Goal: Task Accomplishment & Management: Use online tool/utility

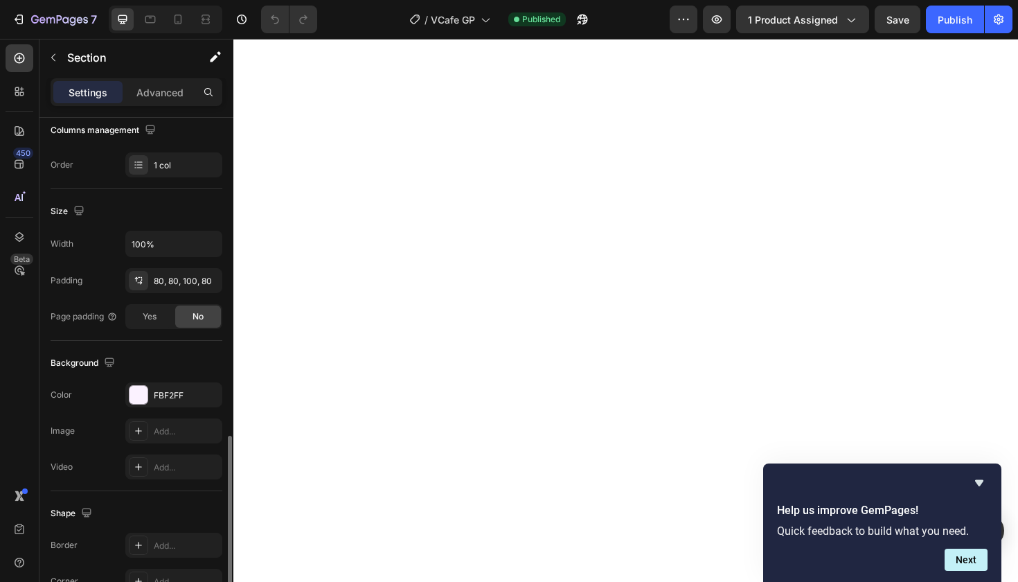
scroll to position [342, 0]
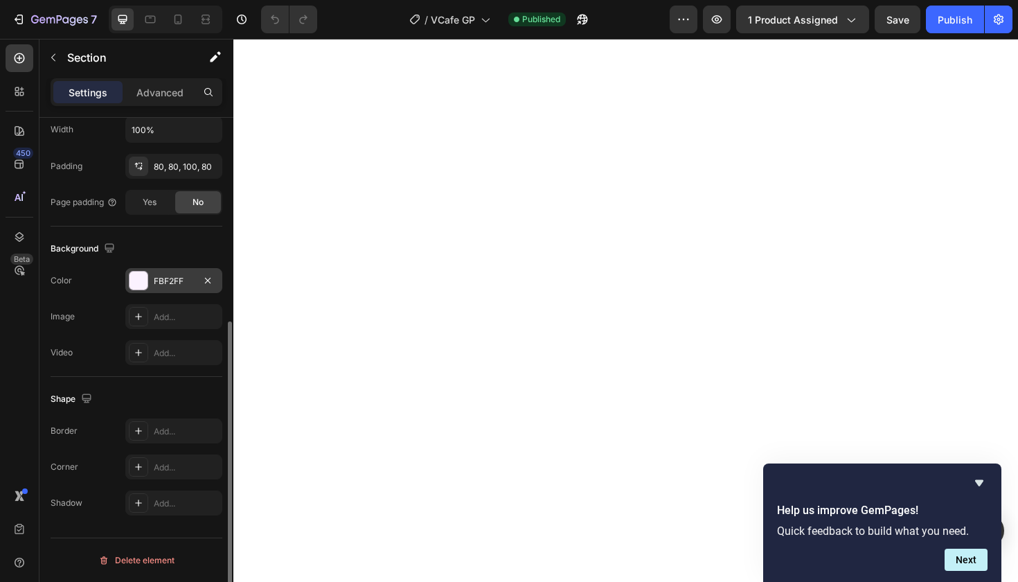
click at [173, 280] on div "FBF2FF" at bounding box center [174, 281] width 40 height 12
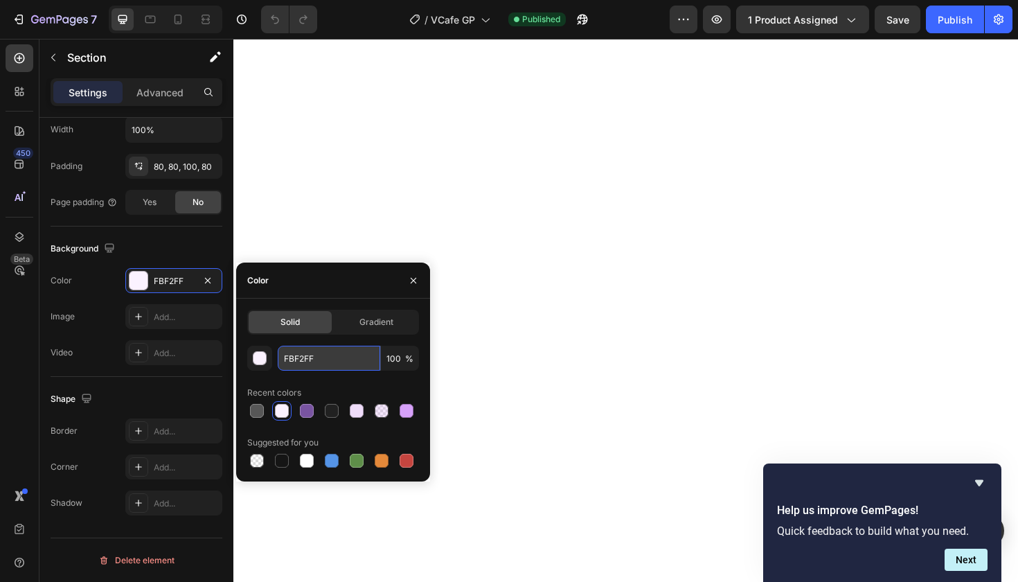
click at [299, 358] on input "FBF2FF" at bounding box center [329, 358] width 103 height 25
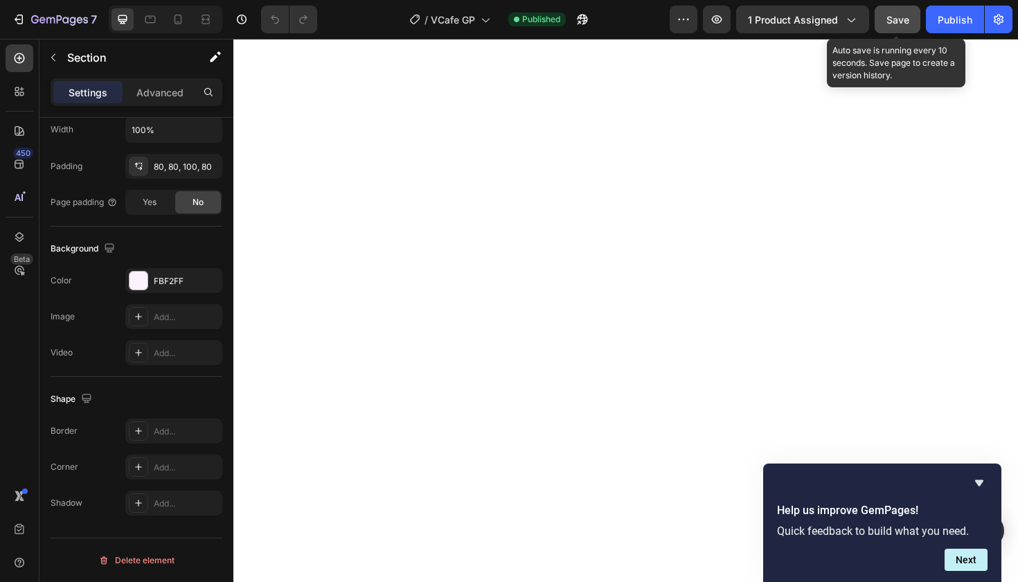
click at [897, 24] on span "Save" at bounding box center [898, 20] width 23 height 12
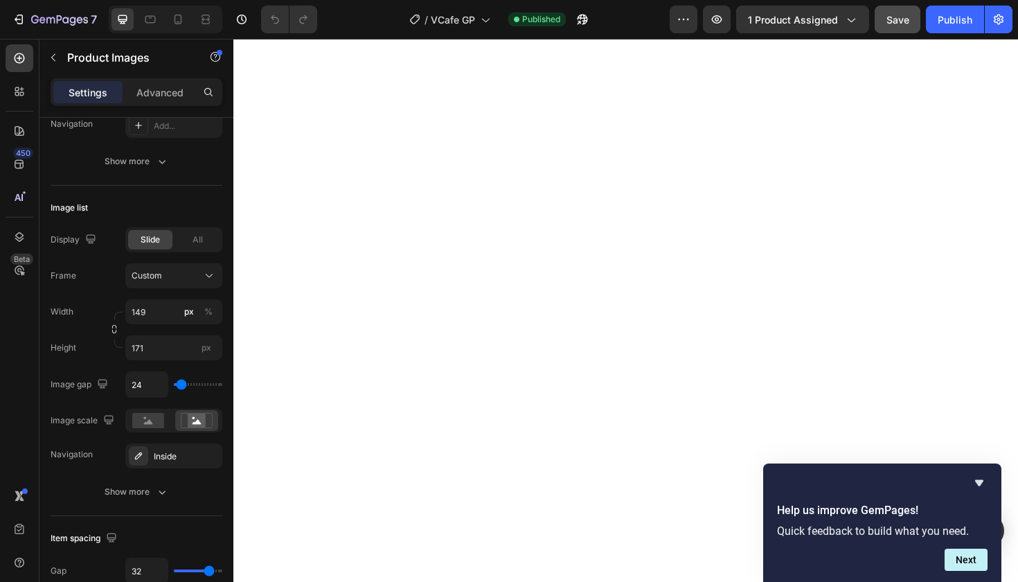
scroll to position [0, 0]
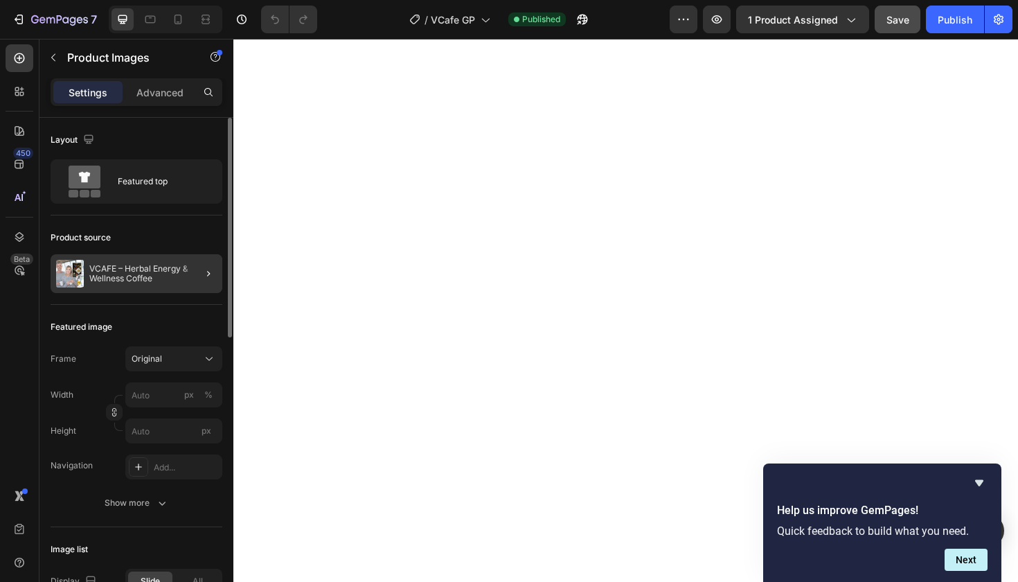
click at [189, 279] on div at bounding box center [203, 273] width 39 height 39
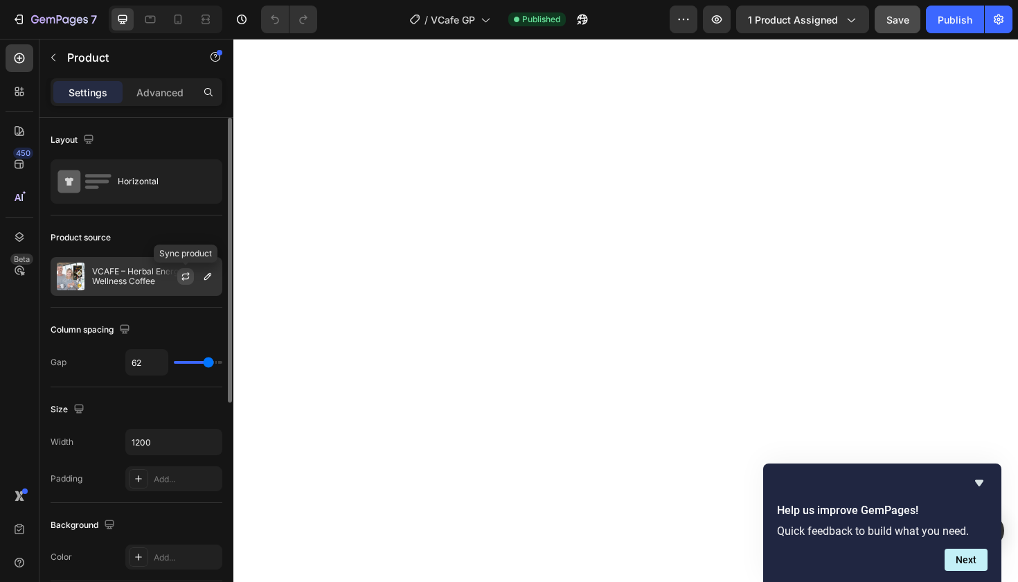
click at [186, 276] on icon "button" at bounding box center [185, 276] width 11 height 11
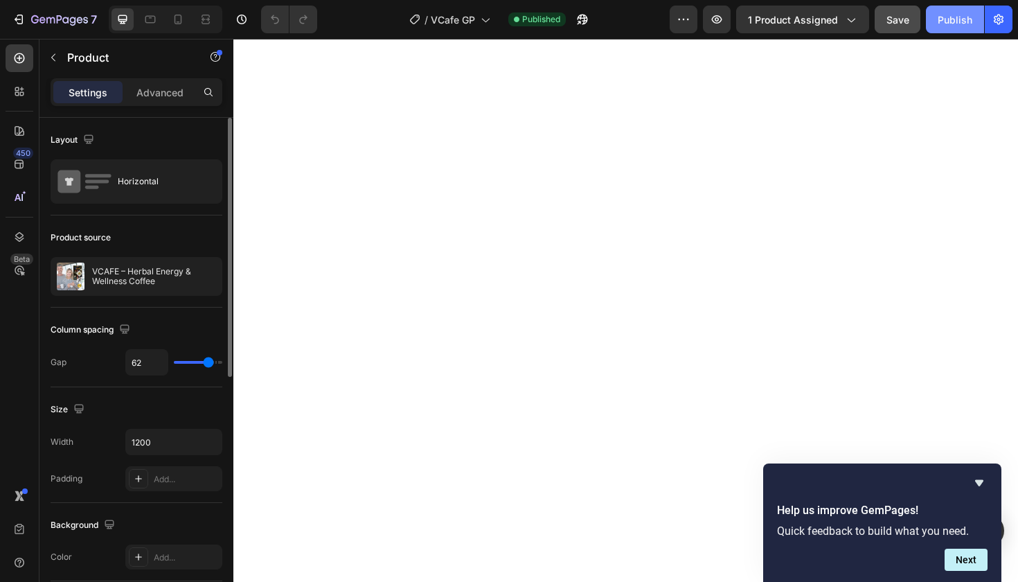
click at [955, 21] on div "Publish" at bounding box center [955, 19] width 35 height 15
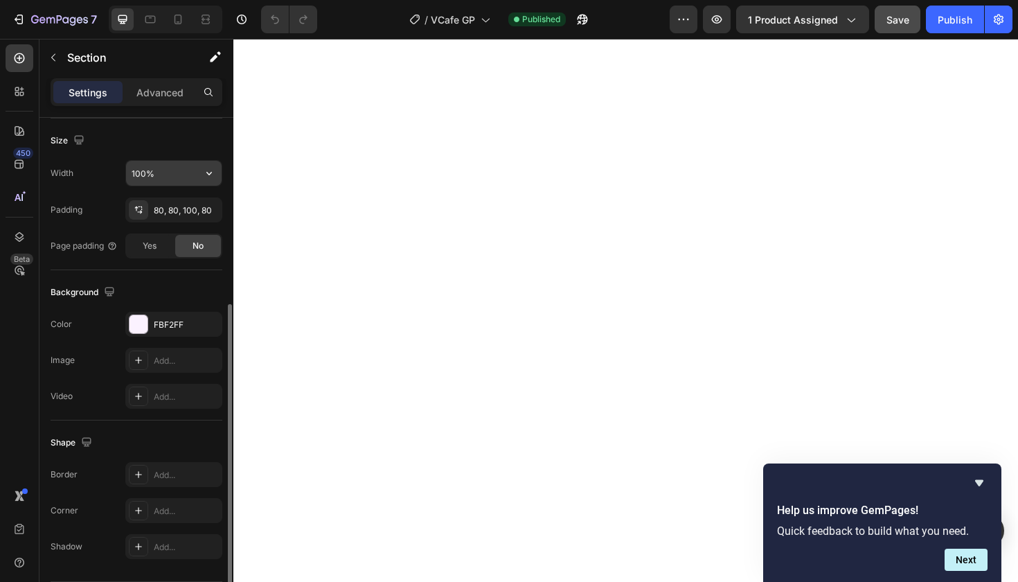
scroll to position [303, 0]
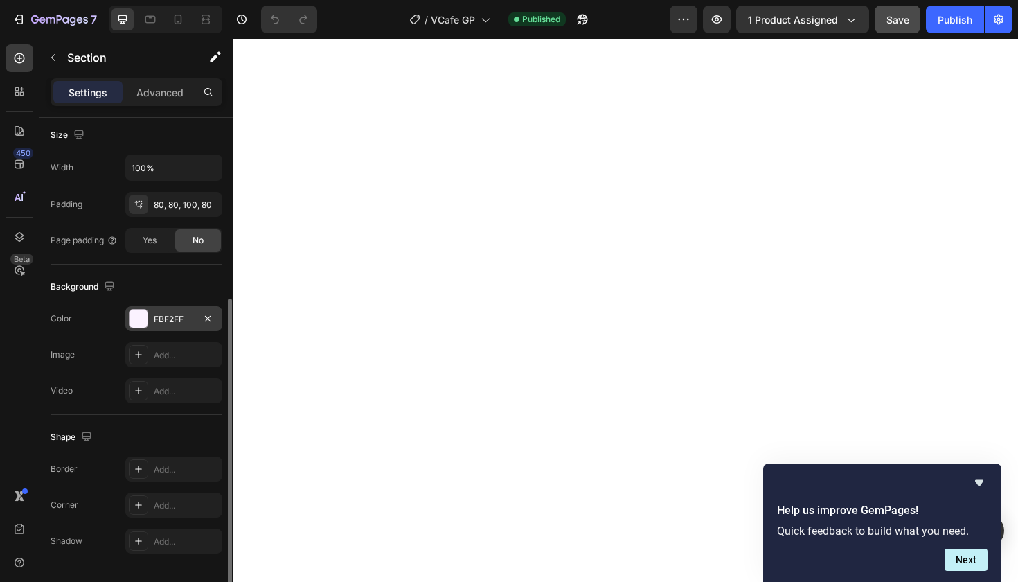
click at [177, 320] on div "FBF2FF" at bounding box center [174, 319] width 40 height 12
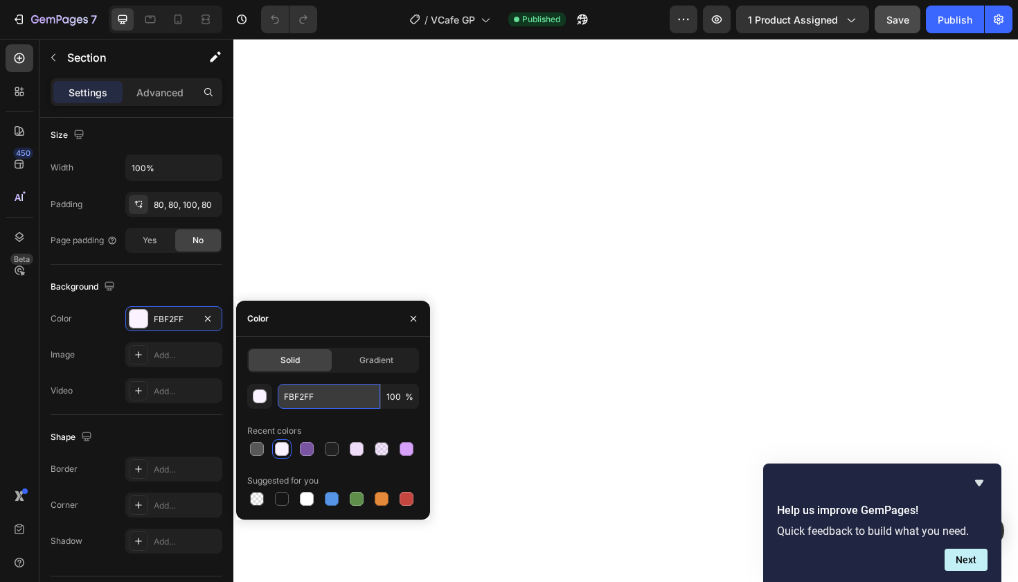
click at [299, 397] on input "FBF2FF" at bounding box center [329, 396] width 103 height 25
paste input "#D9D9D9"
type input "#D9D9D9"
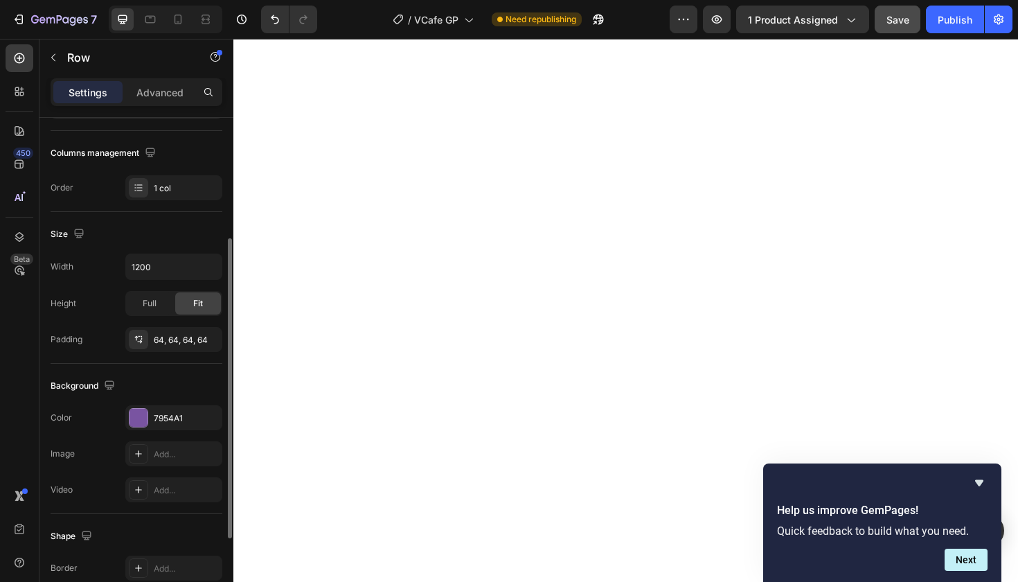
scroll to position [211, 0]
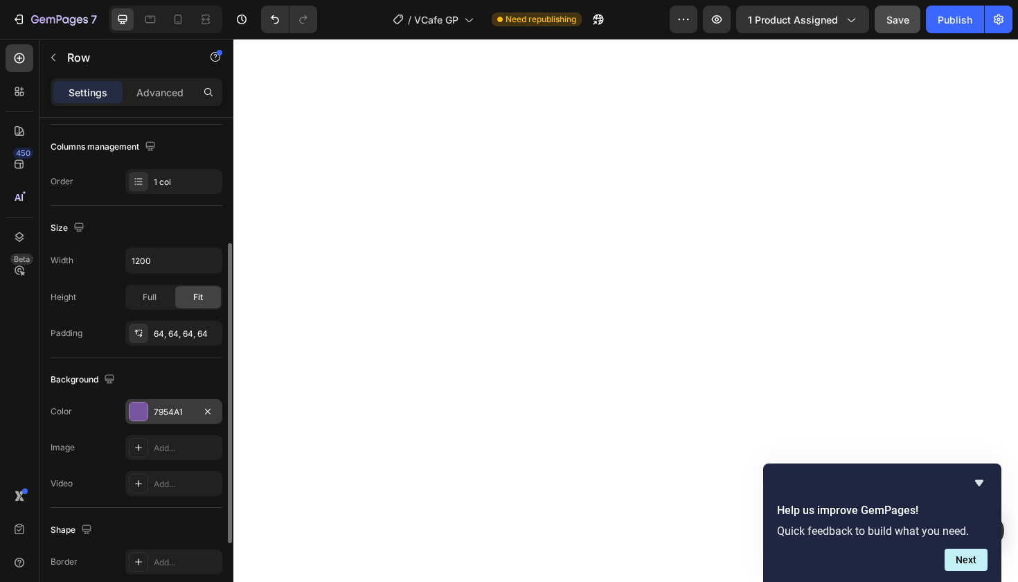
click at [166, 412] on div "7954A1" at bounding box center [174, 412] width 40 height 12
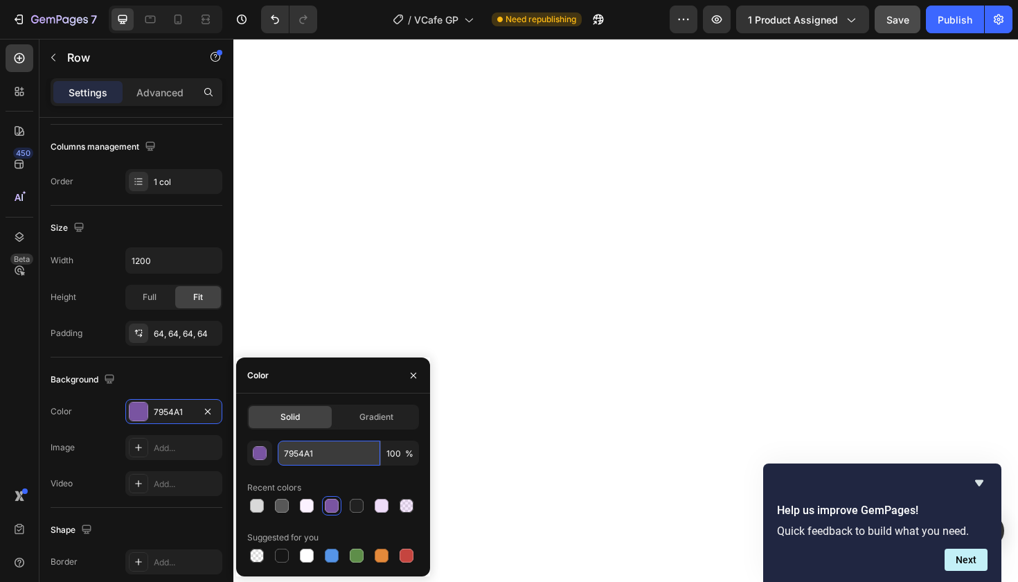
click at [305, 455] on input "7954A1" at bounding box center [329, 453] width 103 height 25
paste input "#A6A6A6"
type input "#A6A6A6"
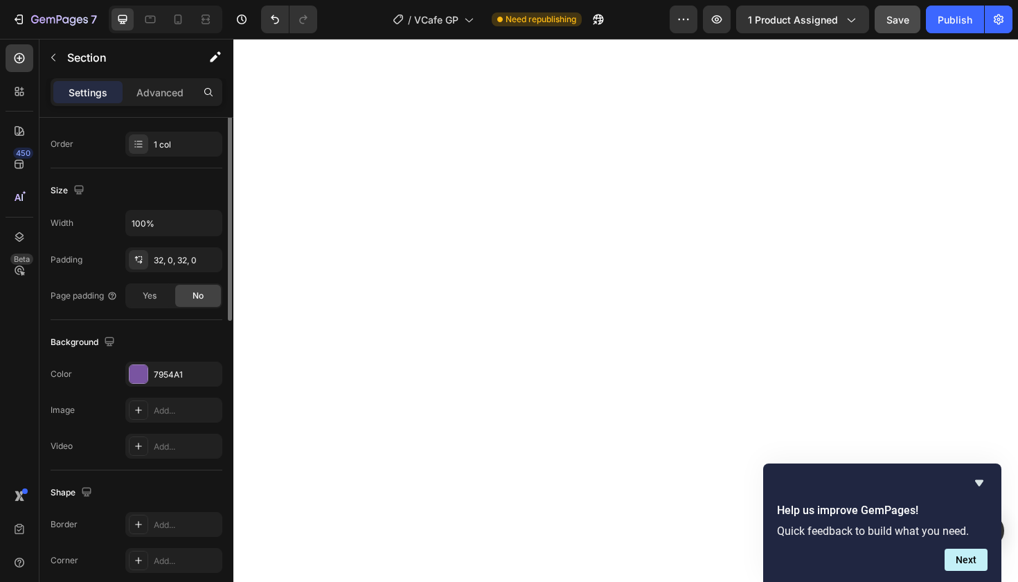
scroll to position [342, 0]
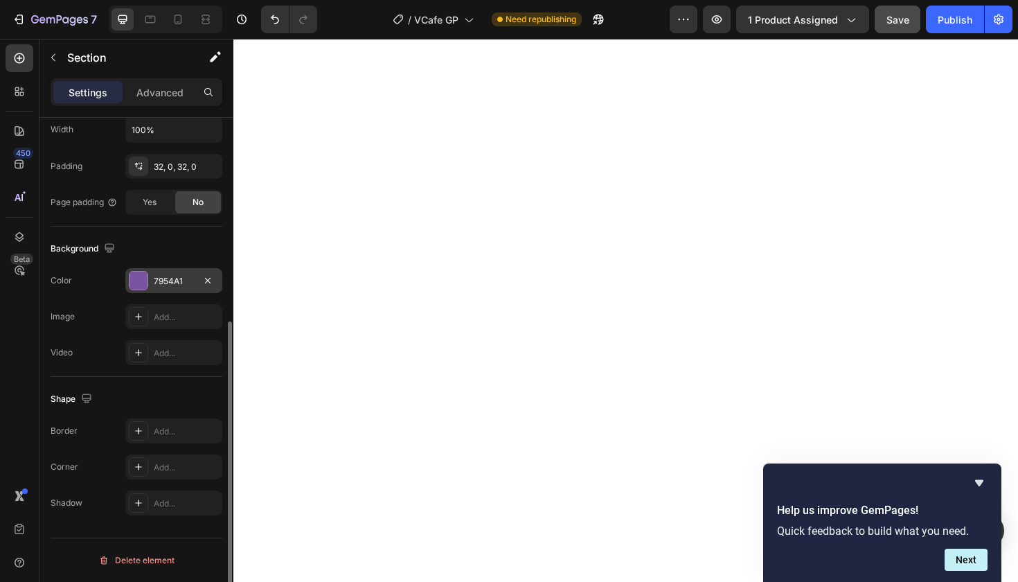
click at [171, 283] on div "7954A1" at bounding box center [174, 281] width 40 height 12
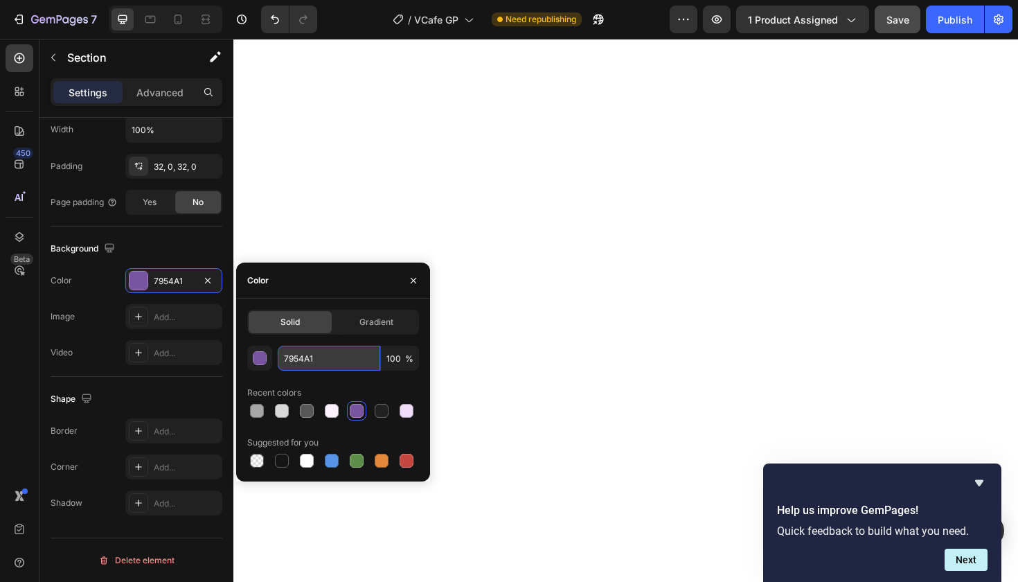
click at [297, 361] on input "7954A1" at bounding box center [329, 358] width 103 height 25
paste input "#A6A6A6"
type input "#A6A6A6"
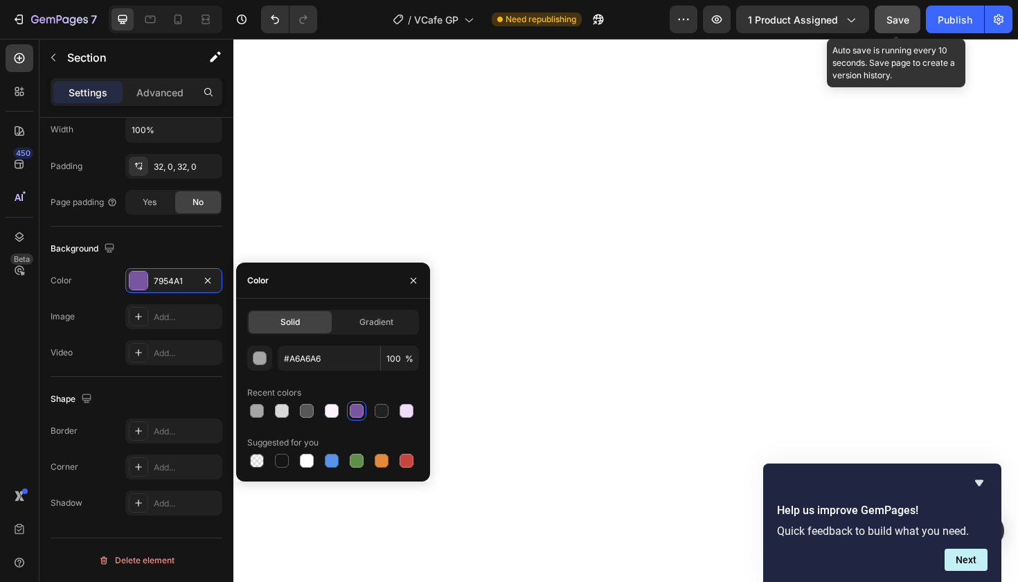
click at [895, 20] on span "Save" at bounding box center [898, 20] width 23 height 12
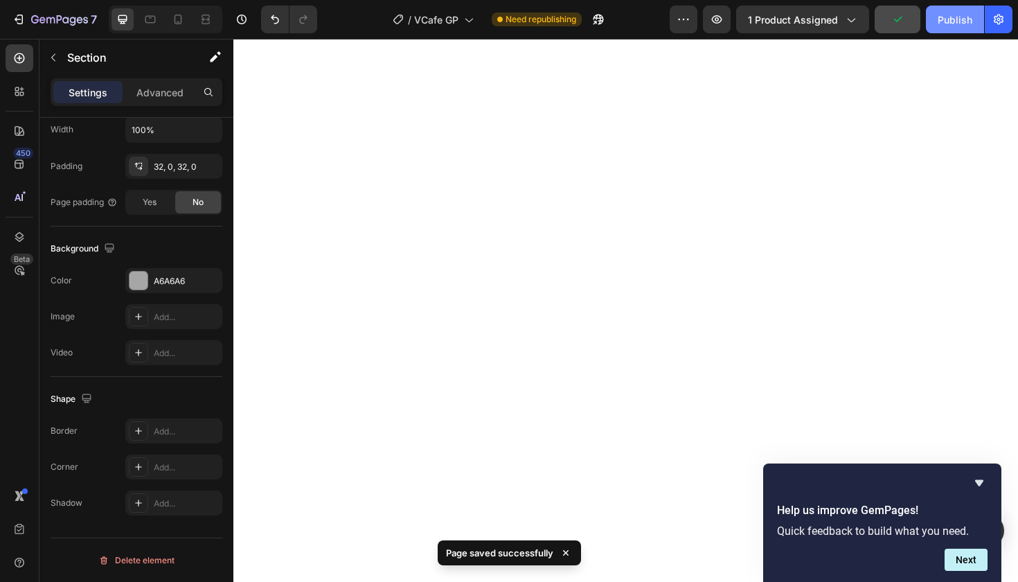
click at [958, 17] on div "Publish" at bounding box center [955, 19] width 35 height 15
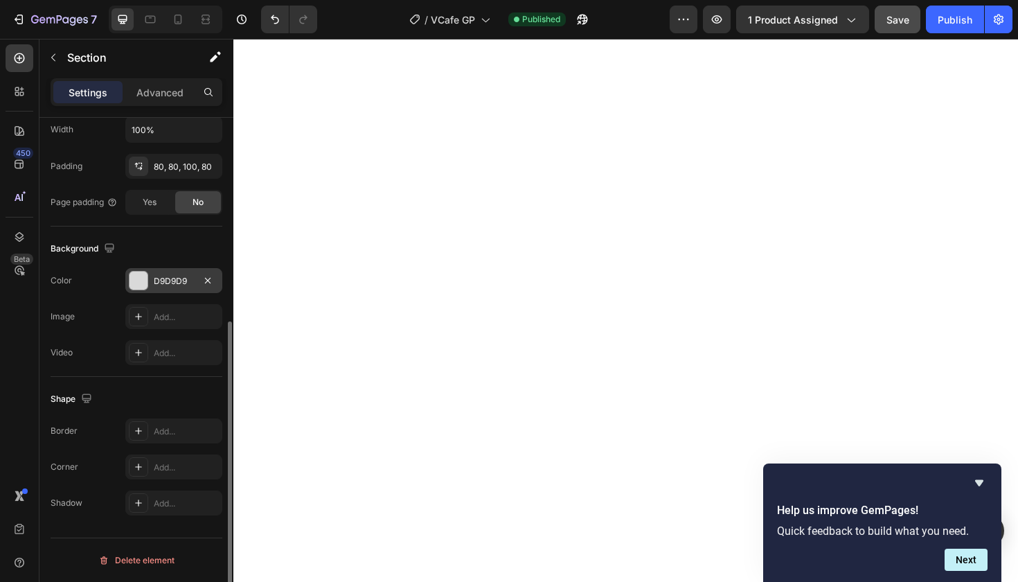
click at [174, 281] on div "D9D9D9" at bounding box center [174, 281] width 40 height 12
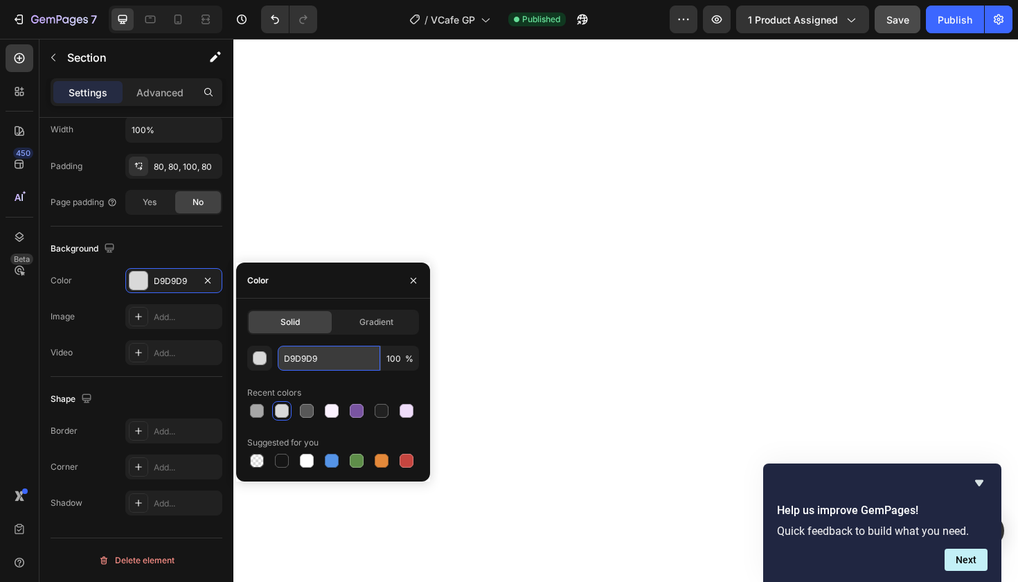
click at [298, 361] on input "D9D9D9" at bounding box center [329, 358] width 103 height 25
paste input "#F1F1F1"
type input "#F1F1F1"
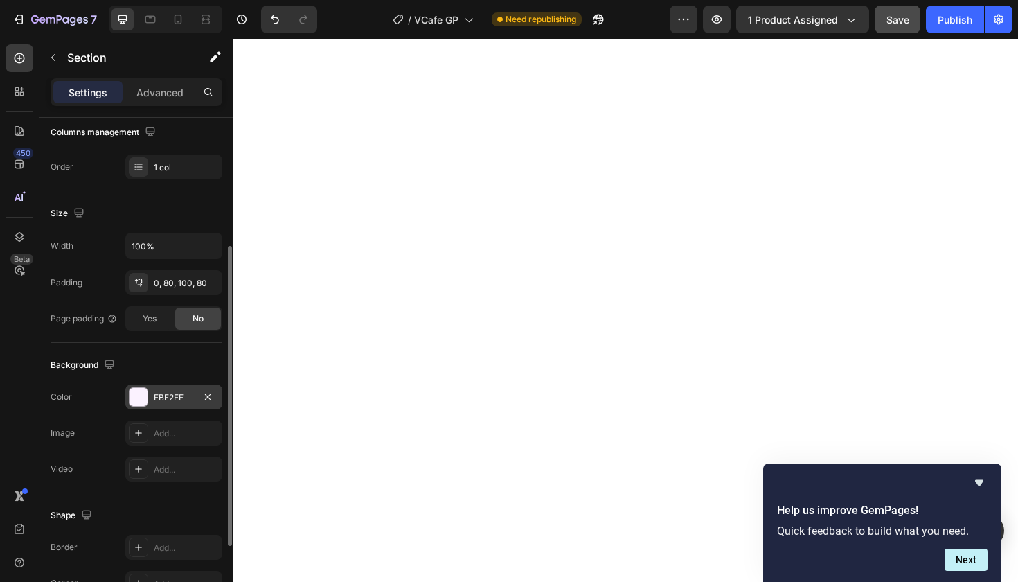
scroll to position [227, 0]
click at [169, 395] on div "FBF2FF" at bounding box center [174, 396] width 40 height 12
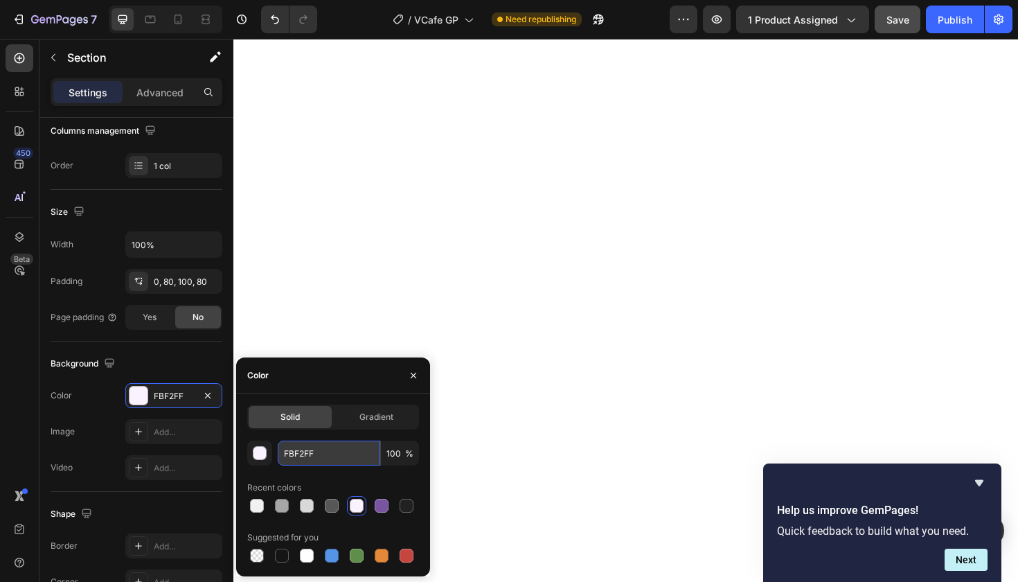
click at [303, 453] on input "FBF2FF" at bounding box center [329, 453] width 103 height 25
paste input "#F1F1F1"
type input "#F1F1F1"
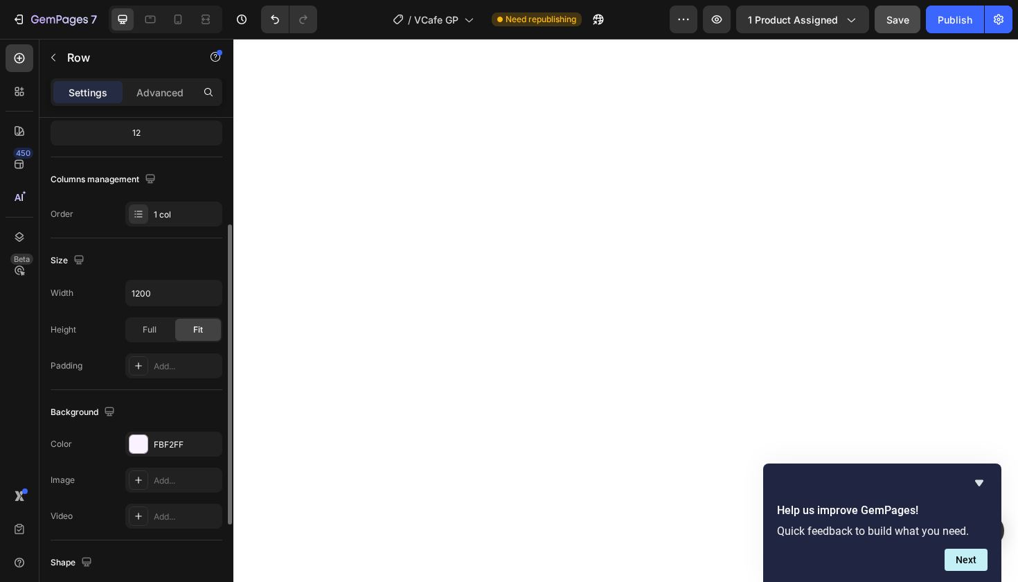
scroll to position [180, 0]
click at [169, 440] on div "FBF2FF" at bounding box center [174, 442] width 40 height 12
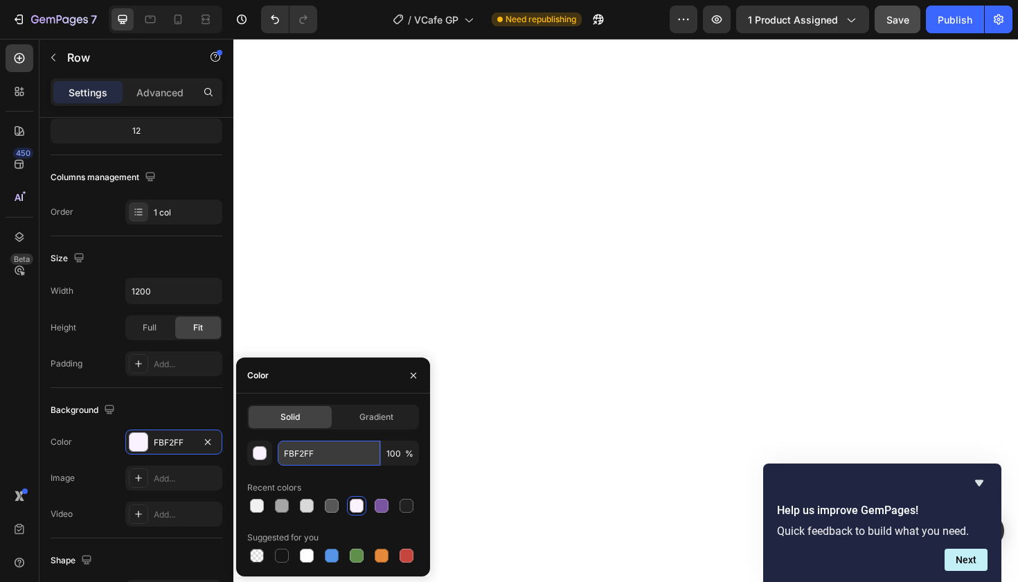
click at [294, 452] on input "FBF2FF" at bounding box center [329, 453] width 103 height 25
paste input "#F1F1F1"
type input "#F1F1F1"
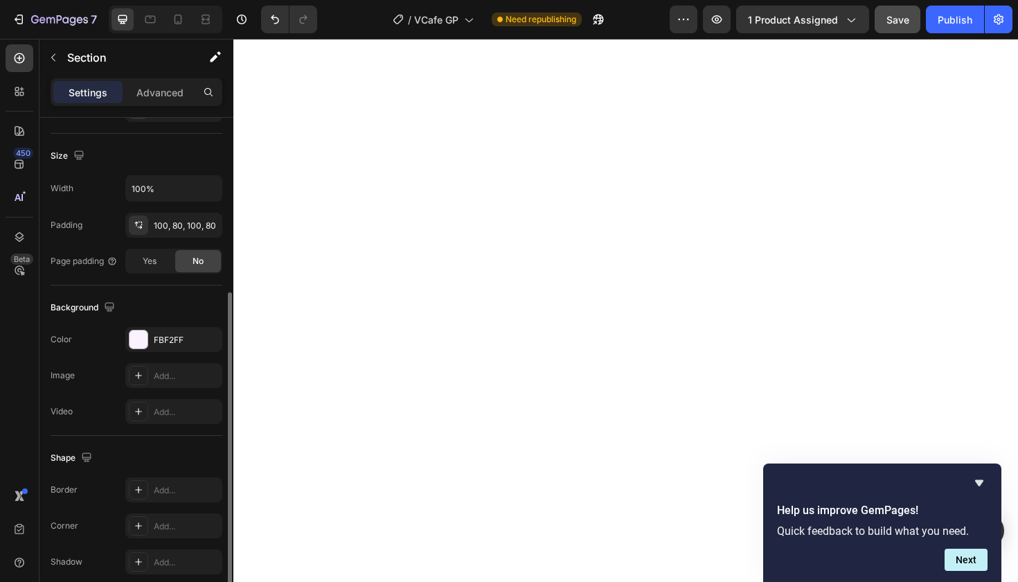
scroll to position [288, 0]
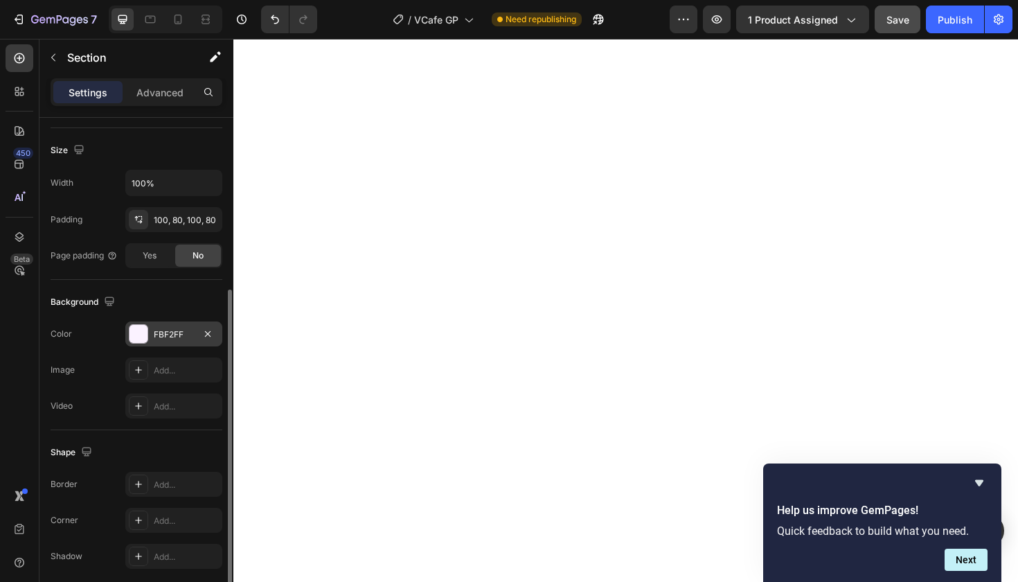
click at [184, 329] on div "FBF2FF" at bounding box center [174, 334] width 40 height 12
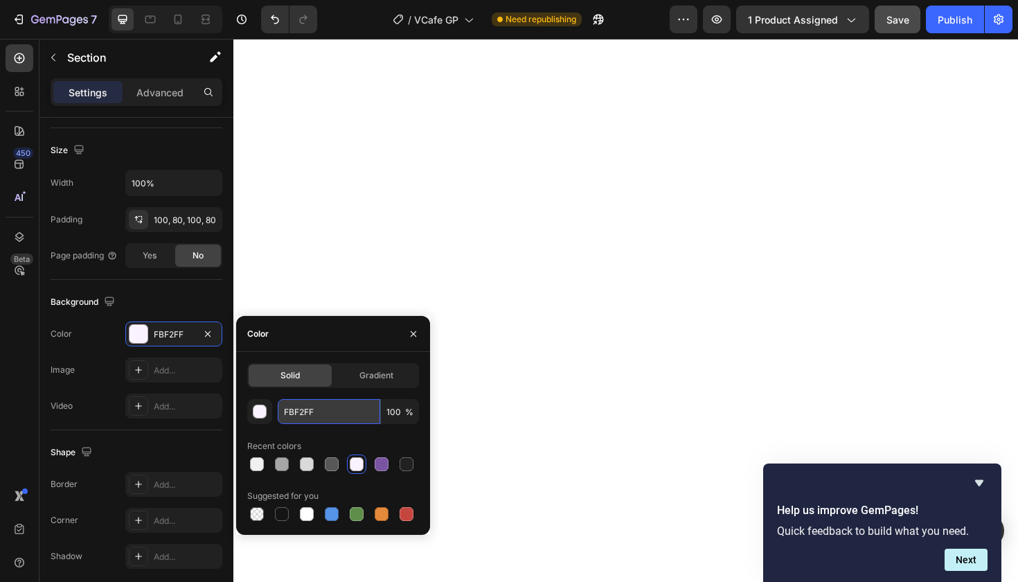
click at [290, 412] on input "FBF2FF" at bounding box center [329, 411] width 103 height 25
paste input "#F1F1F1"
type input "#F1F1F1"
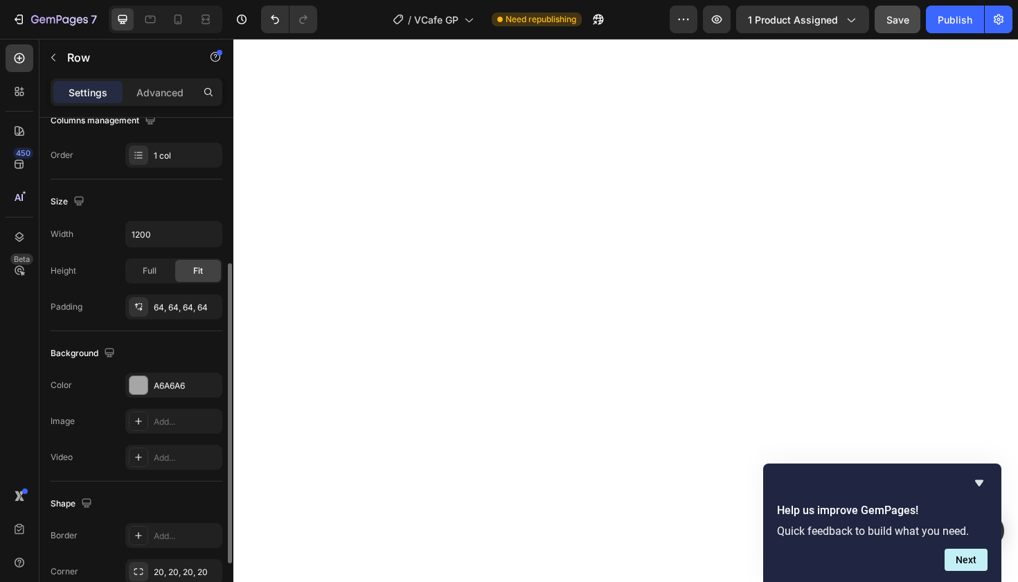
scroll to position [240, 0]
click at [174, 381] on div "A6A6A6" at bounding box center [174, 383] width 40 height 12
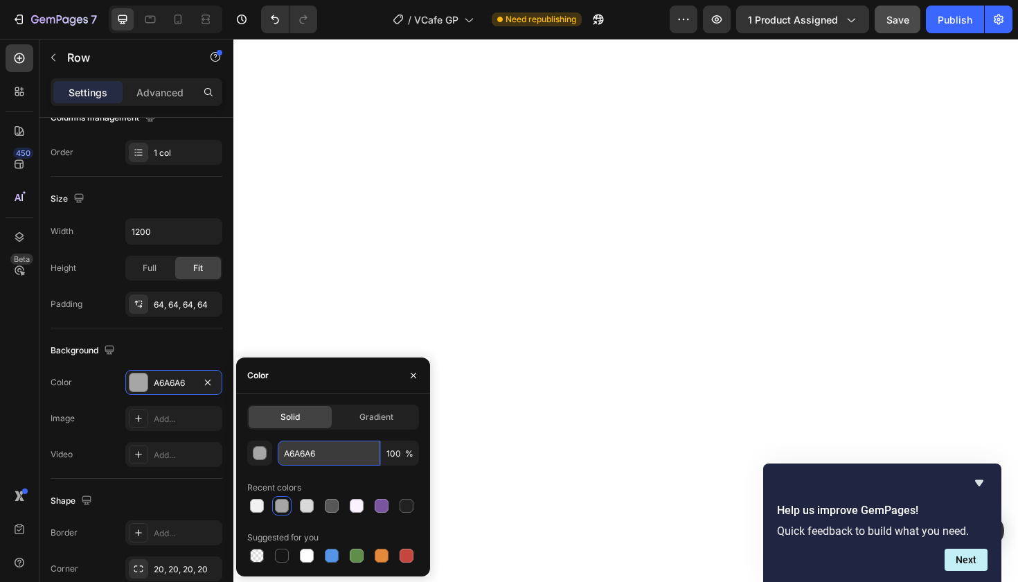
click at [307, 449] on input "A6A6A6" at bounding box center [329, 453] width 103 height 25
click at [171, 378] on div "A6A6A6" at bounding box center [174, 383] width 40 height 12
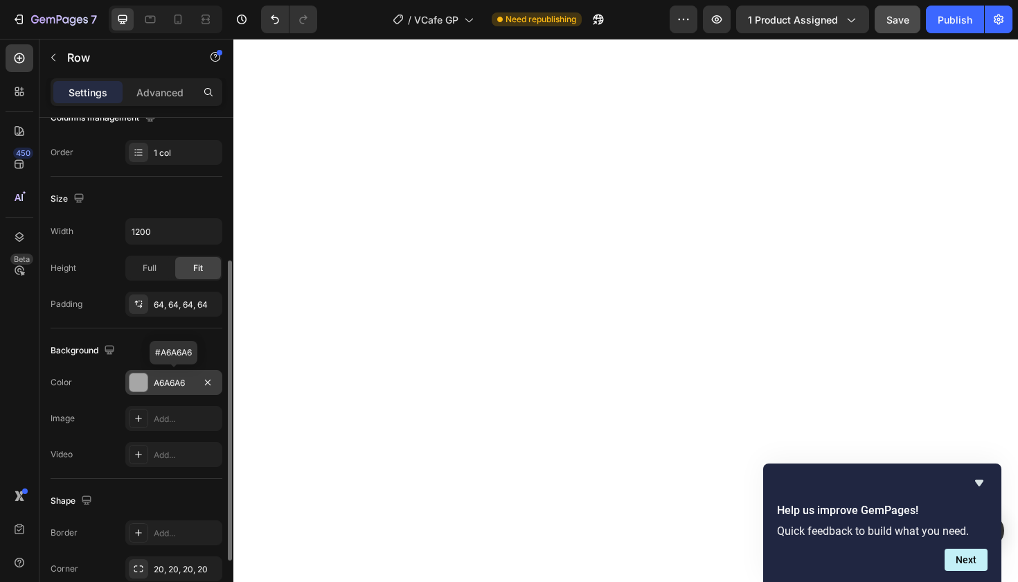
click at [171, 378] on div "A6A6A6" at bounding box center [174, 383] width 40 height 12
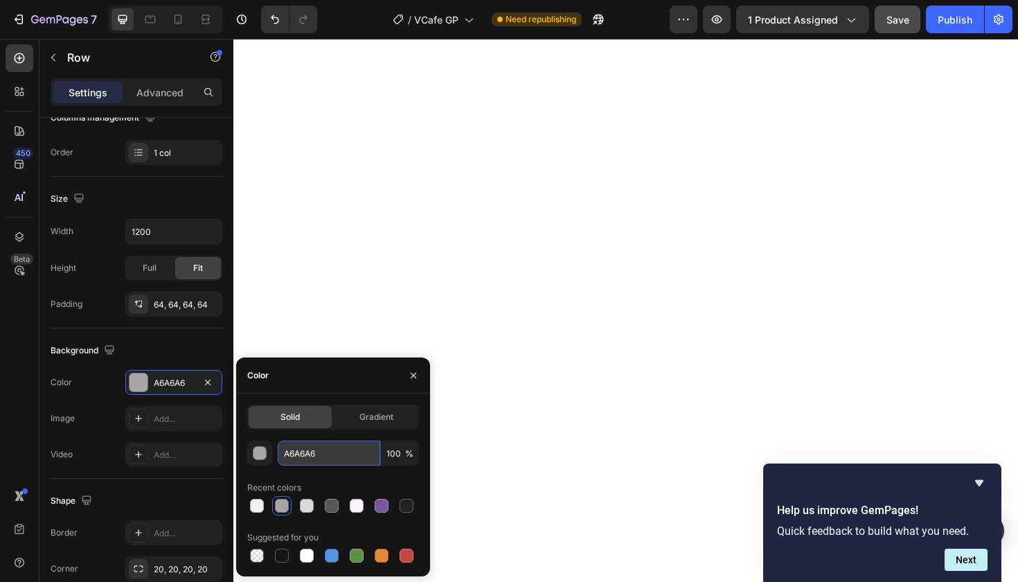
click at [294, 448] on input "A6A6A6" at bounding box center [329, 453] width 103 height 25
paste input "#545454"
type input "#545454"
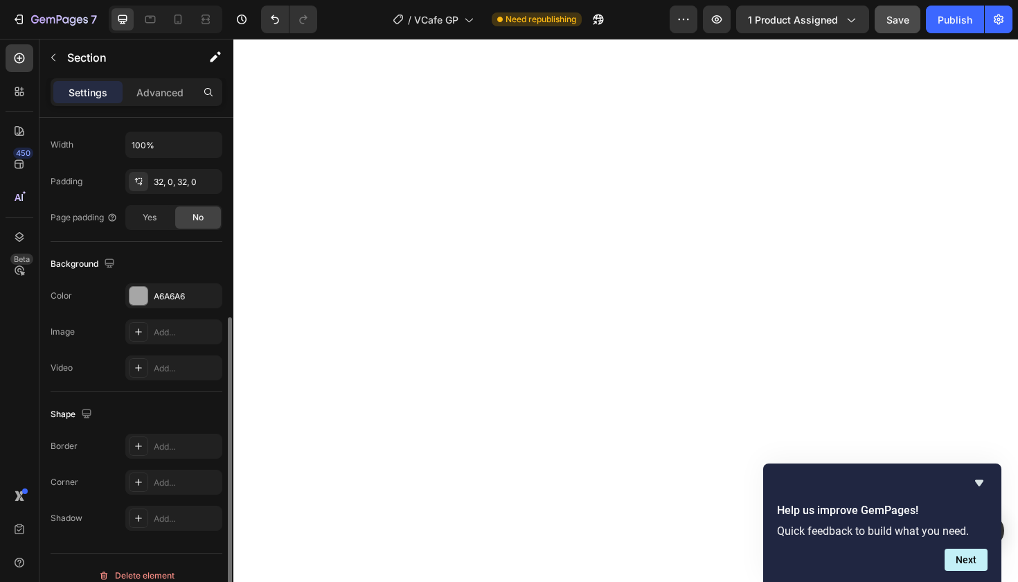
scroll to position [342, 0]
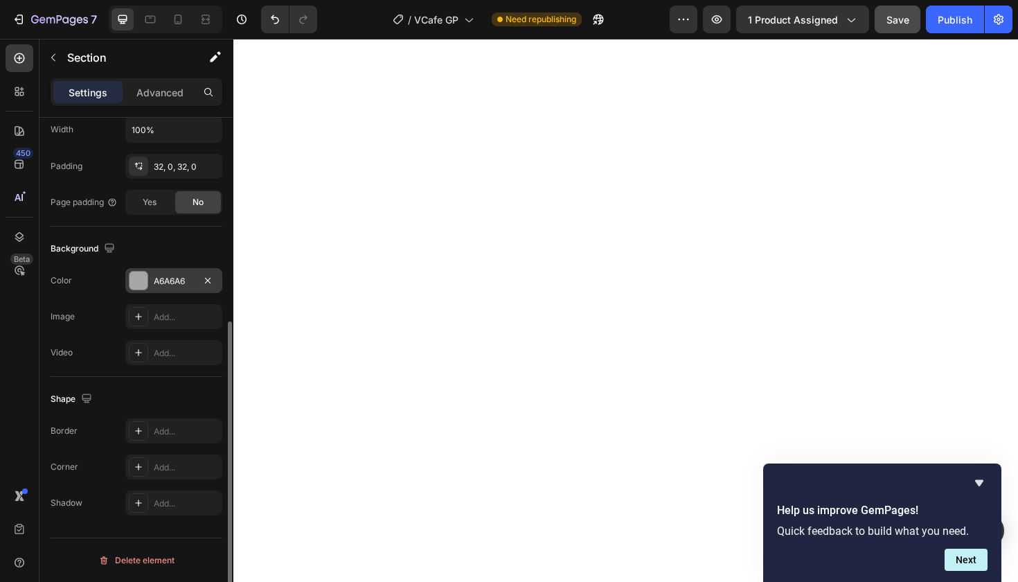
click at [173, 281] on div "A6A6A6" at bounding box center [174, 281] width 40 height 12
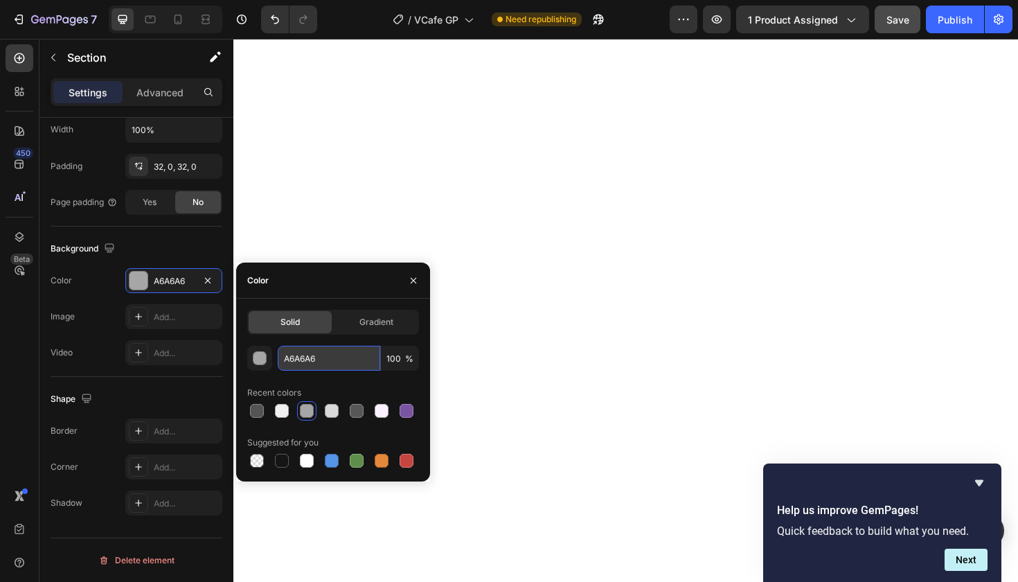
click at [295, 360] on input "A6A6A6" at bounding box center [329, 358] width 103 height 25
paste input "#545454"
type input "#545454"
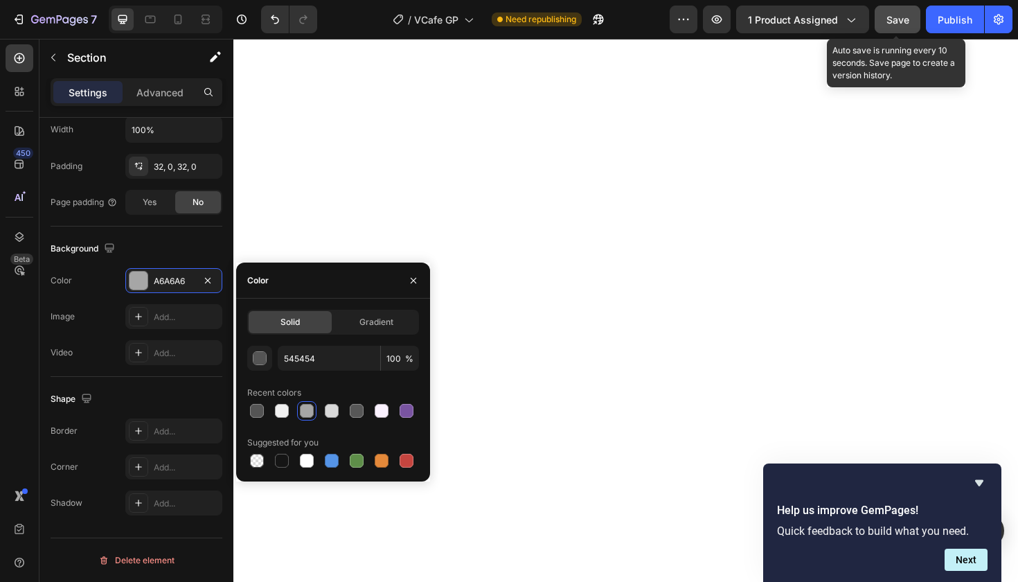
click at [896, 17] on span "Save" at bounding box center [898, 20] width 23 height 12
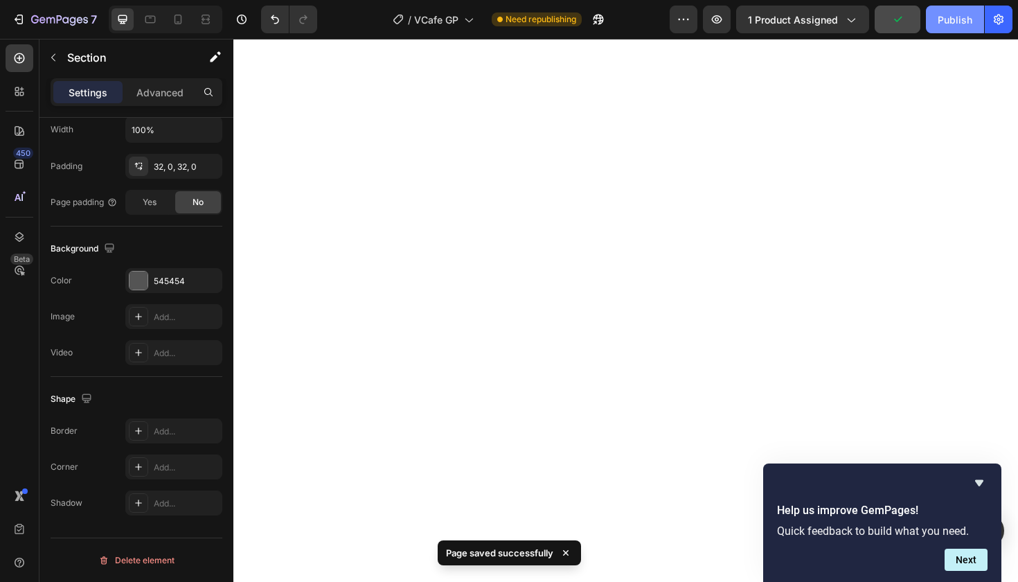
click at [945, 18] on div "Publish" at bounding box center [955, 19] width 35 height 15
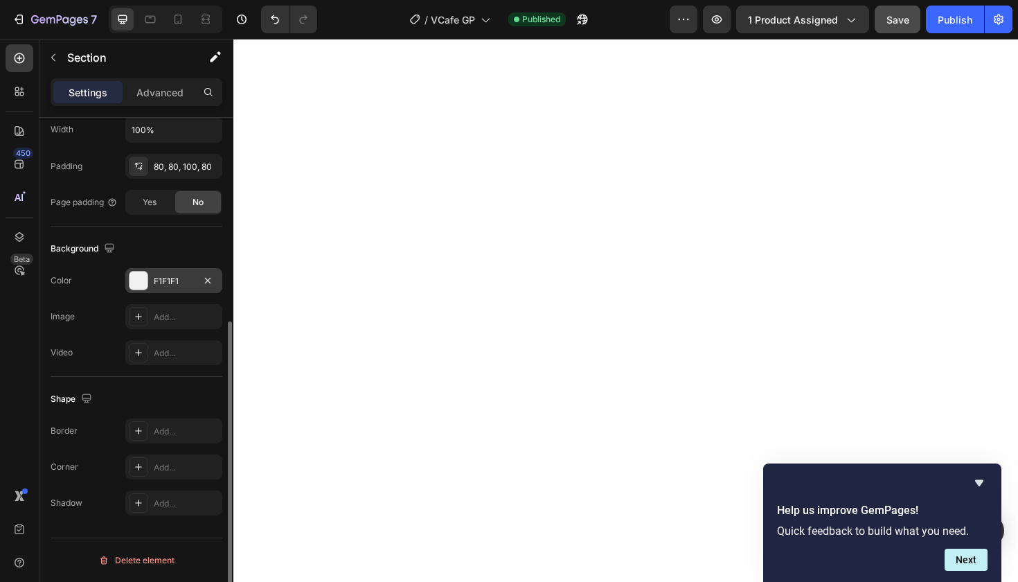
click at [175, 281] on div "F1F1F1" at bounding box center [174, 281] width 40 height 12
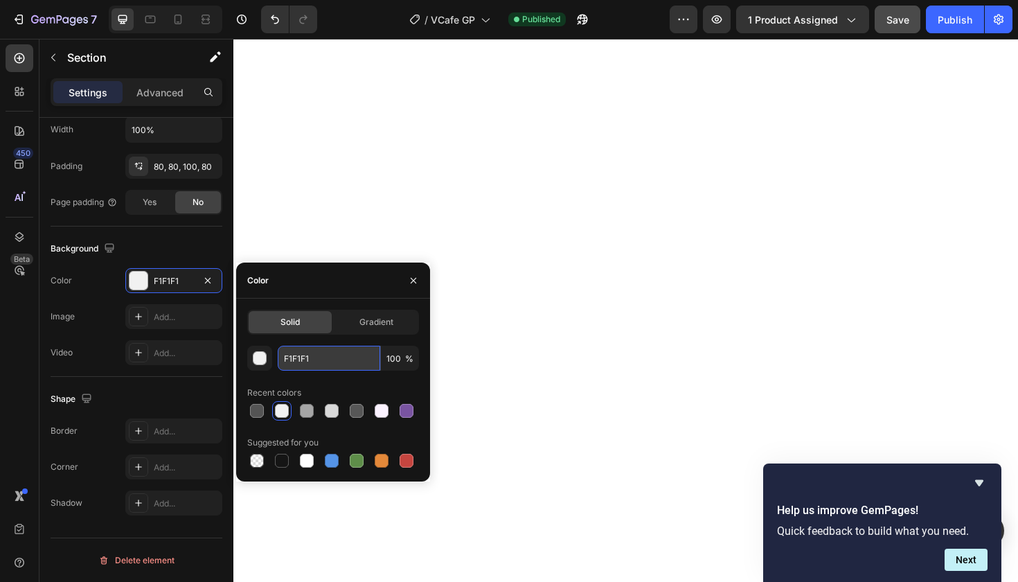
click at [303, 351] on input "F1F1F1" at bounding box center [329, 358] width 103 height 25
paste input "#D9D9D9"
type input "D9D9D9"
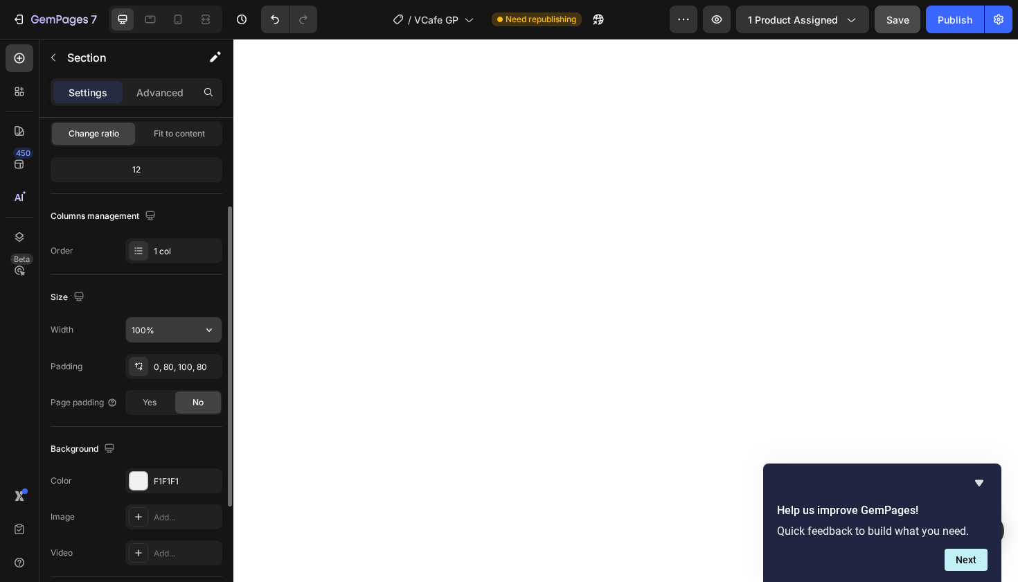
scroll to position [145, 0]
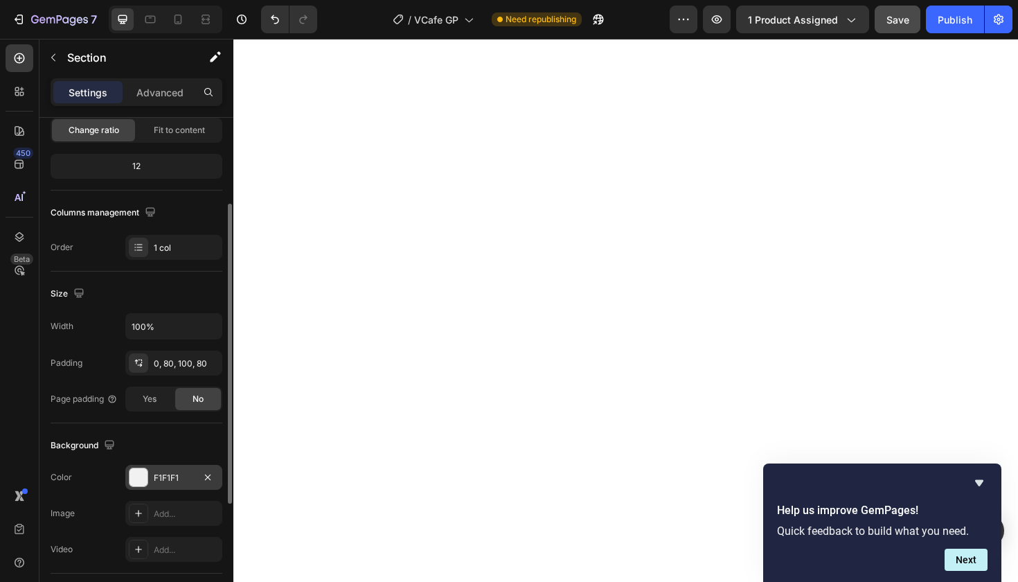
click at [170, 475] on div "F1F1F1" at bounding box center [174, 478] width 40 height 12
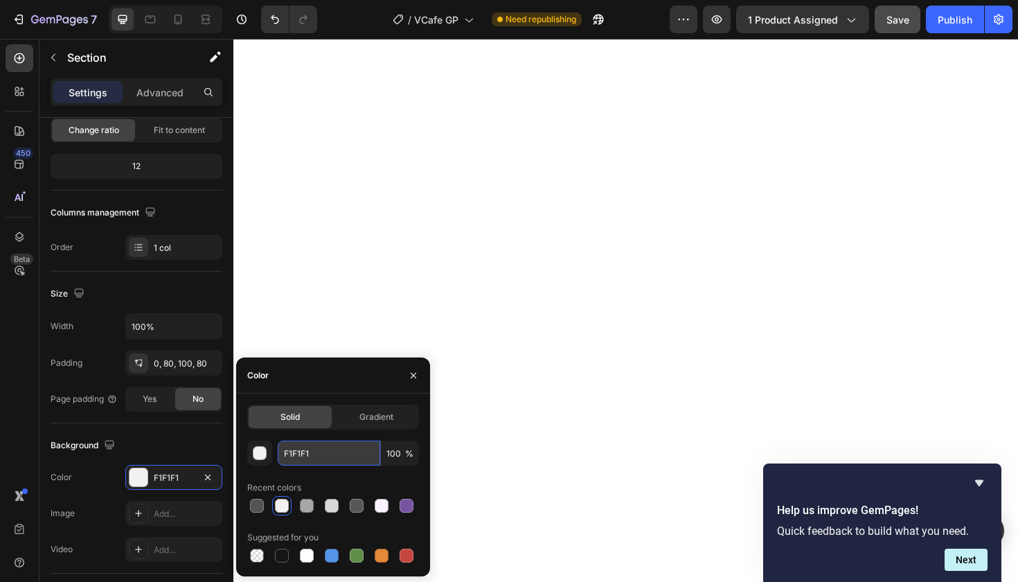
click at [295, 452] on input "F1F1F1" at bounding box center [329, 453] width 103 height 25
paste input "#D9D9D9"
type input "#D9D9D9"
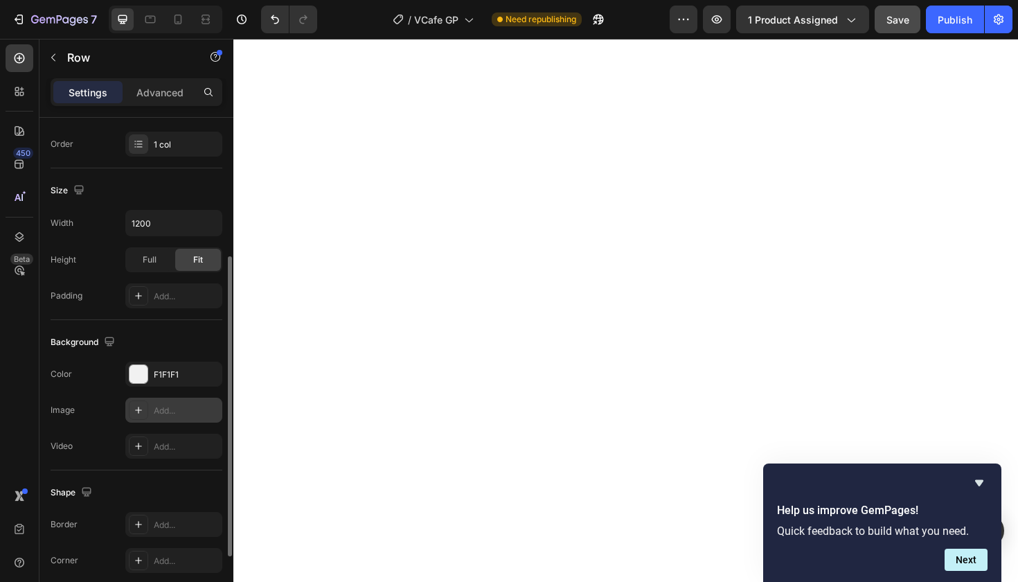
scroll to position [249, 0]
click at [175, 377] on div "F1F1F1" at bounding box center [174, 374] width 40 height 12
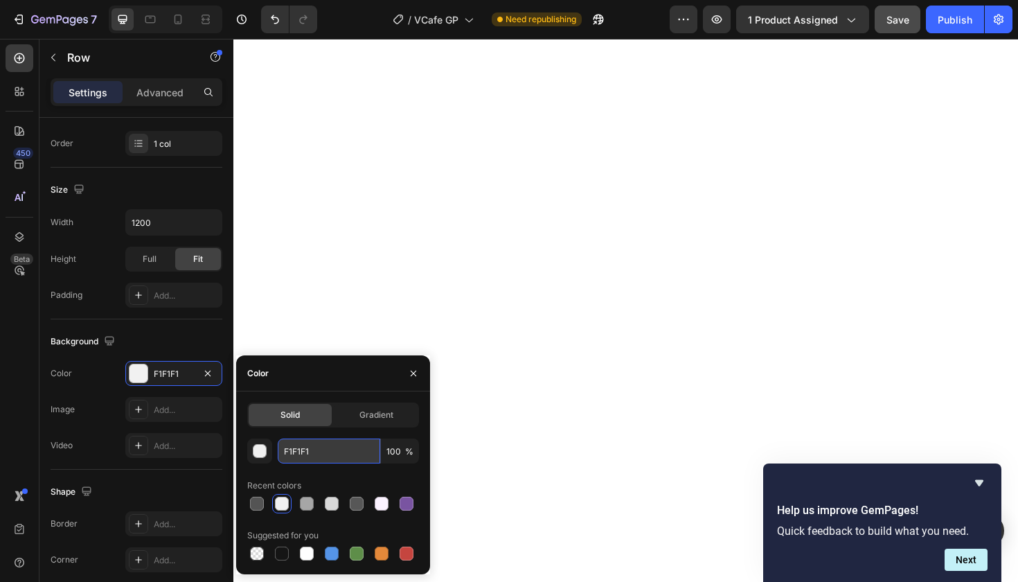
click at [301, 452] on input "F1F1F1" at bounding box center [329, 451] width 103 height 25
paste input "#D9D9D9"
type input "#D9D9D9"
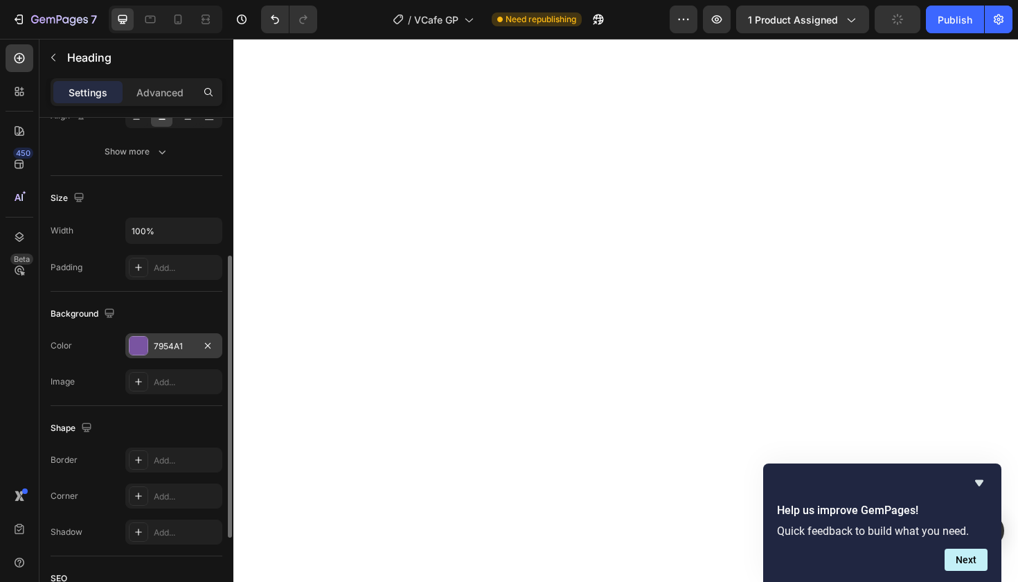
scroll to position [242, 0]
click at [179, 339] on div "7954A1" at bounding box center [174, 344] width 40 height 12
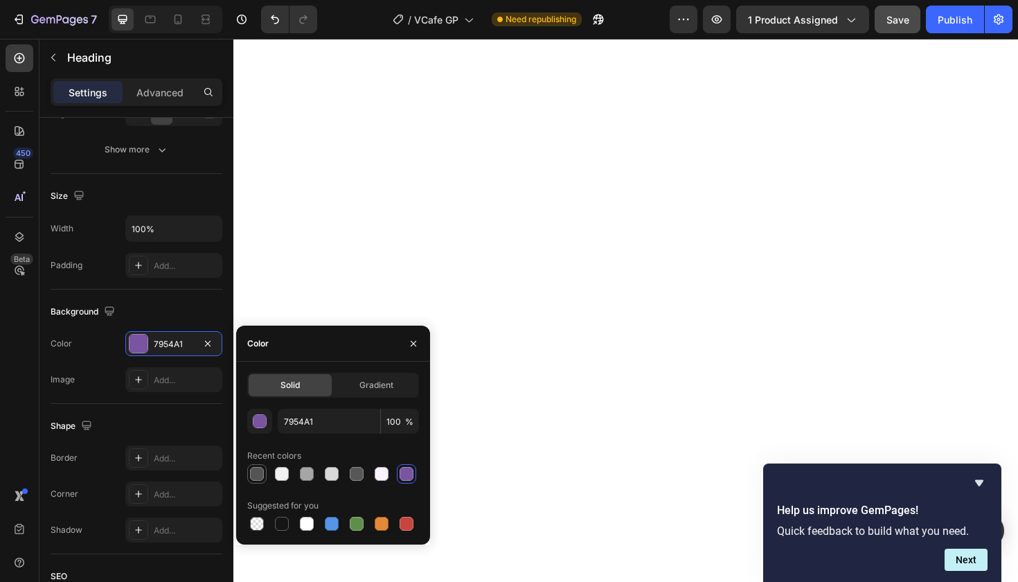
click at [258, 475] on div at bounding box center [257, 474] width 14 height 14
type input "545454"
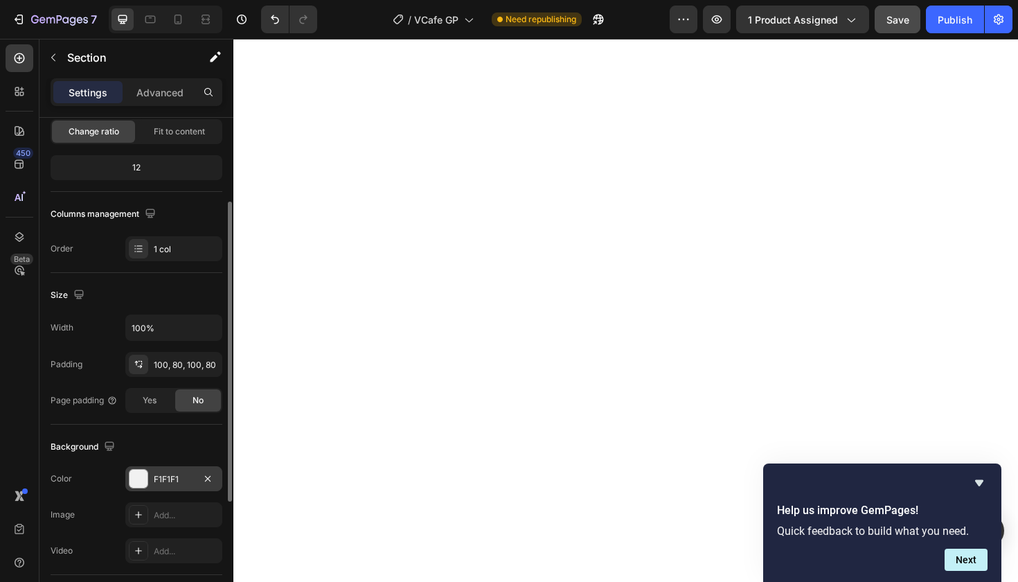
scroll to position [146, 0]
click at [165, 479] on div "F1F1F1" at bounding box center [174, 476] width 40 height 12
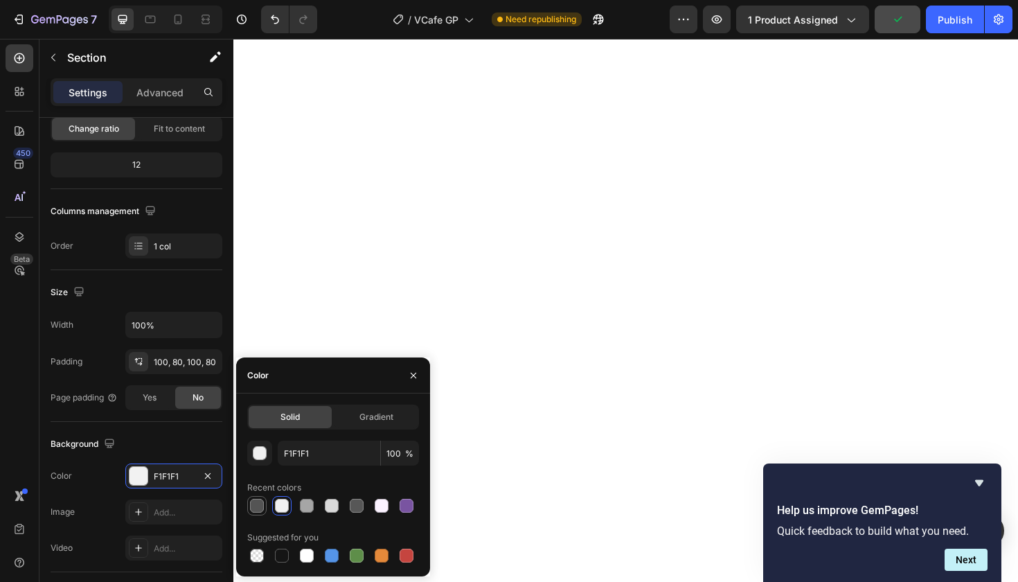
click at [252, 505] on div at bounding box center [257, 506] width 14 height 14
click at [308, 504] on div at bounding box center [307, 506] width 14 height 14
click at [360, 509] on div at bounding box center [357, 506] width 14 height 14
click at [303, 455] on input "575757" at bounding box center [329, 453] width 103 height 25
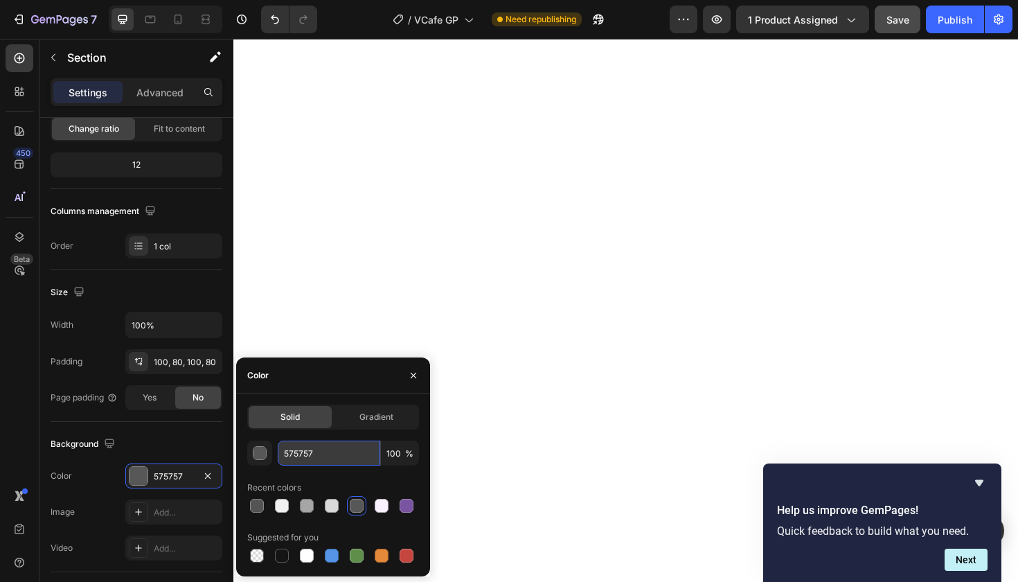
click at [303, 455] on input "575757" at bounding box center [329, 453] width 103 height 25
paste input "#D9D9D9"
click at [290, 454] on input "#D9D9D9" at bounding box center [329, 453] width 103 height 25
type input "D9D9D9"
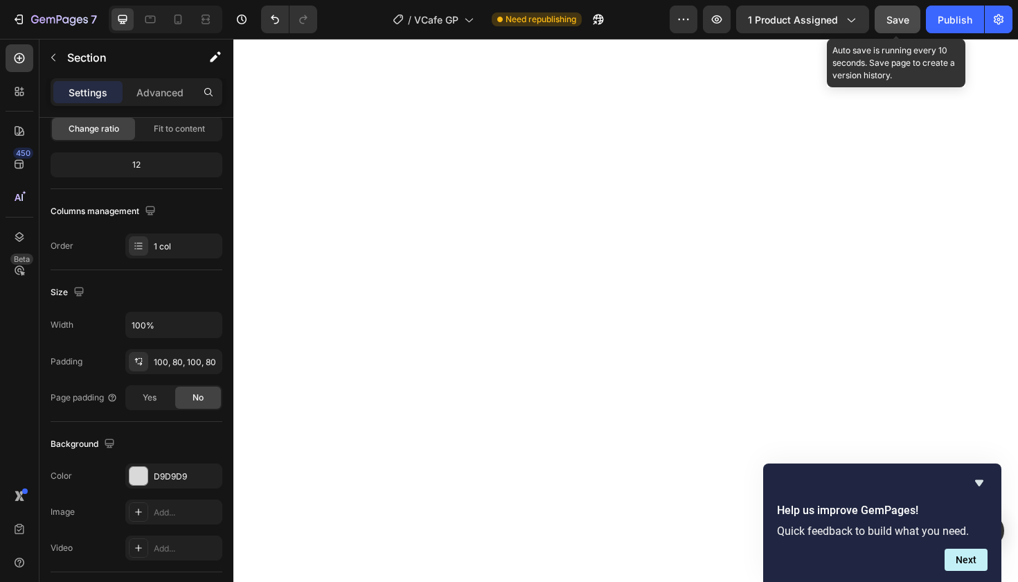
click at [895, 16] on span "Save" at bounding box center [898, 20] width 23 height 12
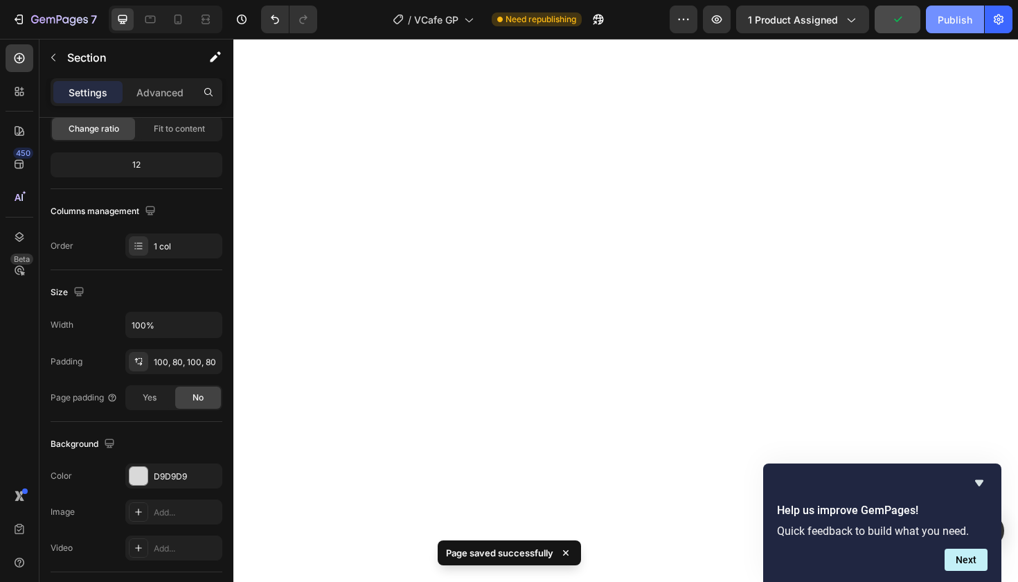
click at [947, 23] on div "Publish" at bounding box center [955, 19] width 35 height 15
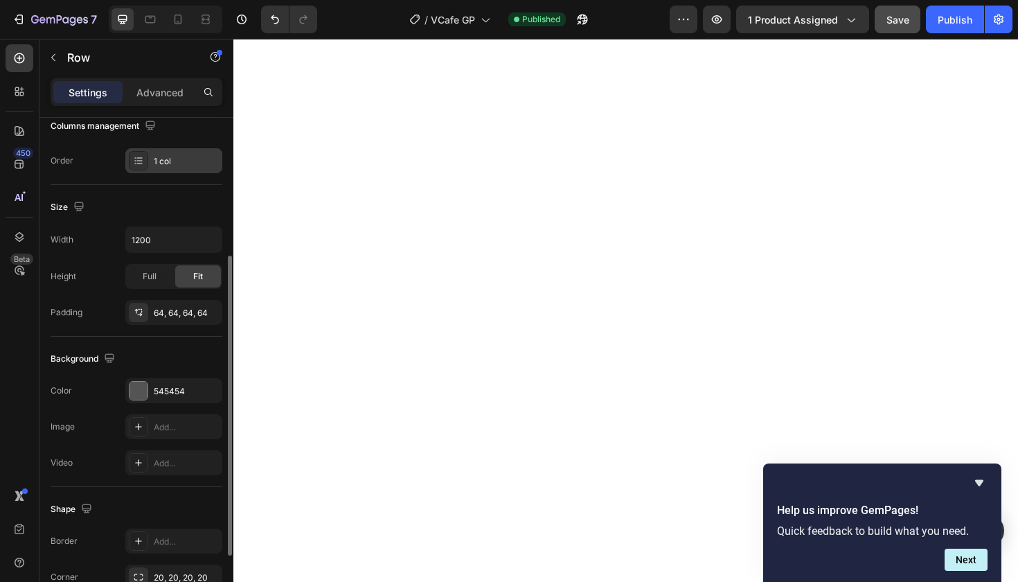
scroll to position [233, 0]
click at [164, 391] on div "545454" at bounding box center [174, 390] width 40 height 12
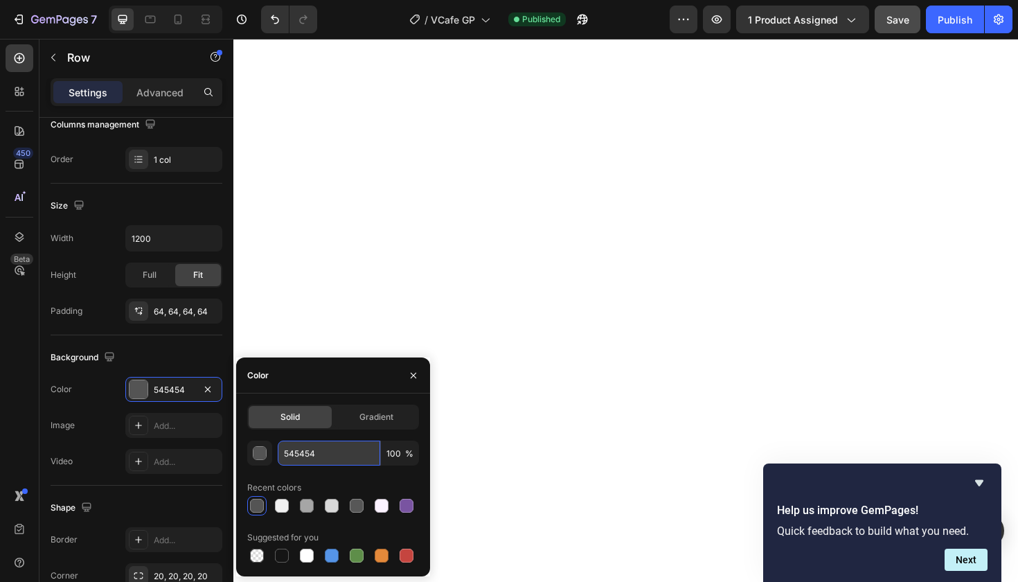
drag, startPoint x: 326, startPoint y: 455, endPoint x: 279, endPoint y: 454, distance: 46.4
click at [279, 454] on input "545454" at bounding box center [329, 453] width 103 height 25
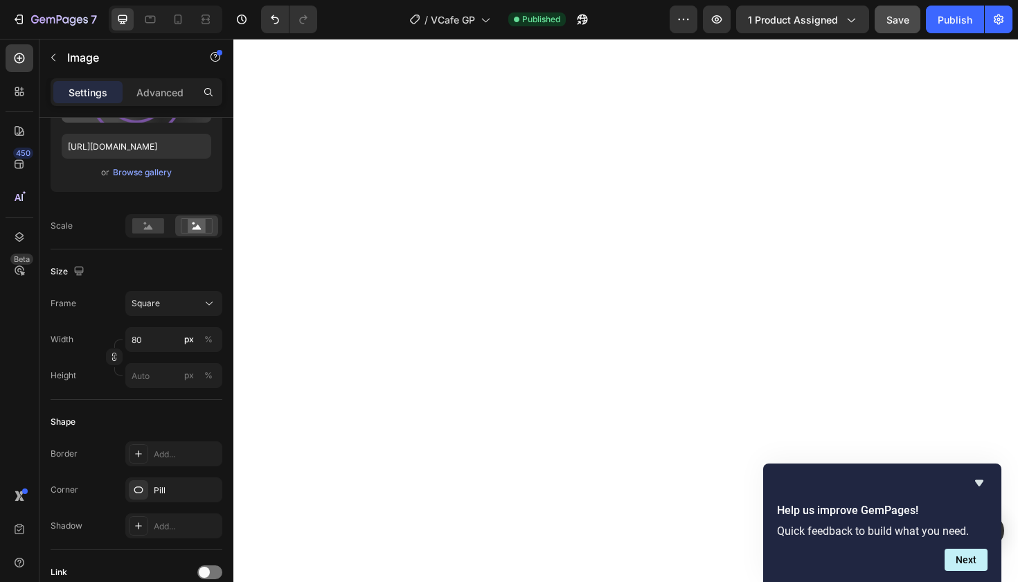
scroll to position [0, 0]
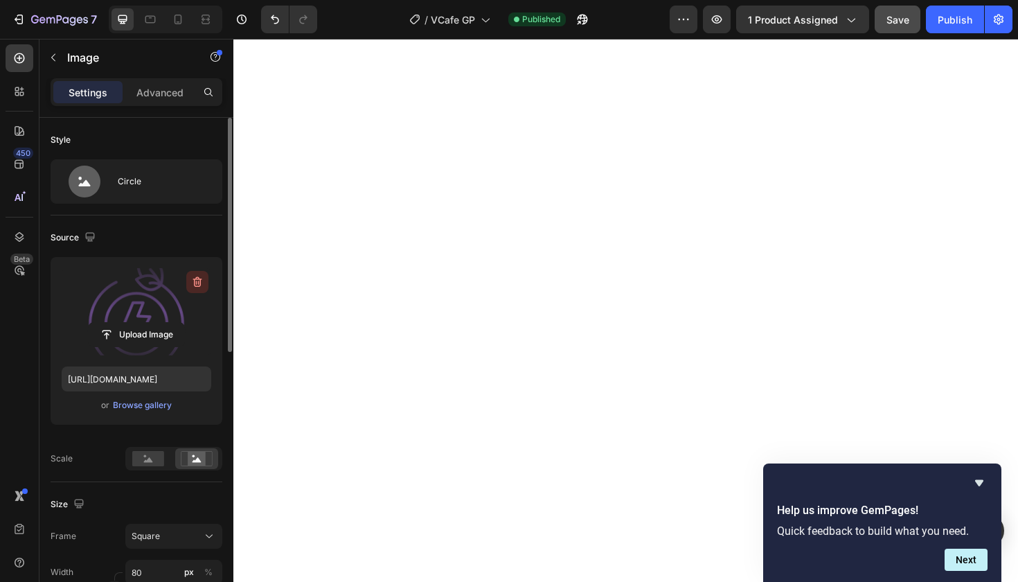
click at [194, 283] on icon "button" at bounding box center [198, 282] width 14 height 14
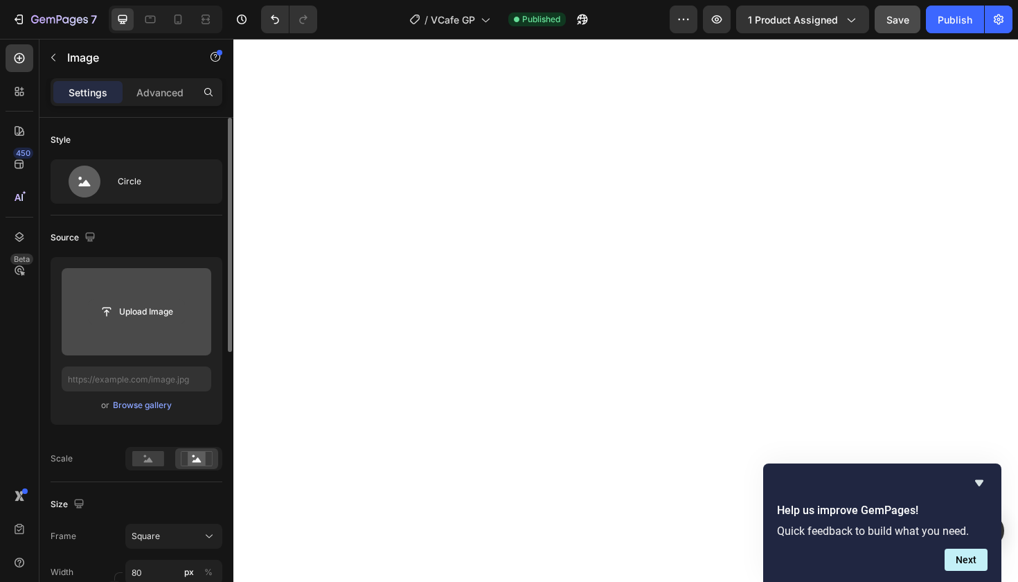
click at [147, 312] on input "file" at bounding box center [137, 312] width 96 height 24
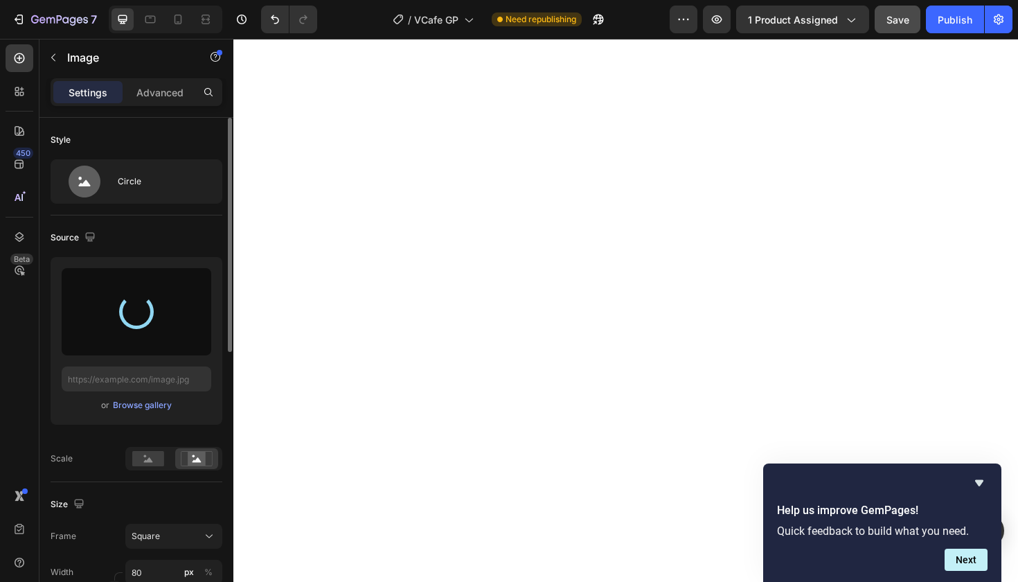
type input "[URL][DOMAIN_NAME]"
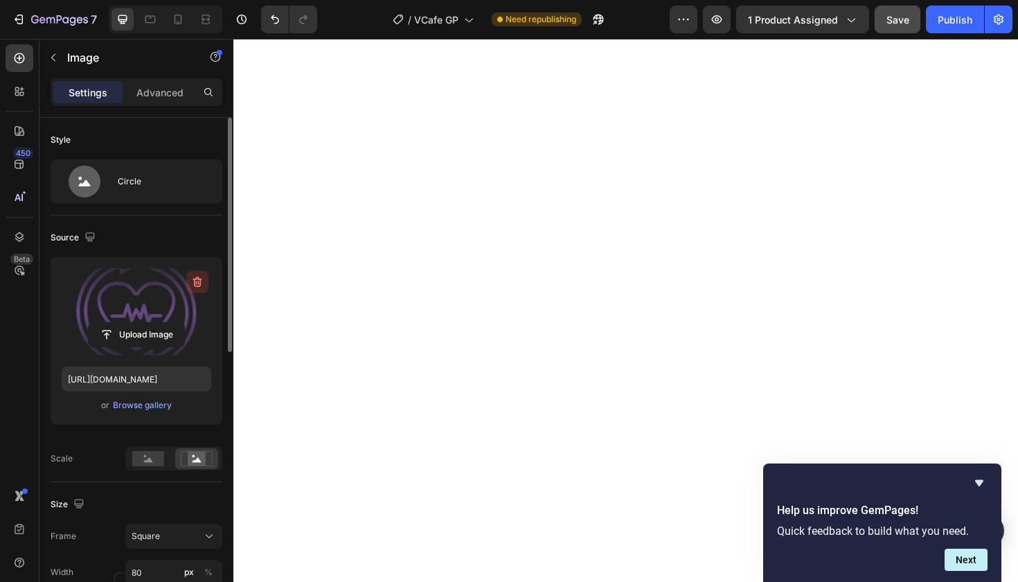
click at [195, 277] on icon "button" at bounding box center [198, 282] width 14 height 14
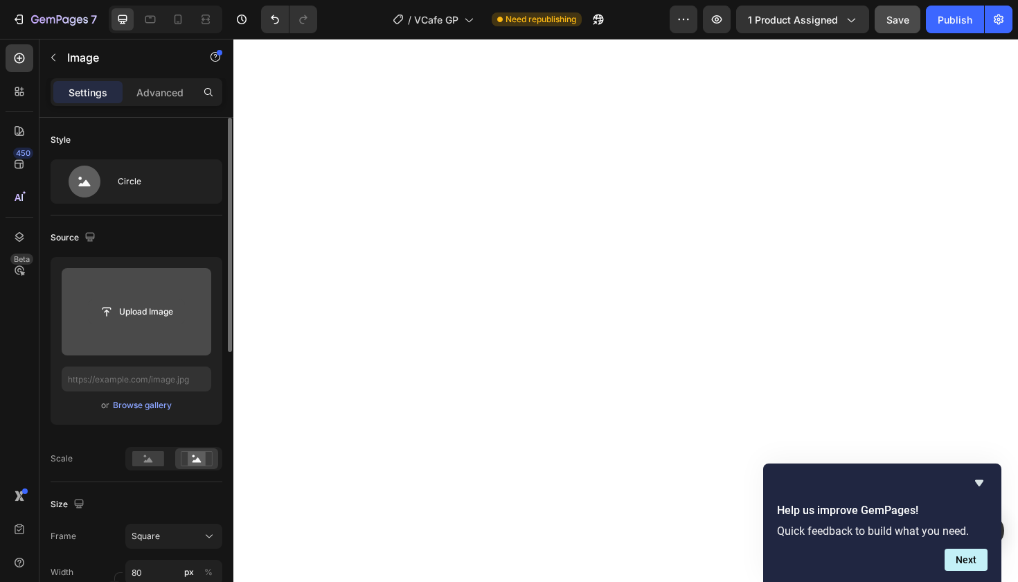
click at [161, 312] on input "file" at bounding box center [137, 312] width 96 height 24
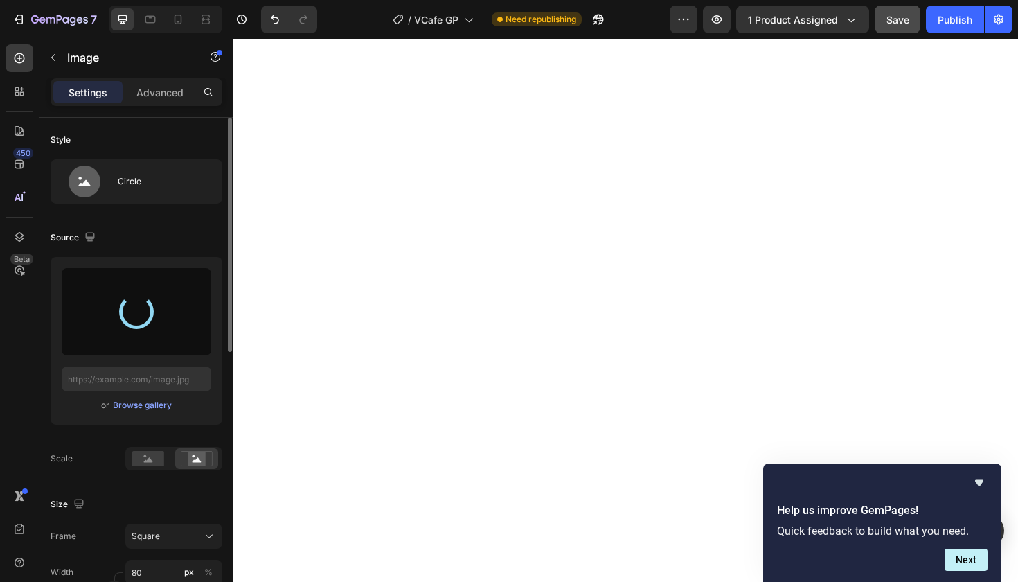
type input "[URL][DOMAIN_NAME]"
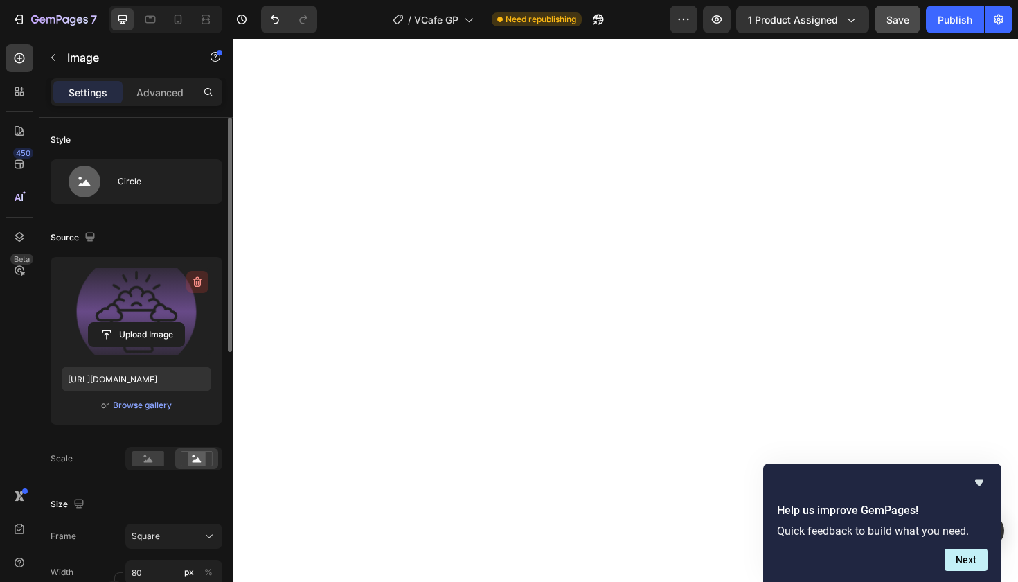
click at [197, 282] on icon "button" at bounding box center [196, 283] width 1 height 4
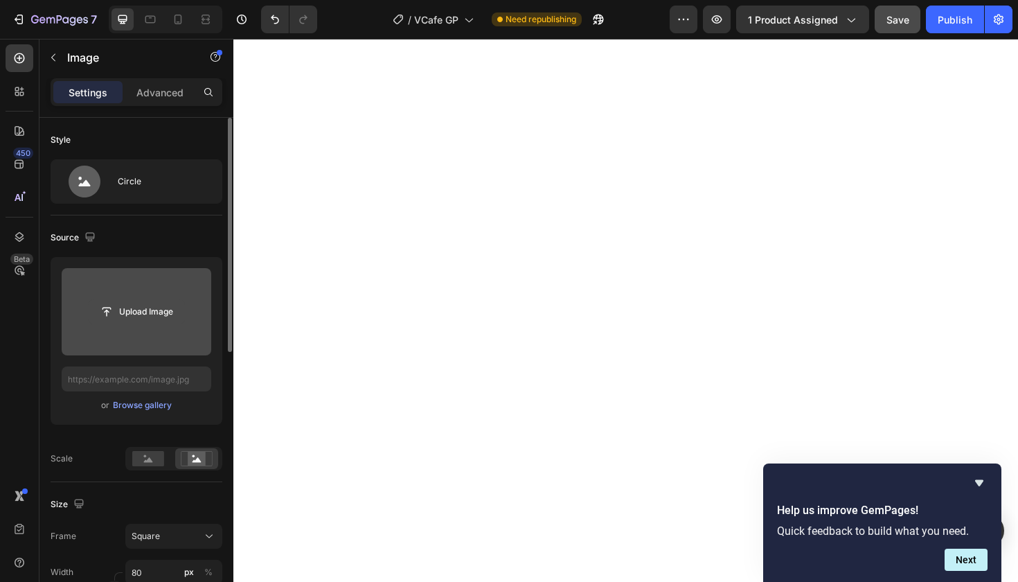
click at [160, 309] on input "file" at bounding box center [137, 312] width 96 height 24
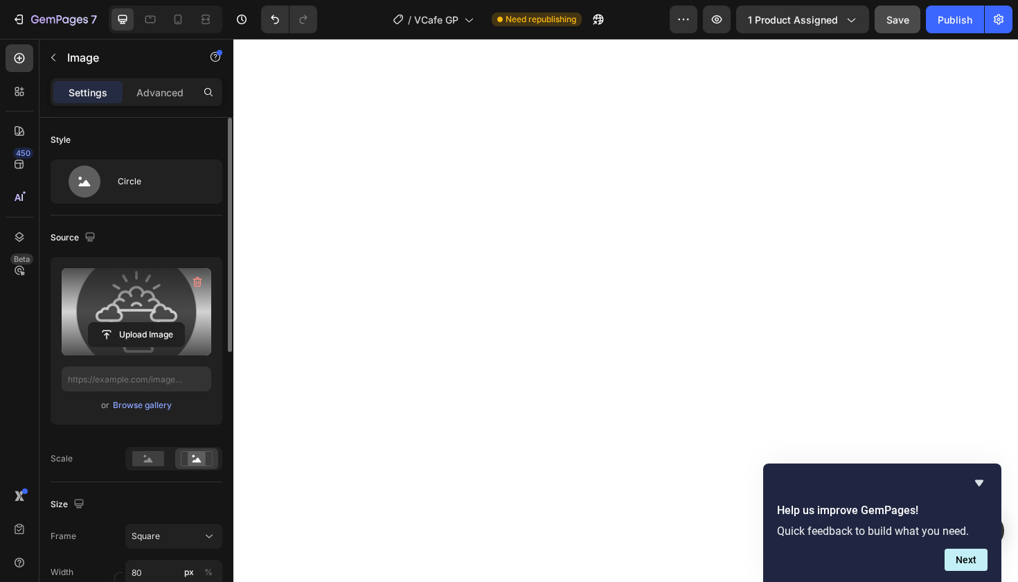
type input "[URL][DOMAIN_NAME]"
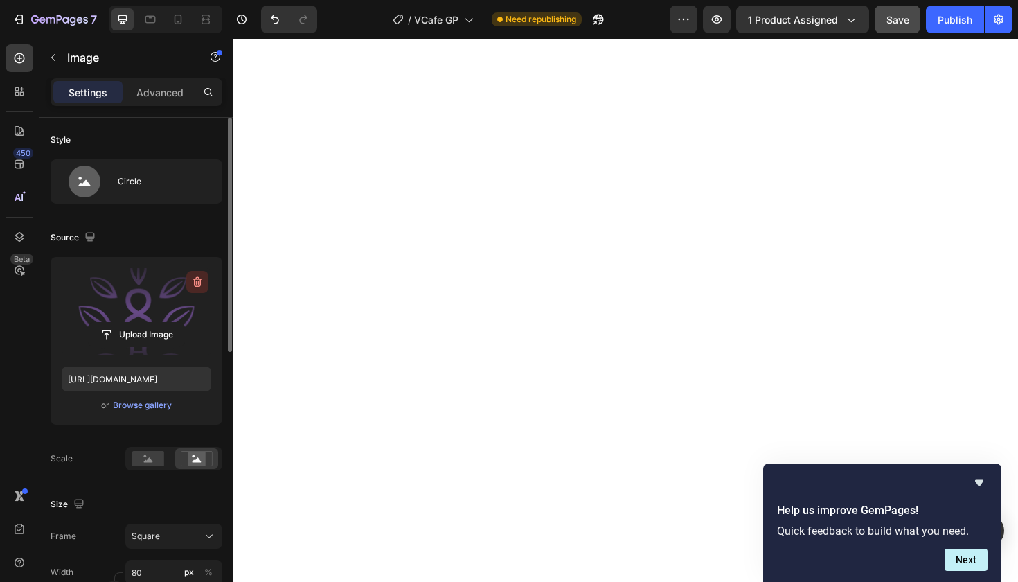
click at [197, 279] on icon "button" at bounding box center [198, 282] width 14 height 14
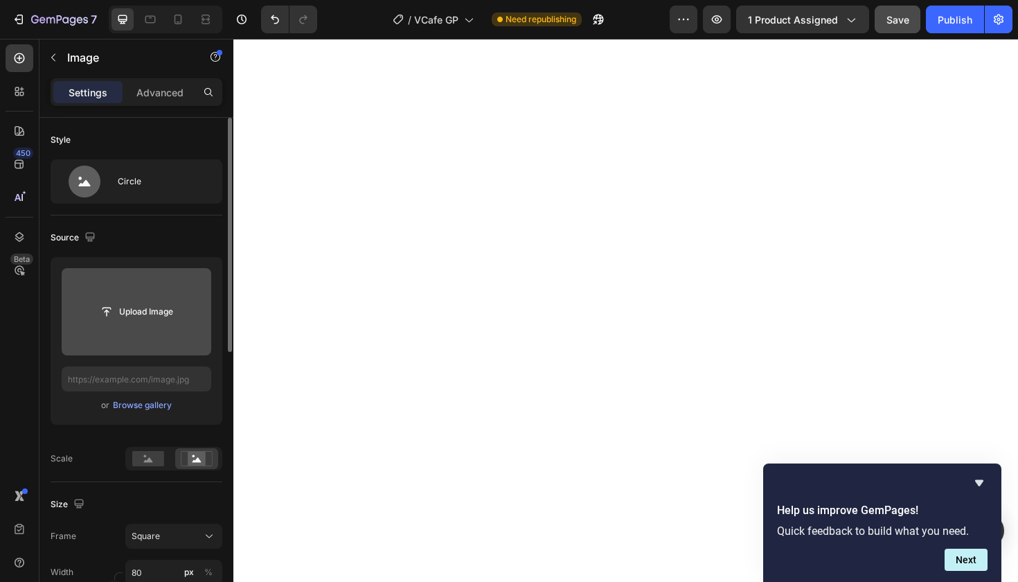
click at [162, 313] on input "file" at bounding box center [137, 312] width 96 height 24
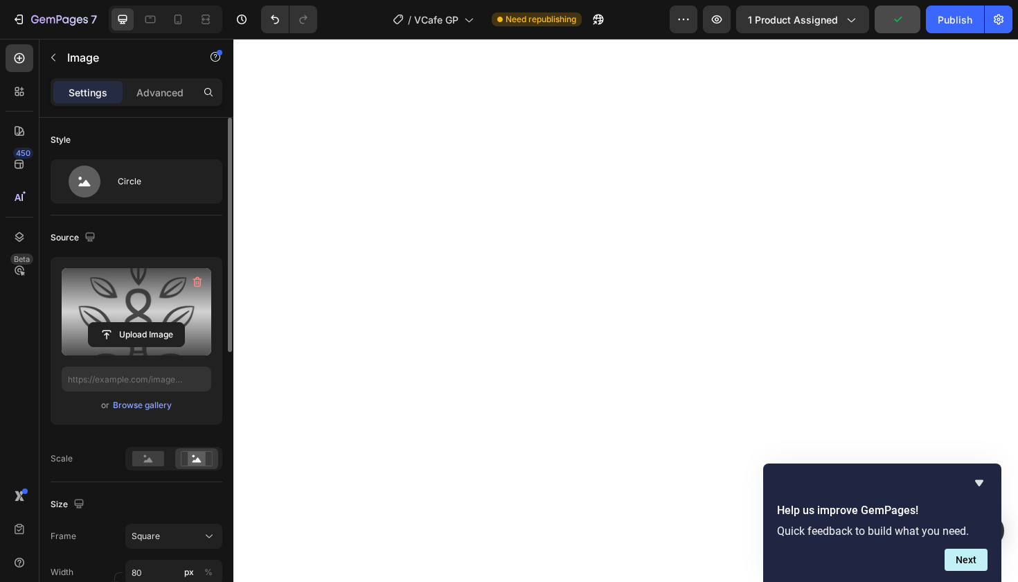
type input "[URL][DOMAIN_NAME]"
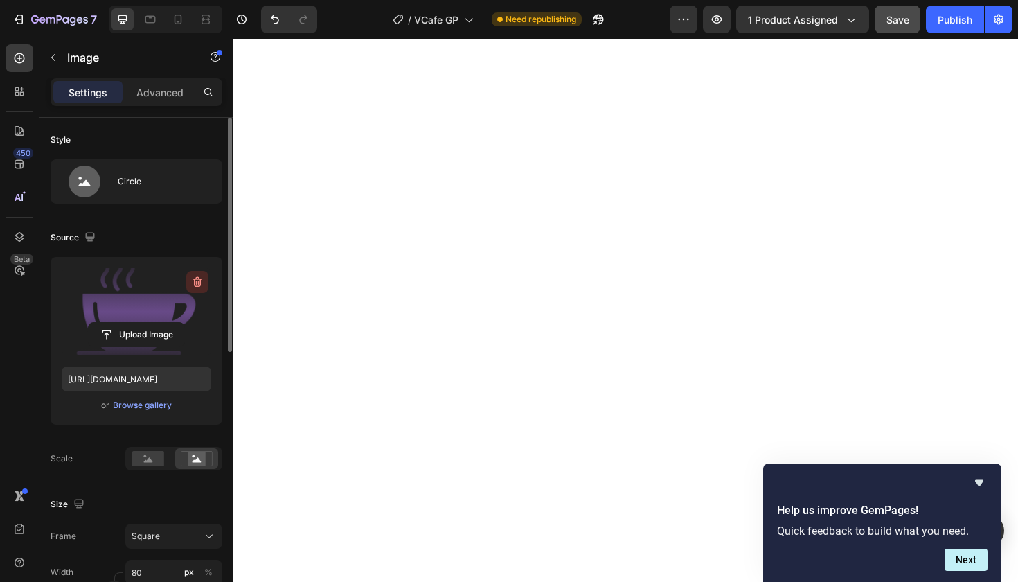
click at [195, 279] on icon "button" at bounding box center [198, 282] width 14 height 14
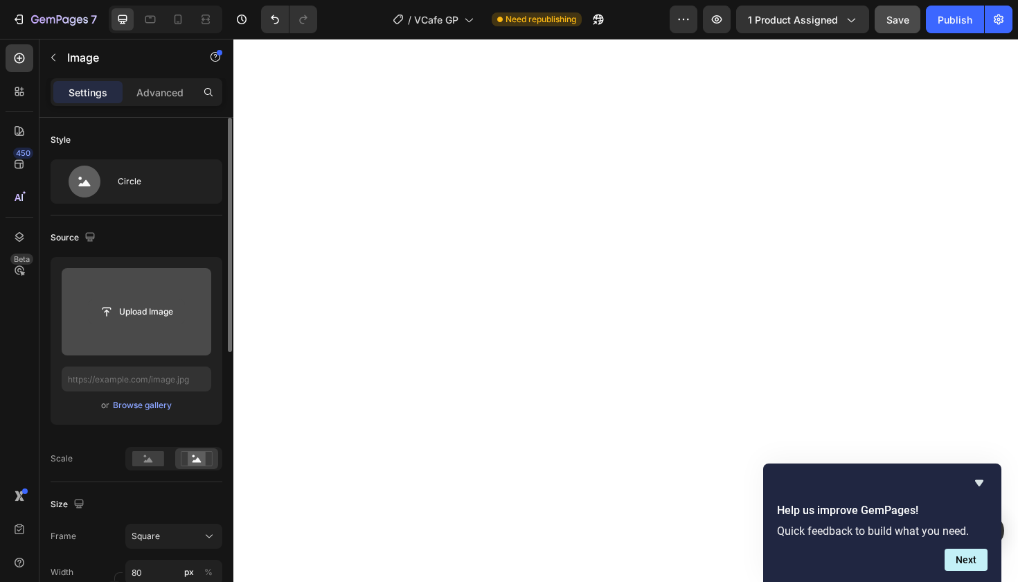
click at [171, 314] on input "file" at bounding box center [137, 312] width 96 height 24
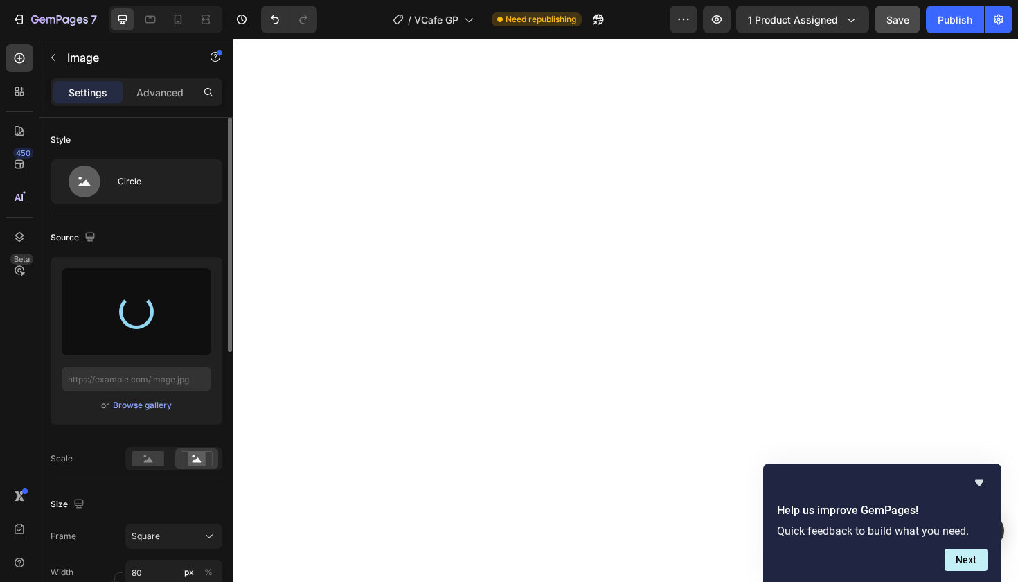
type input "[URL][DOMAIN_NAME]"
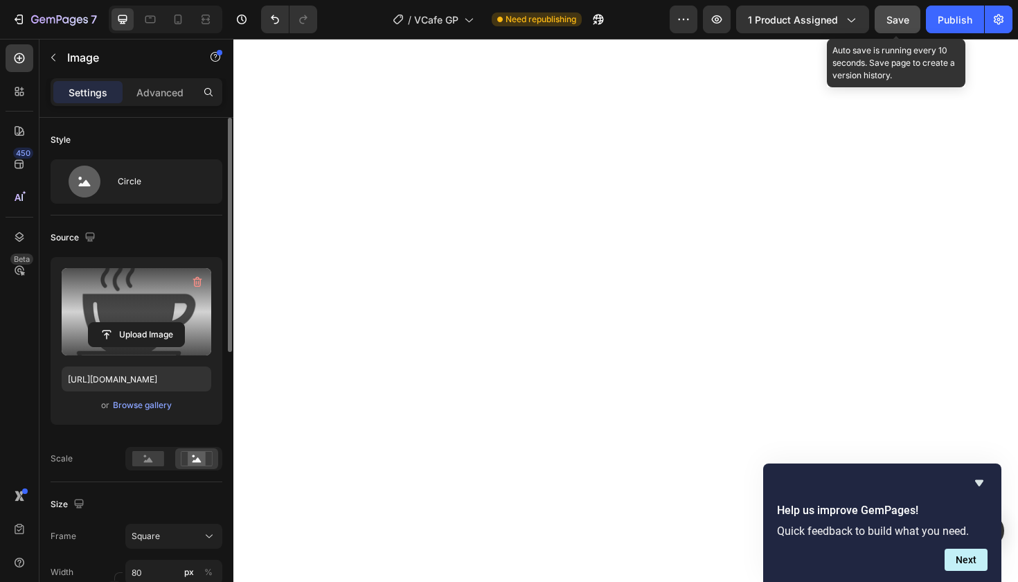
click at [899, 17] on span "Save" at bounding box center [898, 20] width 23 height 12
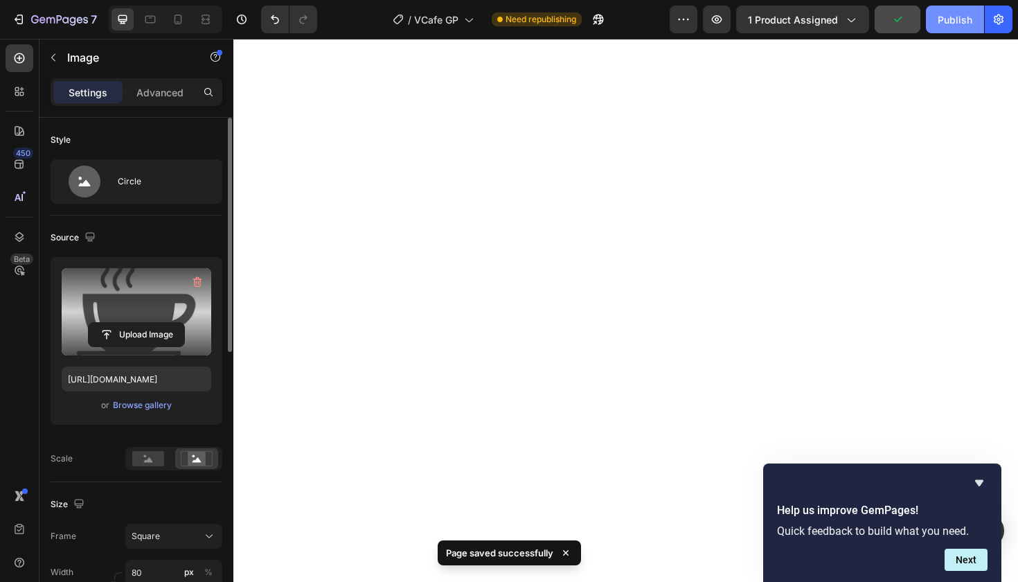
click at [953, 21] on div "Publish" at bounding box center [955, 19] width 35 height 15
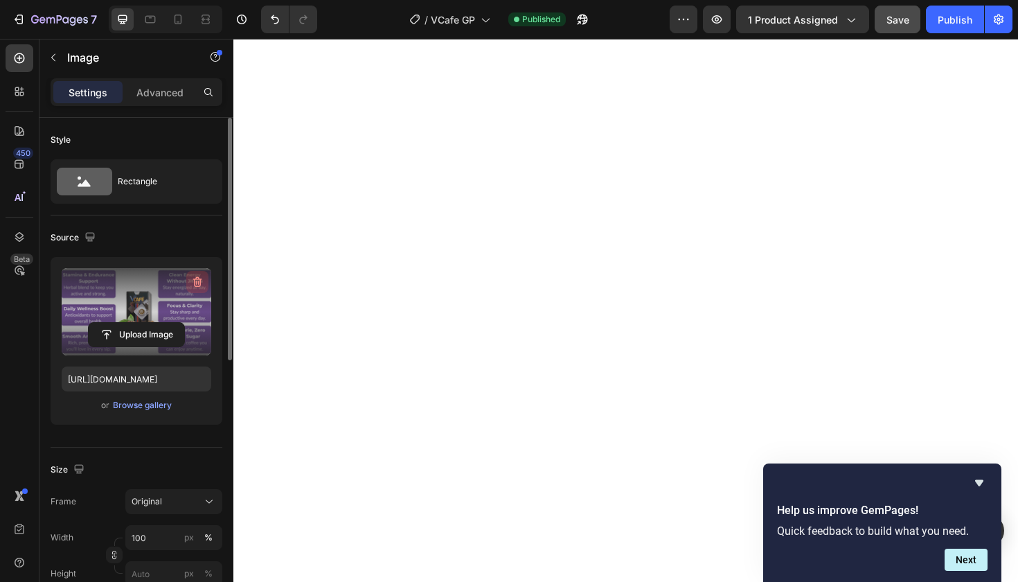
click at [193, 281] on icon "button" at bounding box center [198, 282] width 14 height 14
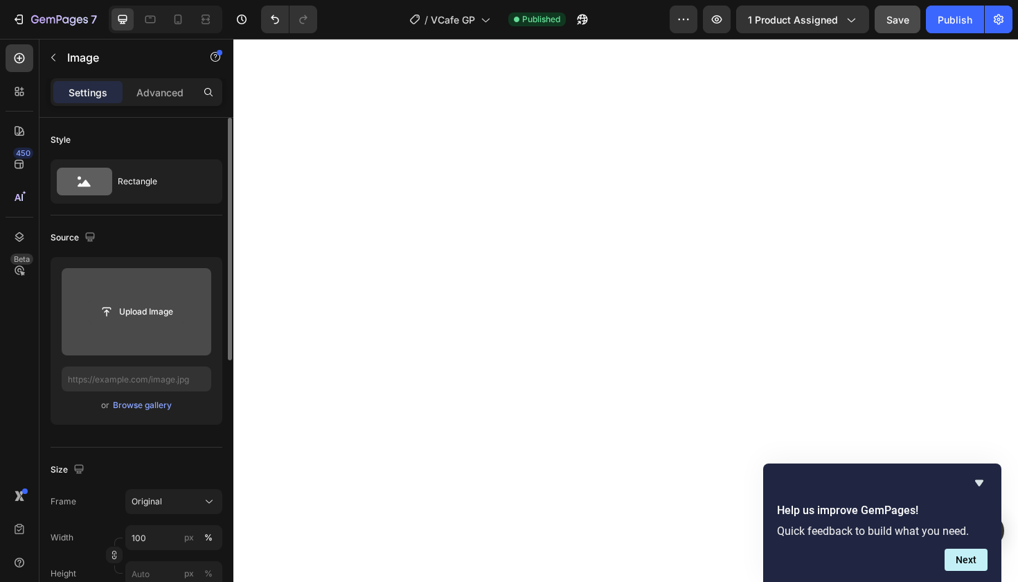
click at [164, 311] on input "file" at bounding box center [137, 312] width 96 height 24
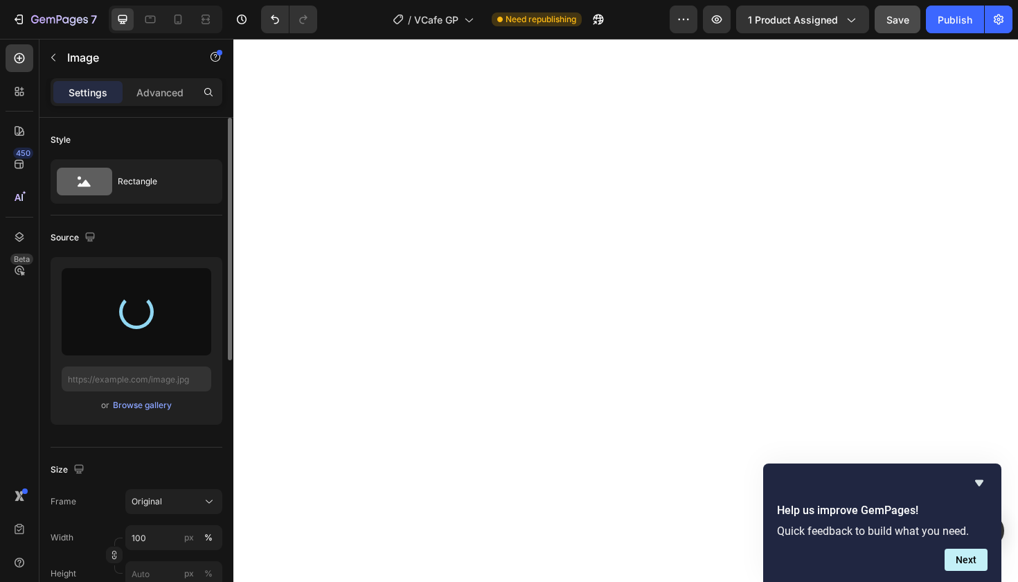
type input "[URL][DOMAIN_NAME]"
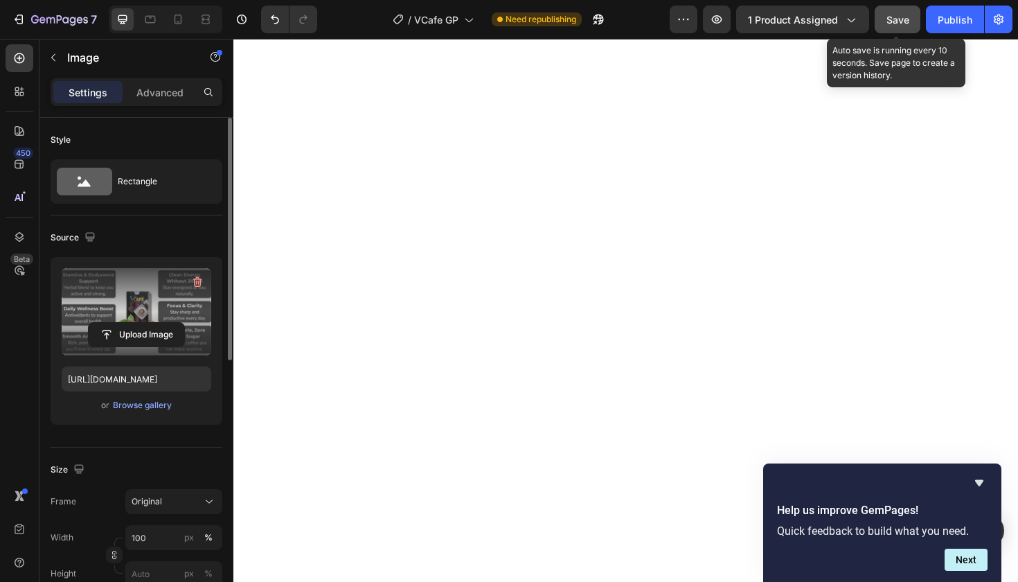
click at [896, 16] on span "Save" at bounding box center [898, 20] width 23 height 12
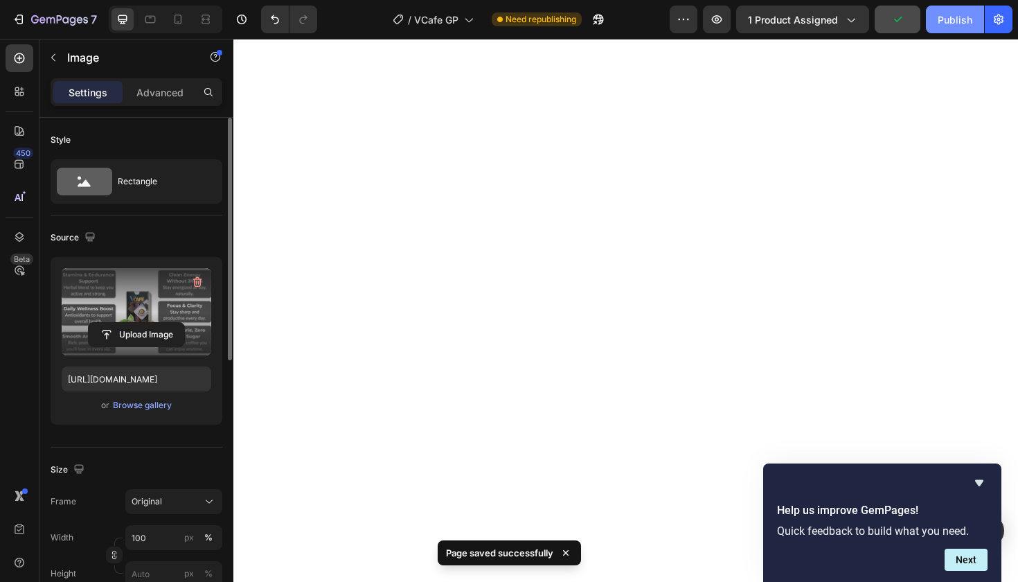
click at [951, 20] on div "Publish" at bounding box center [955, 19] width 35 height 15
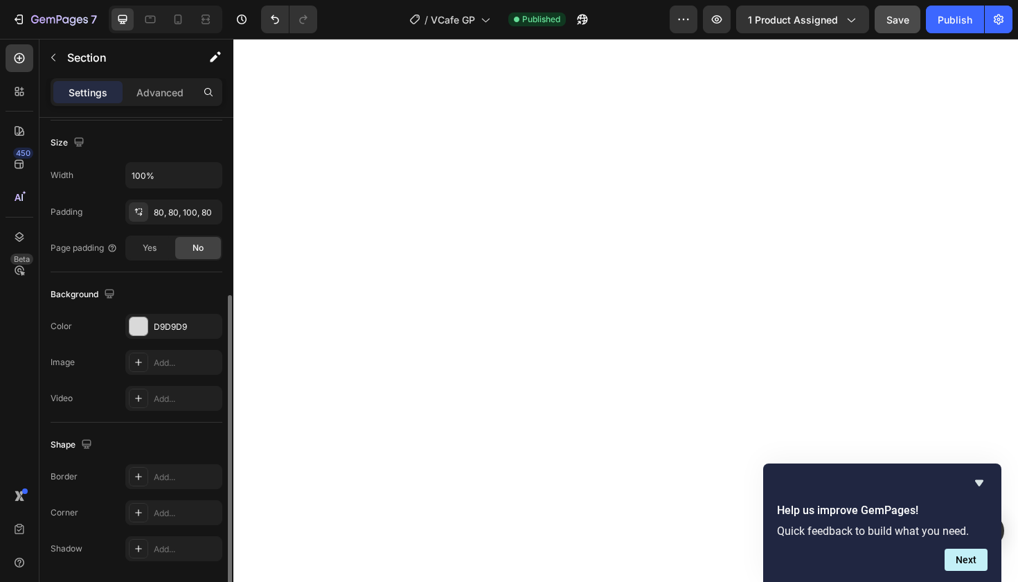
scroll to position [297, 0]
click at [180, 320] on div "D9D9D9" at bounding box center [174, 326] width 40 height 12
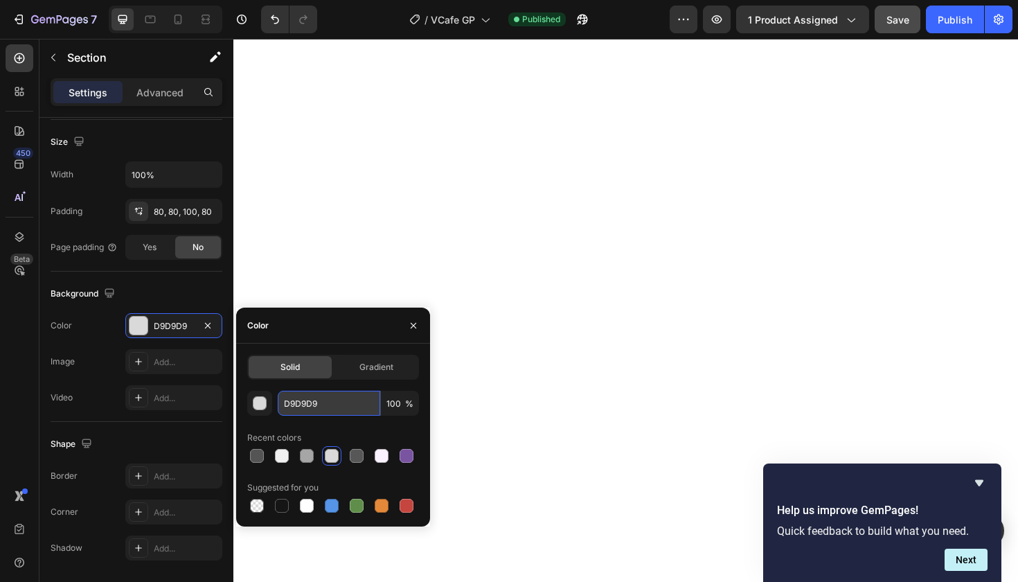
click at [307, 403] on input "D9D9D9" at bounding box center [329, 403] width 103 height 25
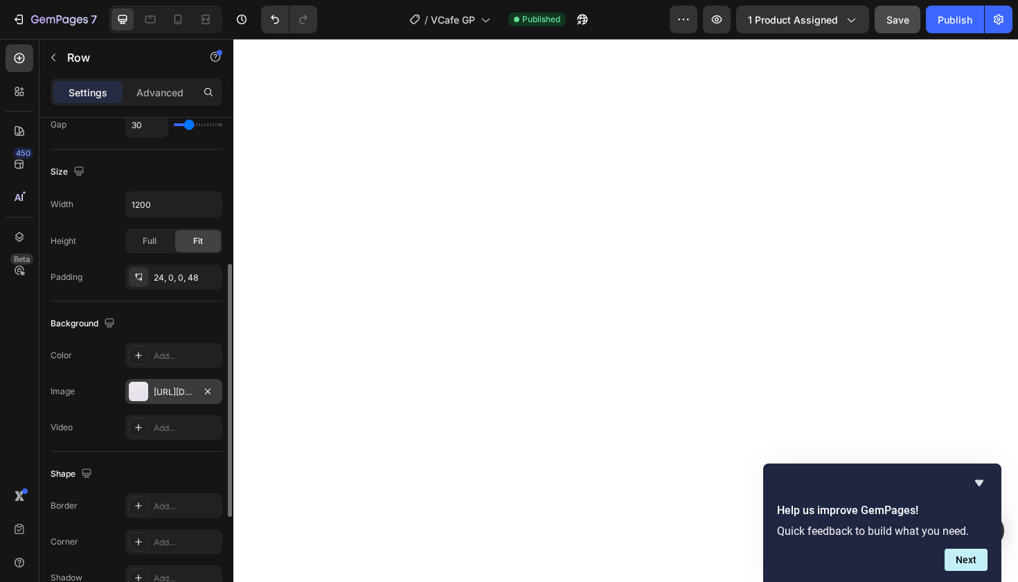
scroll to position [348, 0]
click at [164, 389] on div "[URL][DOMAIN_NAME]" at bounding box center [174, 391] width 40 height 12
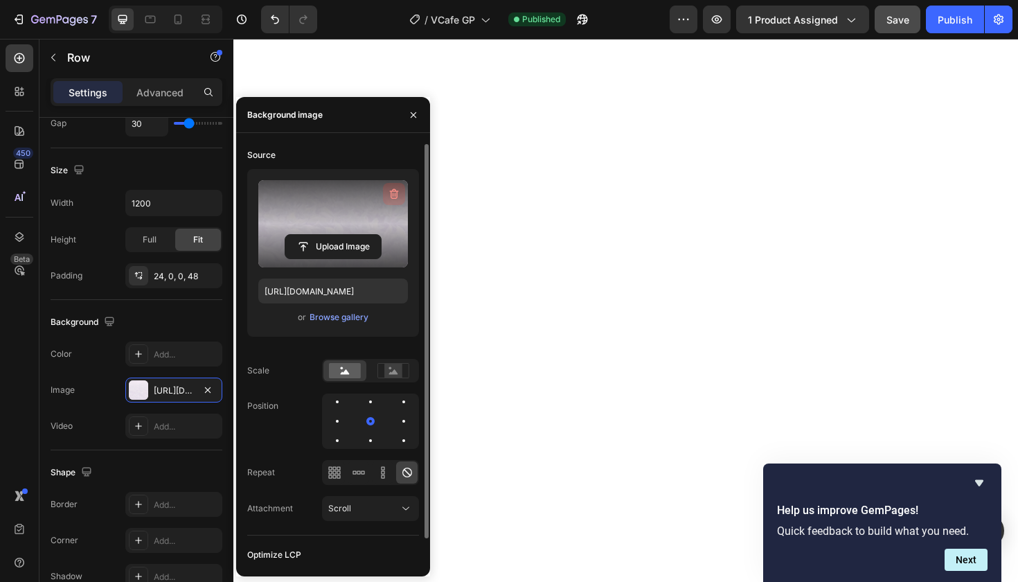
click at [395, 190] on icon "button" at bounding box center [394, 194] width 9 height 10
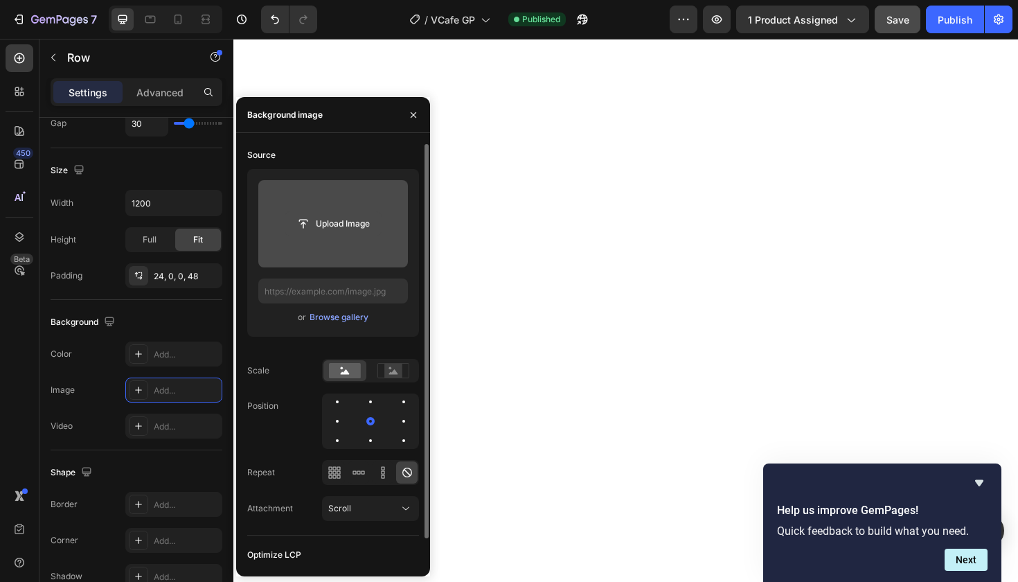
click at [354, 222] on input "file" at bounding box center [333, 224] width 96 height 24
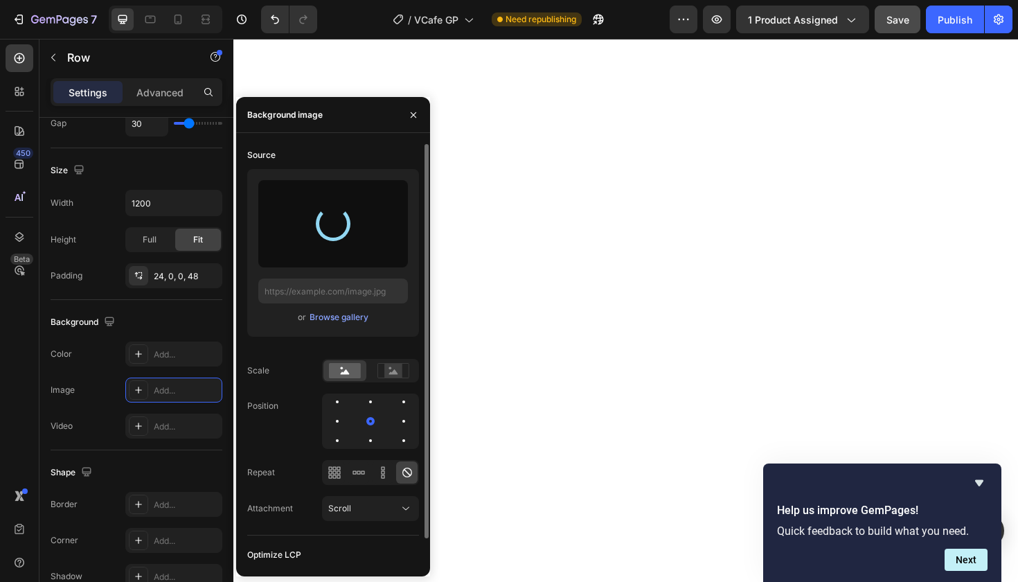
type input "[URL][DOMAIN_NAME]"
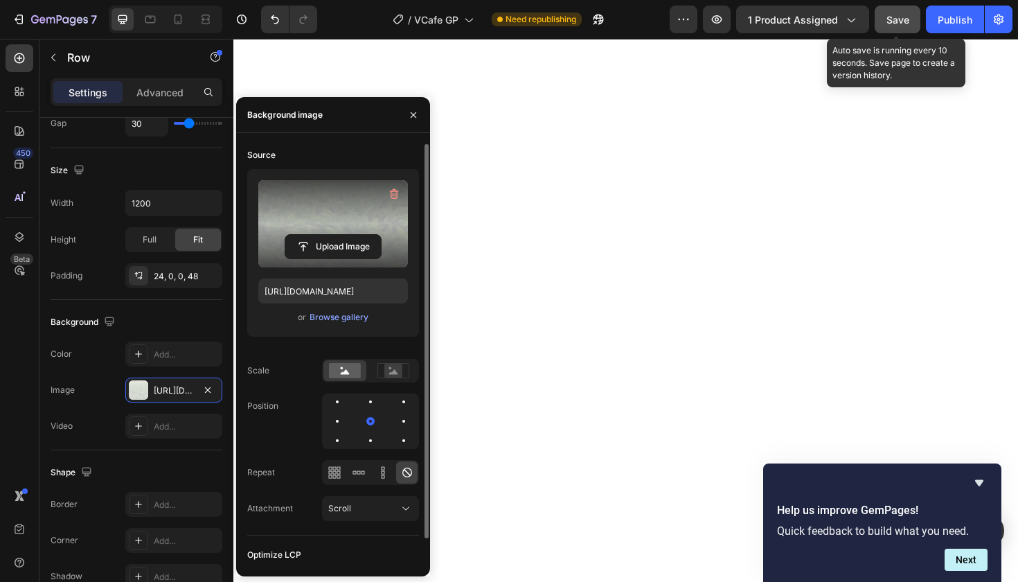
click at [902, 22] on span "Save" at bounding box center [898, 20] width 23 height 12
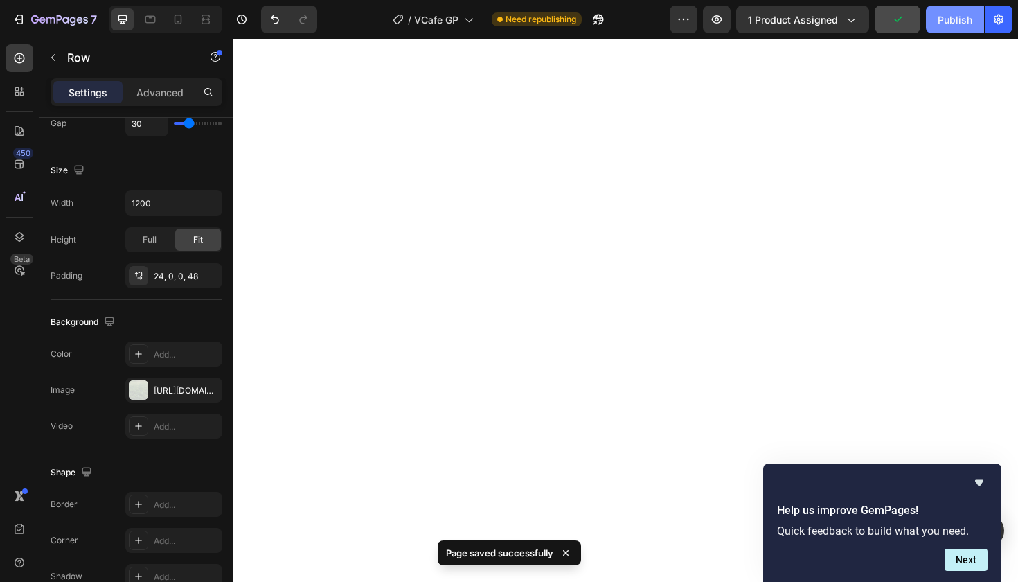
click at [956, 26] on div "Publish" at bounding box center [955, 19] width 35 height 15
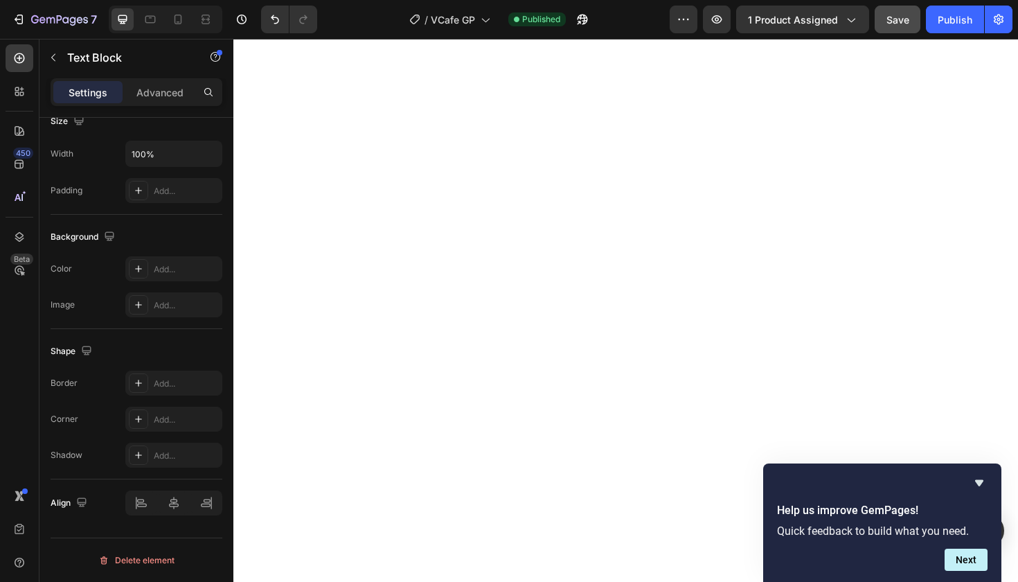
scroll to position [0, 0]
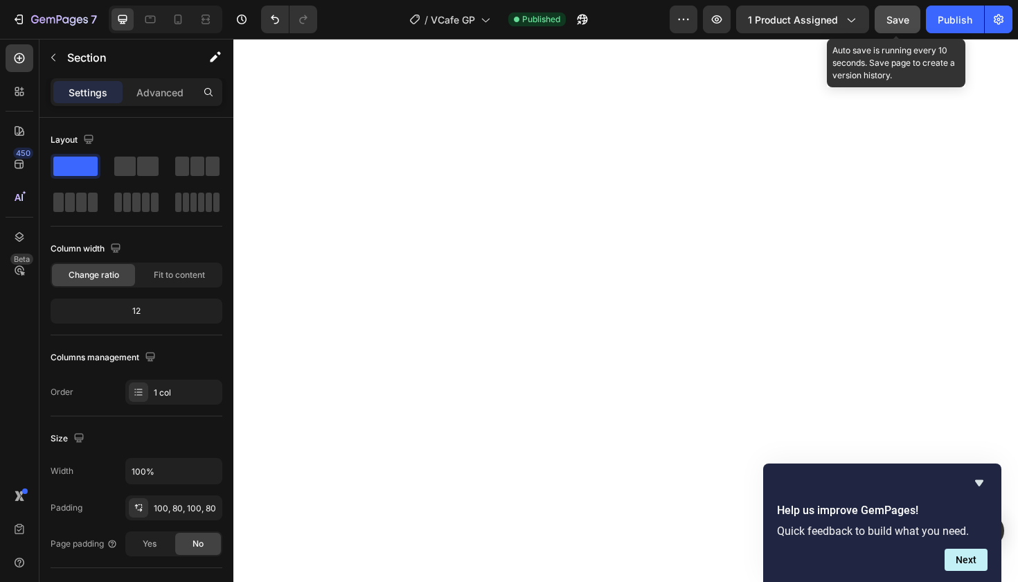
click at [895, 24] on span "Save" at bounding box center [898, 20] width 23 height 12
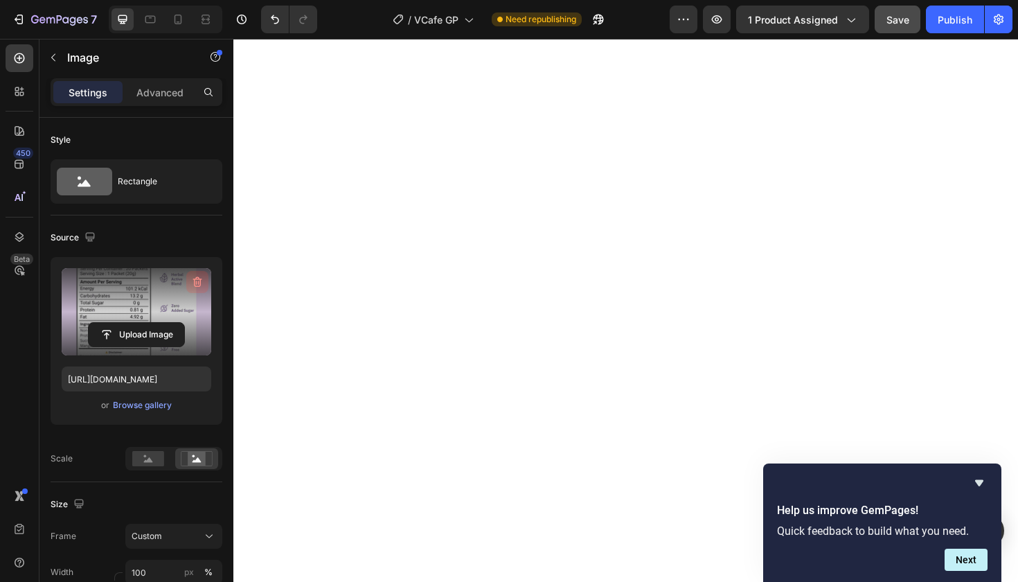
click at [198, 279] on icon "button" at bounding box center [198, 282] width 14 height 14
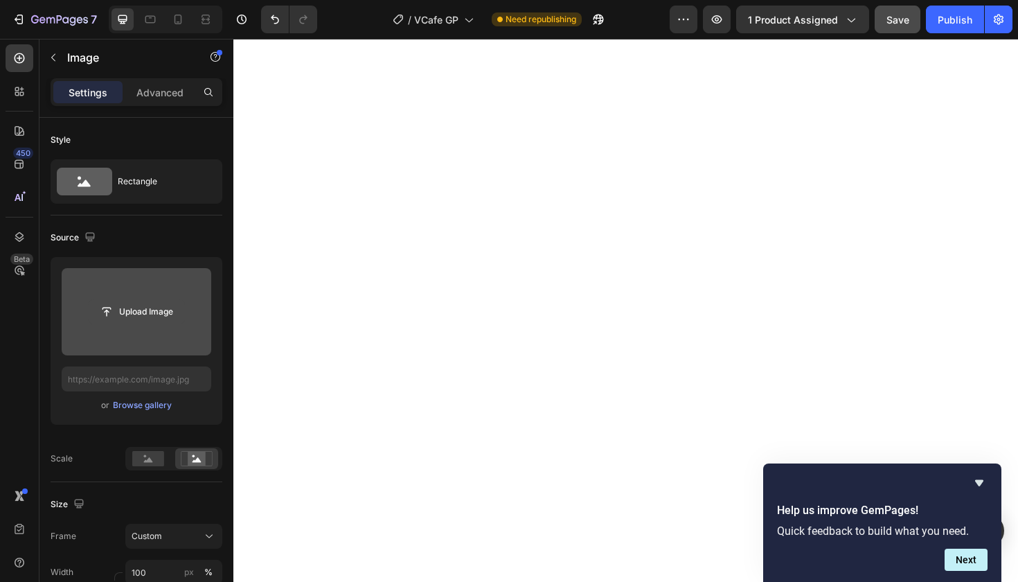
click at [162, 312] on input "file" at bounding box center [137, 312] width 96 height 24
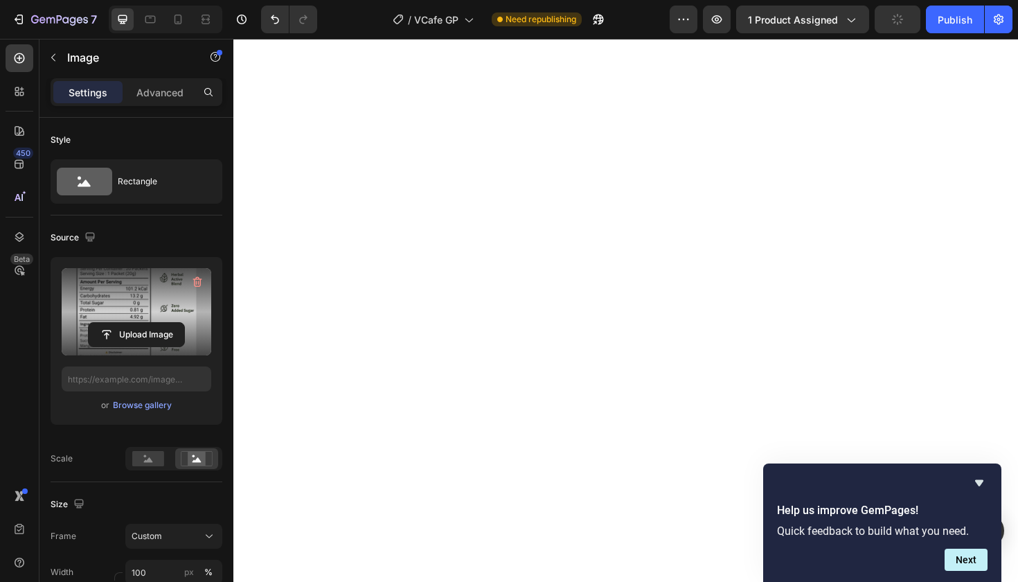
type input "[URL][DOMAIN_NAME]"
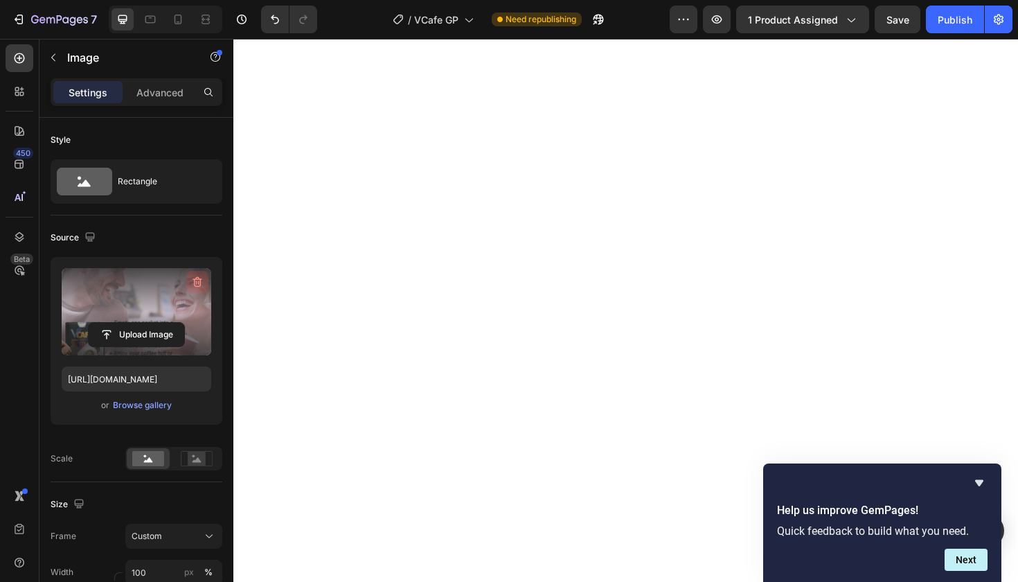
click at [195, 281] on icon "button" at bounding box center [197, 282] width 9 height 10
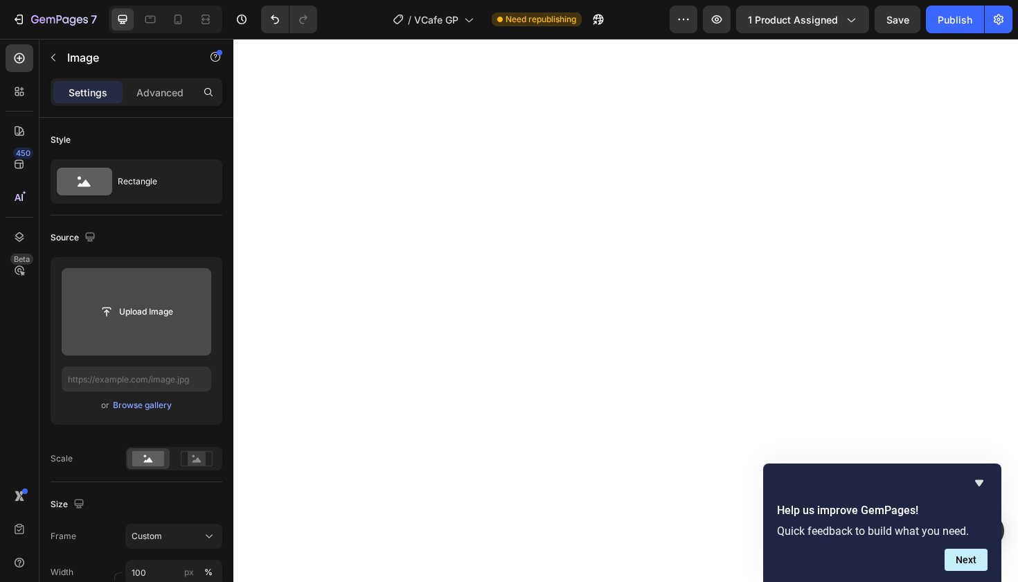
click at [149, 310] on input "file" at bounding box center [137, 312] width 96 height 24
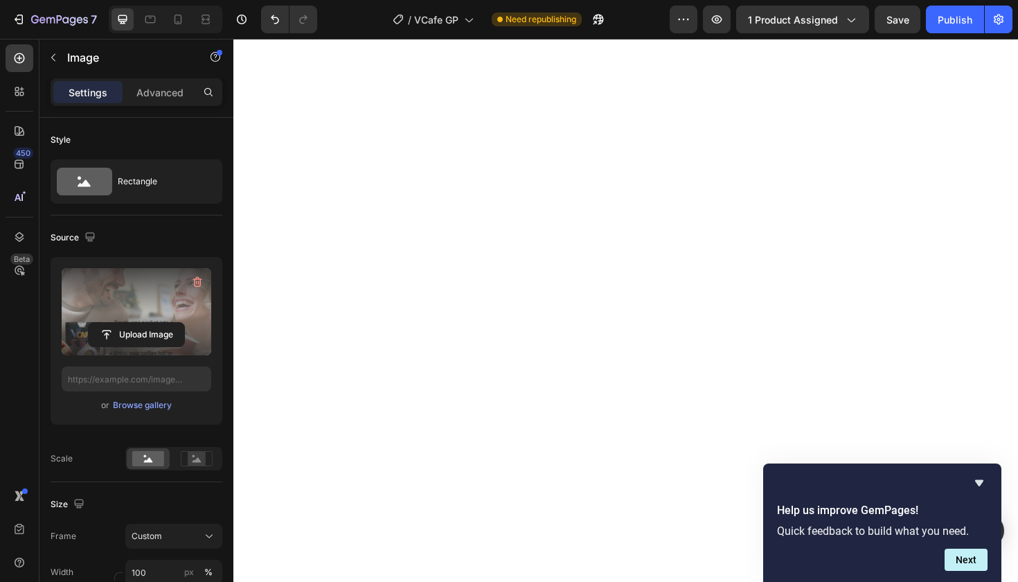
type input "[URL][DOMAIN_NAME]"
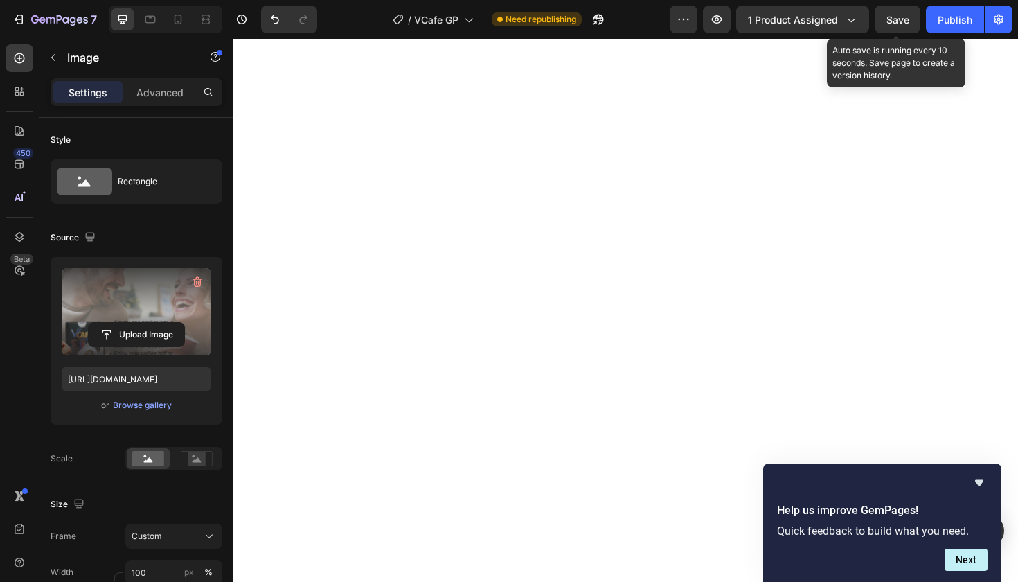
click at [897, 17] on span "Save" at bounding box center [898, 20] width 23 height 12
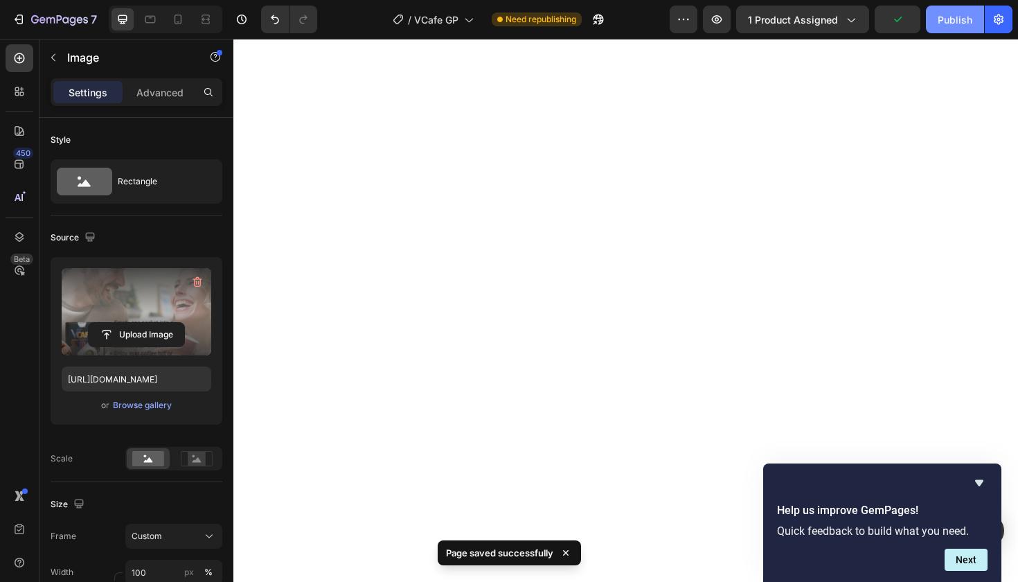
click at [951, 24] on div "Publish" at bounding box center [955, 19] width 35 height 15
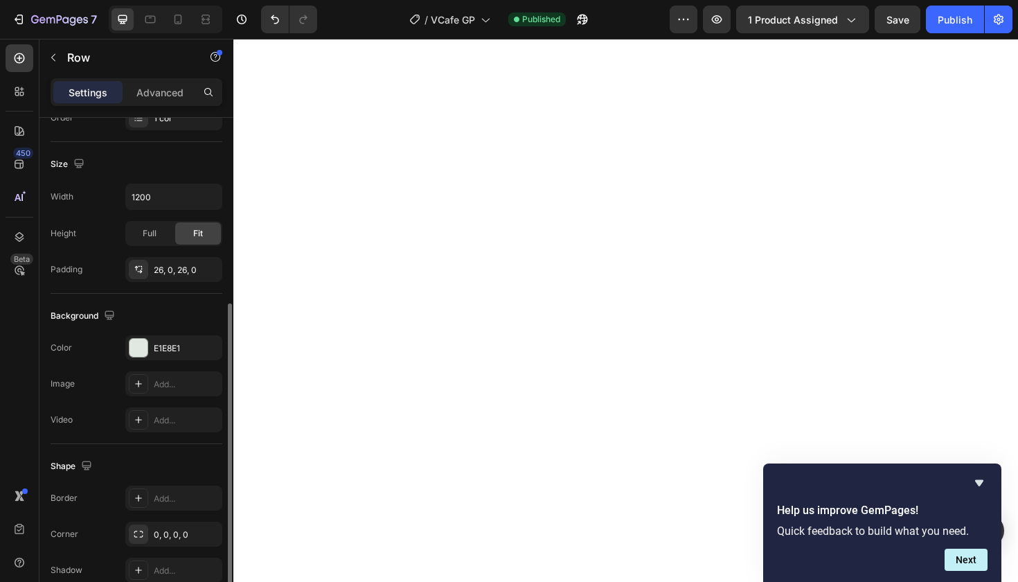
scroll to position [288, 0]
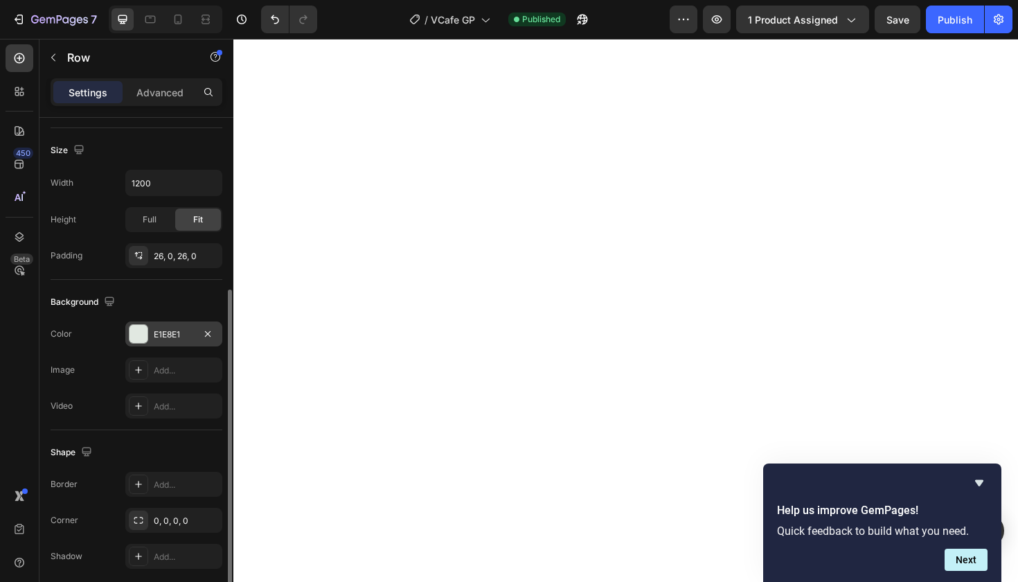
click at [178, 337] on div "E1E8E1" at bounding box center [174, 334] width 40 height 12
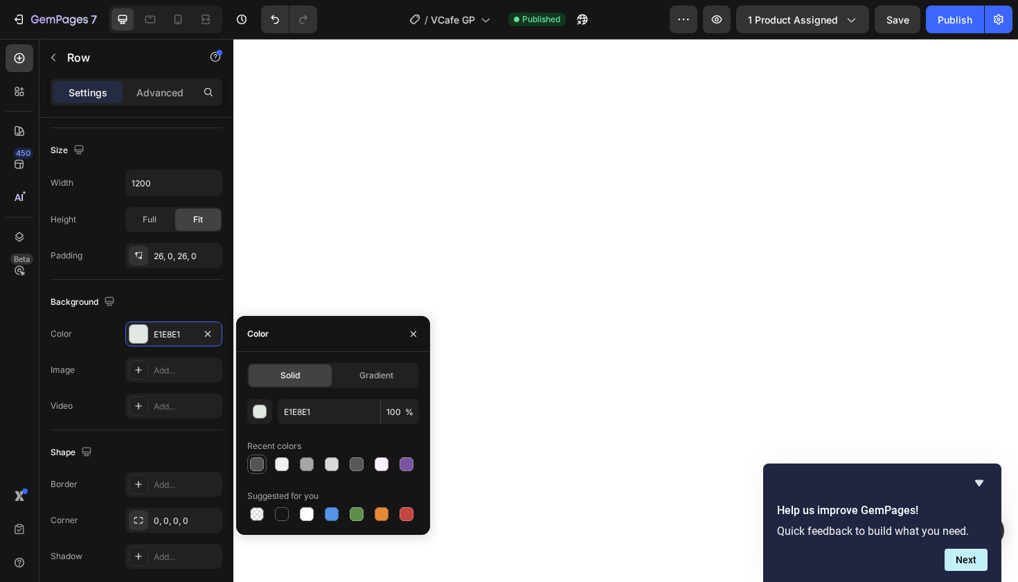
click at [256, 466] on div at bounding box center [257, 464] width 14 height 14
click at [305, 466] on div at bounding box center [307, 464] width 14 height 14
click at [353, 467] on div at bounding box center [357, 464] width 14 height 14
type input "575757"
click at [306, 413] on input "575757" at bounding box center [329, 411] width 103 height 25
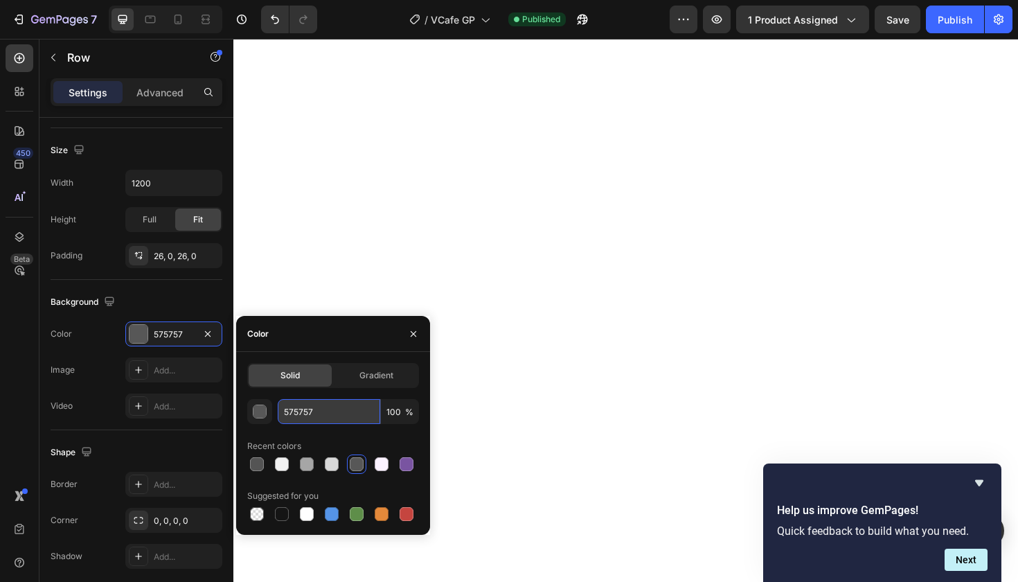
click at [306, 413] on input "575757" at bounding box center [329, 411] width 103 height 25
paste input "text"
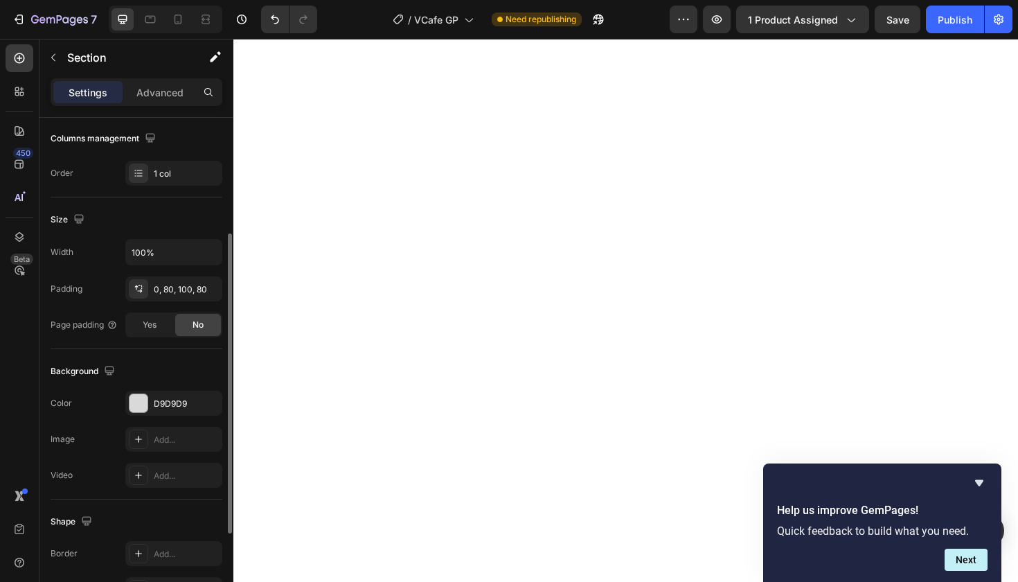
scroll to position [246, 0]
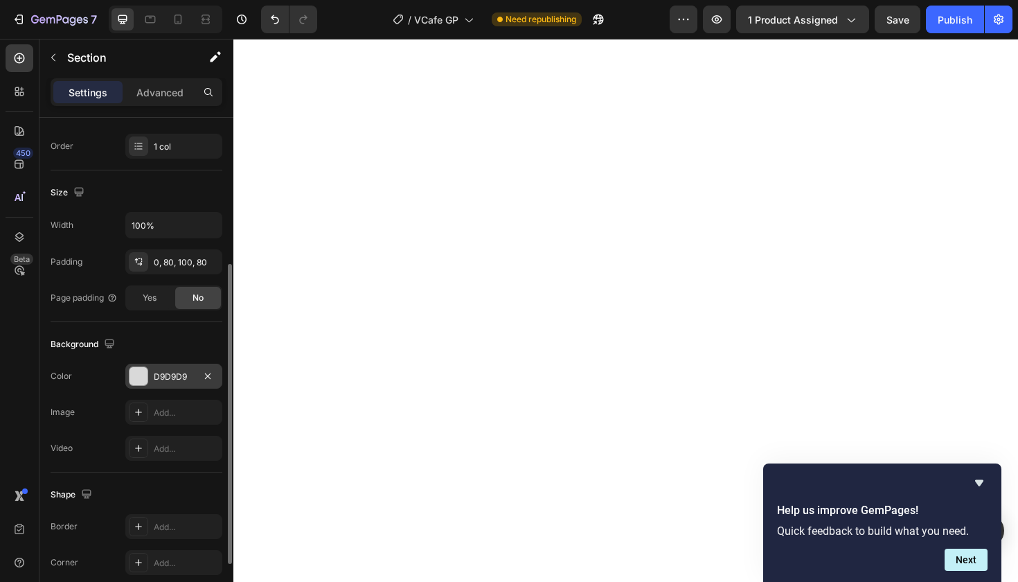
click at [163, 374] on div "D9D9D9" at bounding box center [174, 377] width 40 height 12
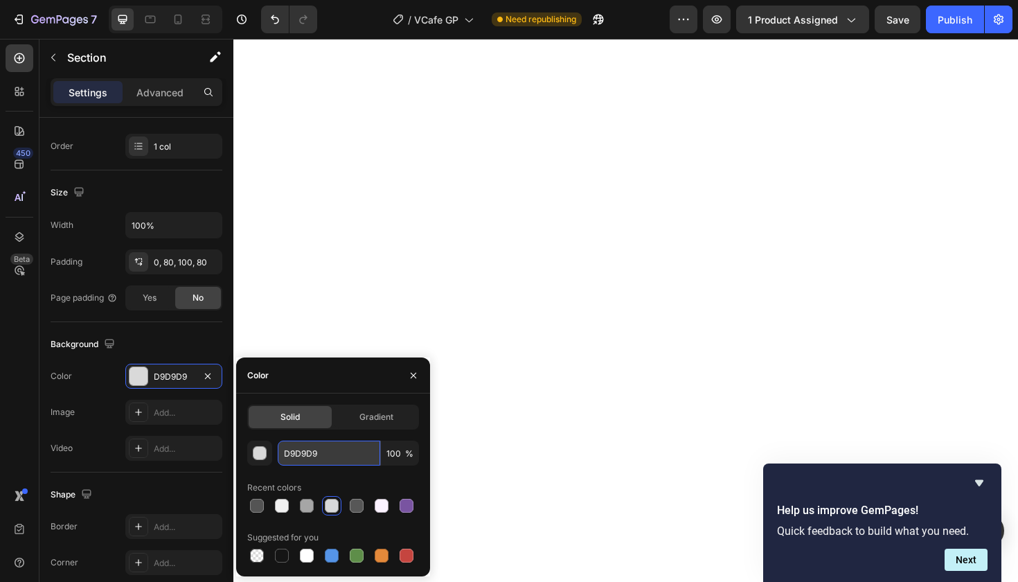
drag, startPoint x: 320, startPoint y: 452, endPoint x: 279, endPoint y: 452, distance: 40.9
click at [279, 452] on input "D9D9D9" at bounding box center [329, 453] width 103 height 25
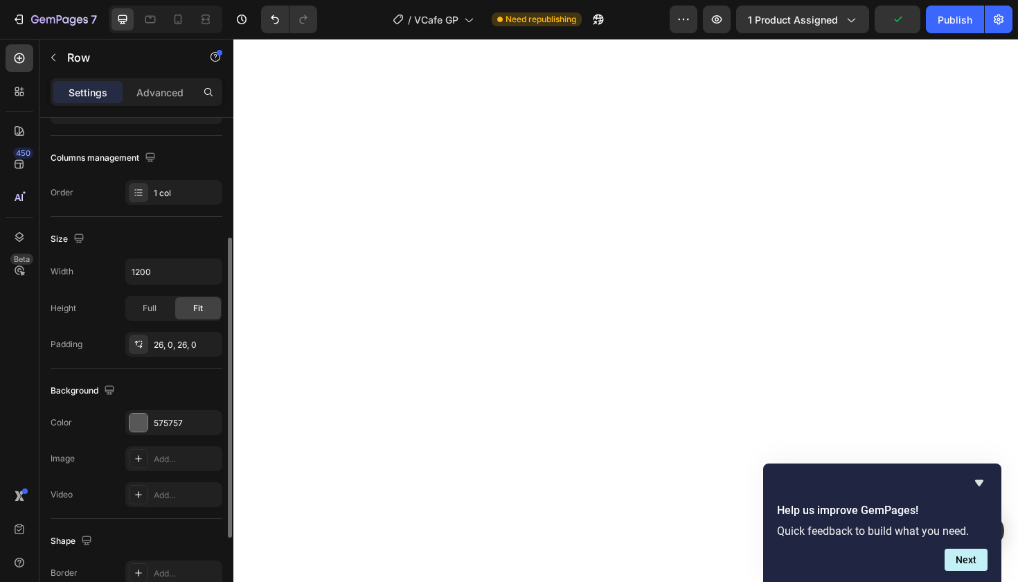
scroll to position [202, 0]
click at [174, 414] on div "575757" at bounding box center [174, 420] width 40 height 12
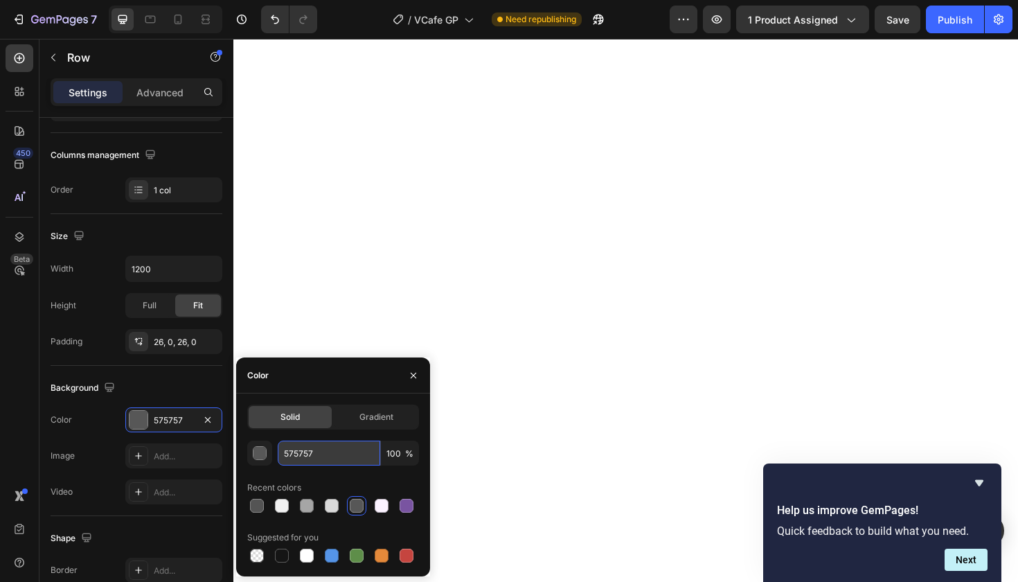
click at [297, 452] on input "575757" at bounding box center [329, 453] width 103 height 25
paste input "D9D9D9"
type input "D9D9D9"
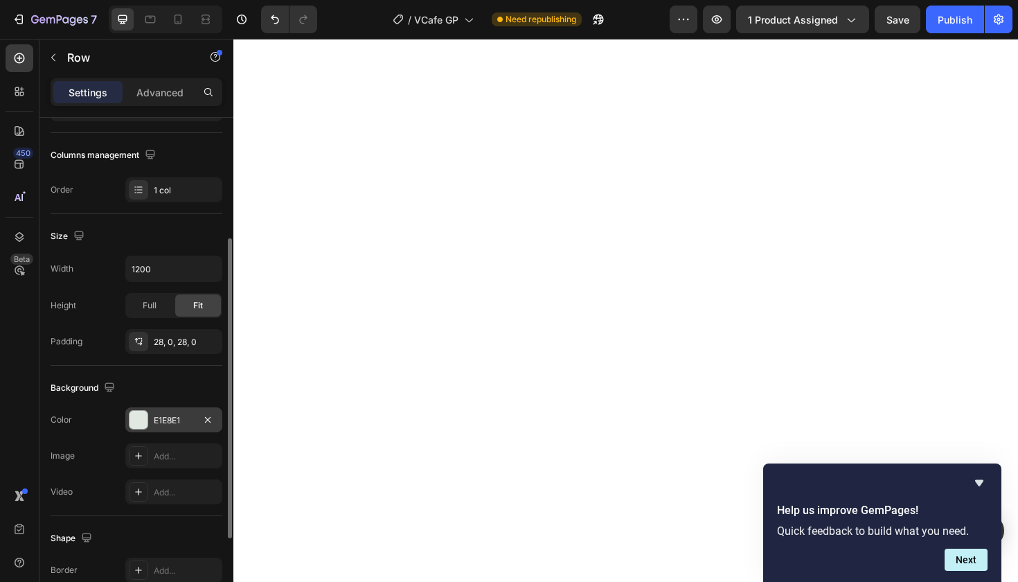
click at [173, 409] on div "E1E8E1" at bounding box center [173, 419] width 97 height 25
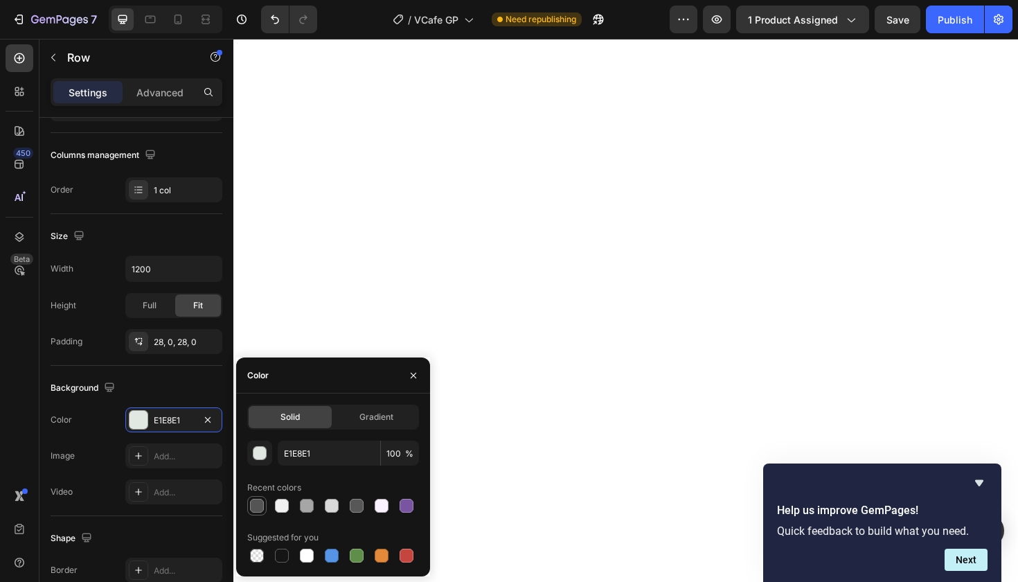
click at [260, 509] on div at bounding box center [257, 506] width 14 height 14
click at [304, 506] on div at bounding box center [307, 506] width 14 height 14
click at [357, 507] on div at bounding box center [357, 506] width 14 height 14
click at [303, 454] on input "575757" at bounding box center [329, 453] width 103 height 25
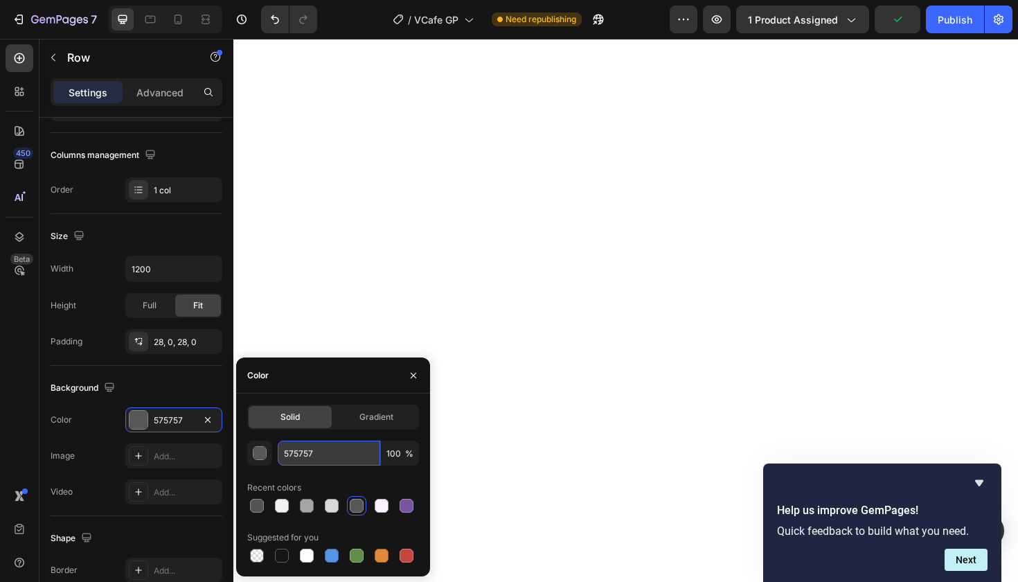
paste input "D9D9D9"
type input "D9D9D9"
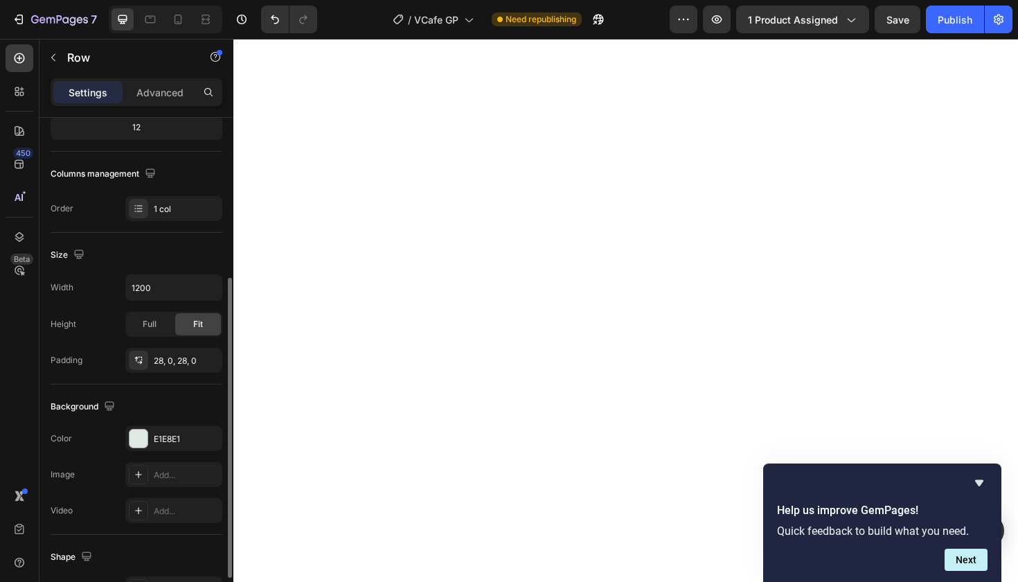
scroll to position [215, 0]
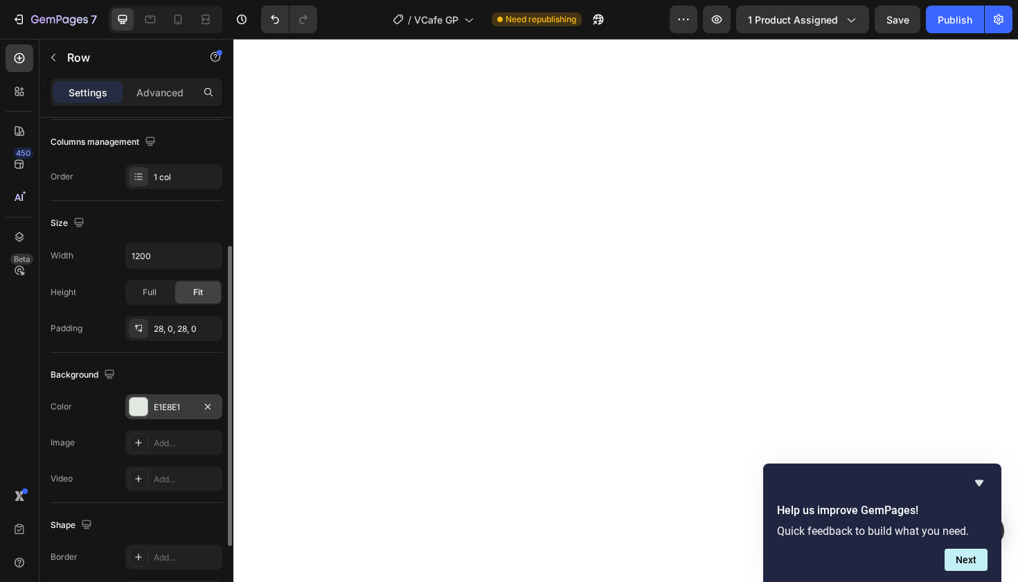
click at [171, 405] on div "E1E8E1" at bounding box center [174, 407] width 40 height 12
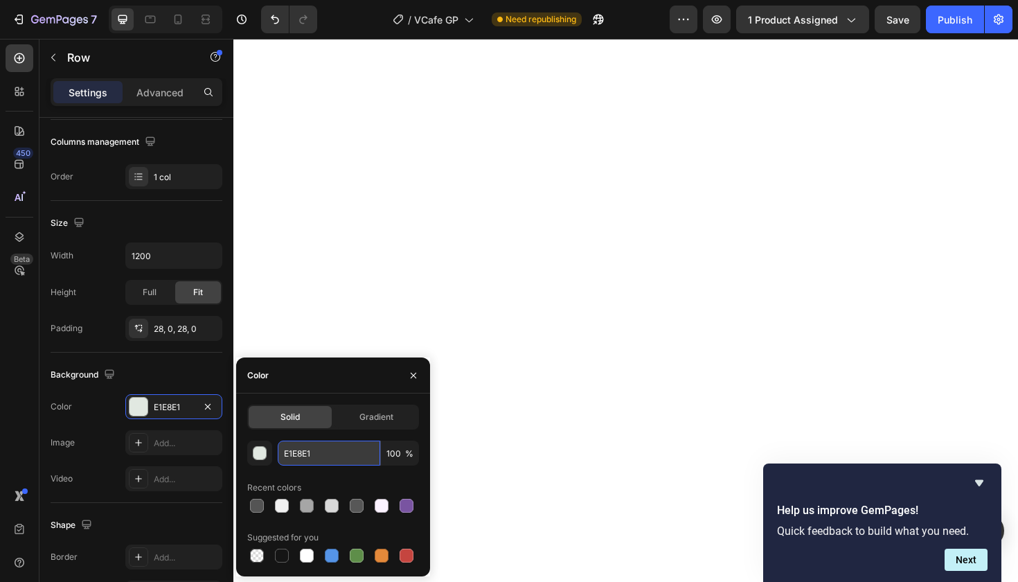
click at [299, 454] on input "E1E8E1" at bounding box center [329, 453] width 103 height 25
paste input "D9D9D9"
type input "D9D9D9"
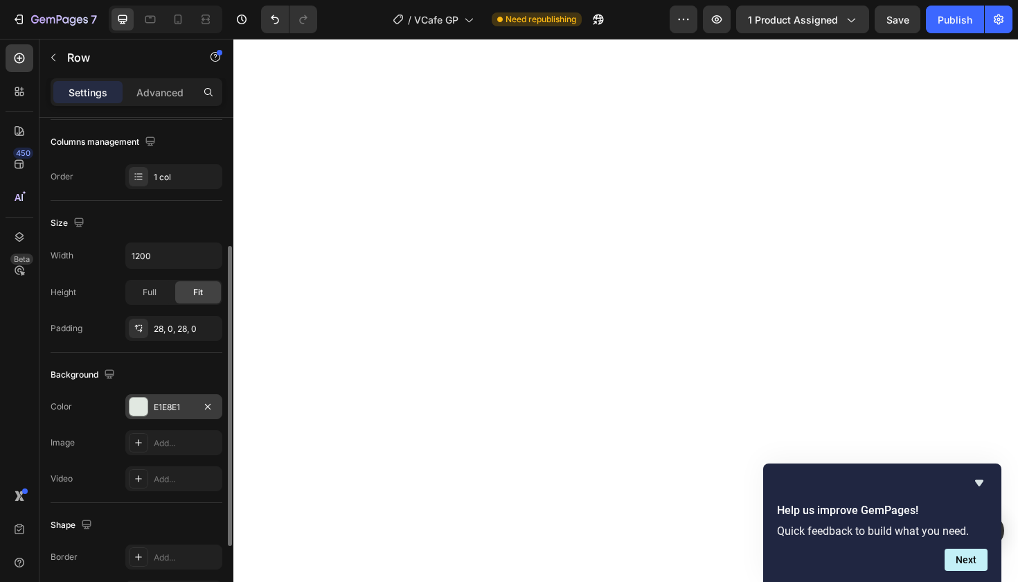
click at [169, 403] on div "E1E8E1" at bounding box center [174, 407] width 40 height 12
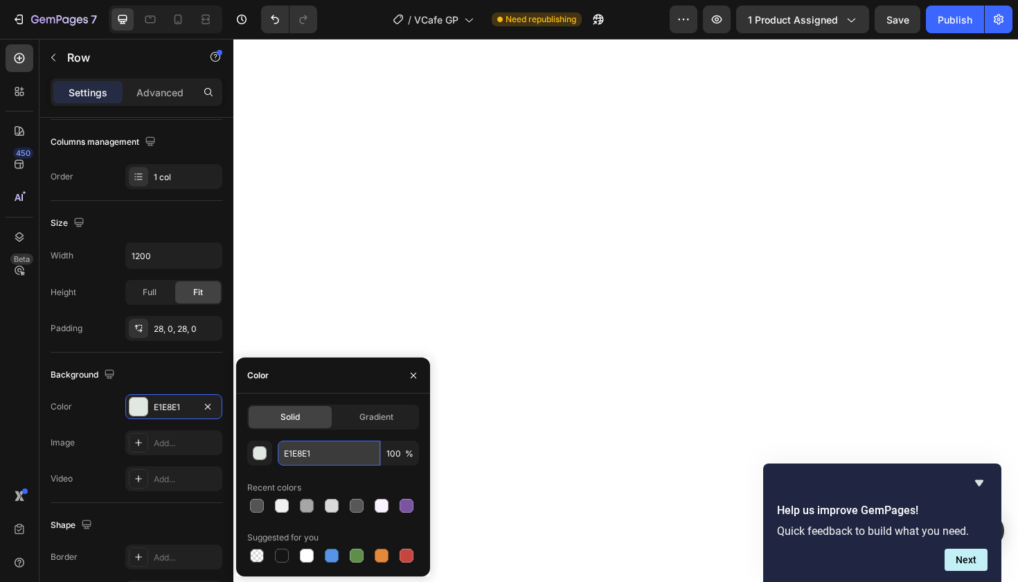
click at [300, 450] on input "E1E8E1" at bounding box center [329, 453] width 103 height 25
paste input "D9D9D9"
type input "D9D9D9"
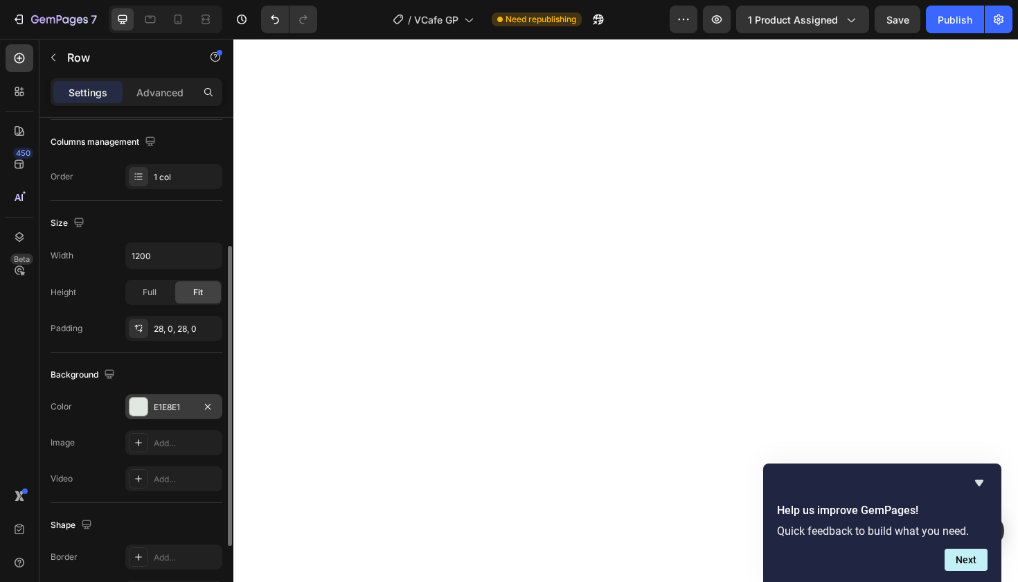
click at [179, 403] on div "E1E8E1" at bounding box center [174, 407] width 40 height 12
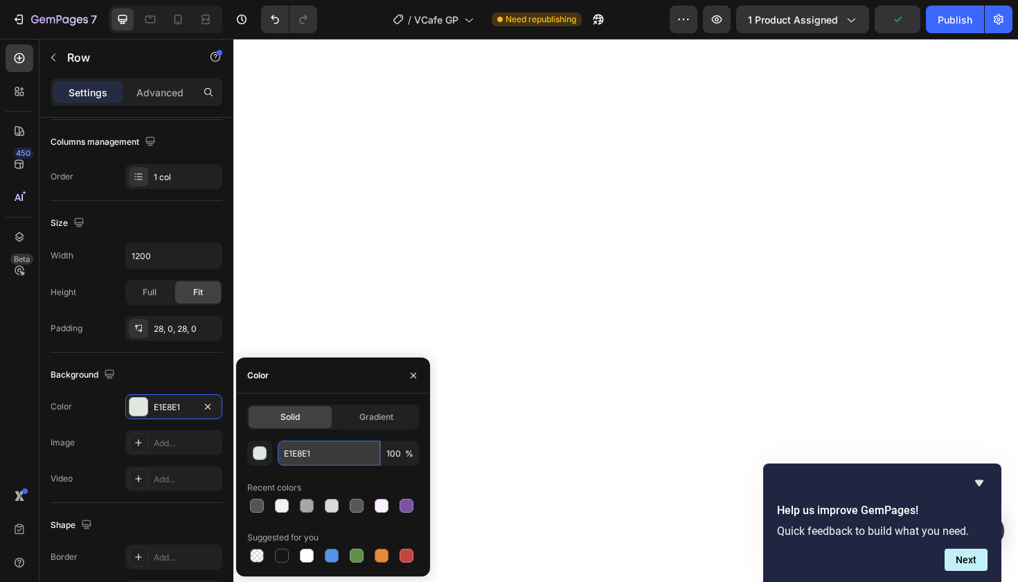
click at [301, 448] on input "E1E8E1" at bounding box center [329, 453] width 103 height 25
paste input "D9D9D9"
type input "D9D9D9"
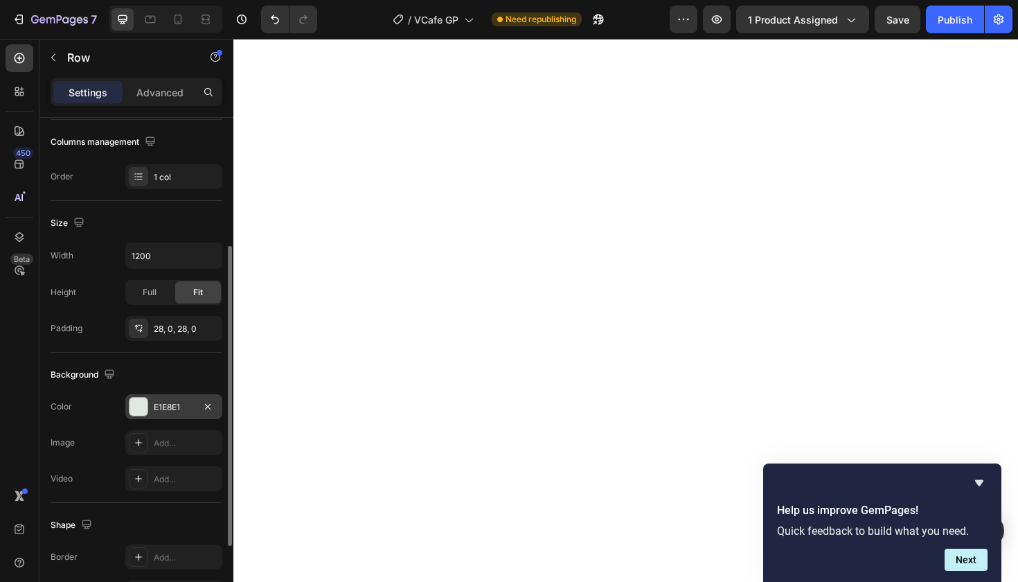
click at [168, 405] on div "E1E8E1" at bounding box center [174, 407] width 40 height 12
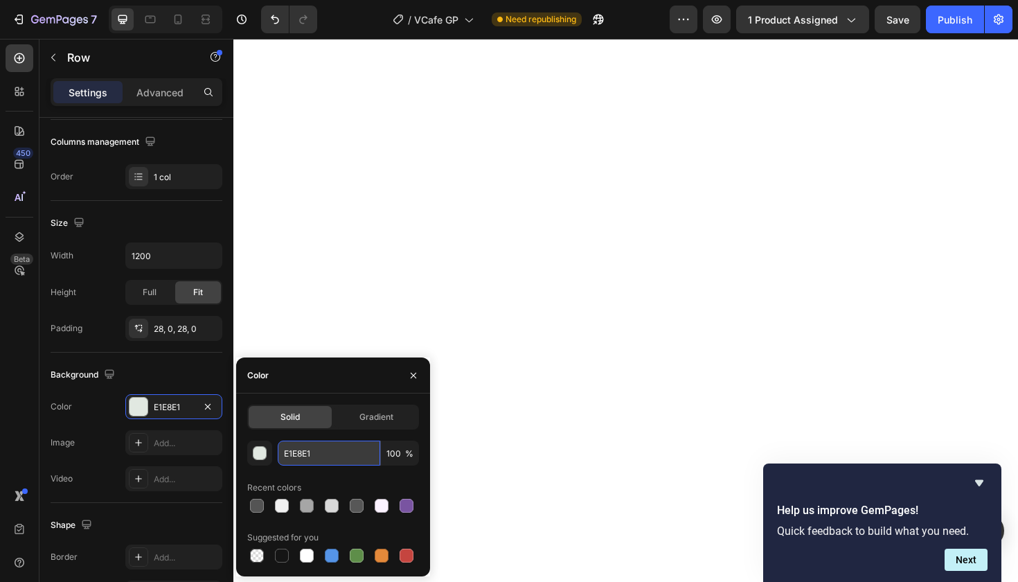
click at [295, 452] on input "E1E8E1" at bounding box center [329, 453] width 103 height 25
paste input "D9D9D9"
type input "D9D9D9"
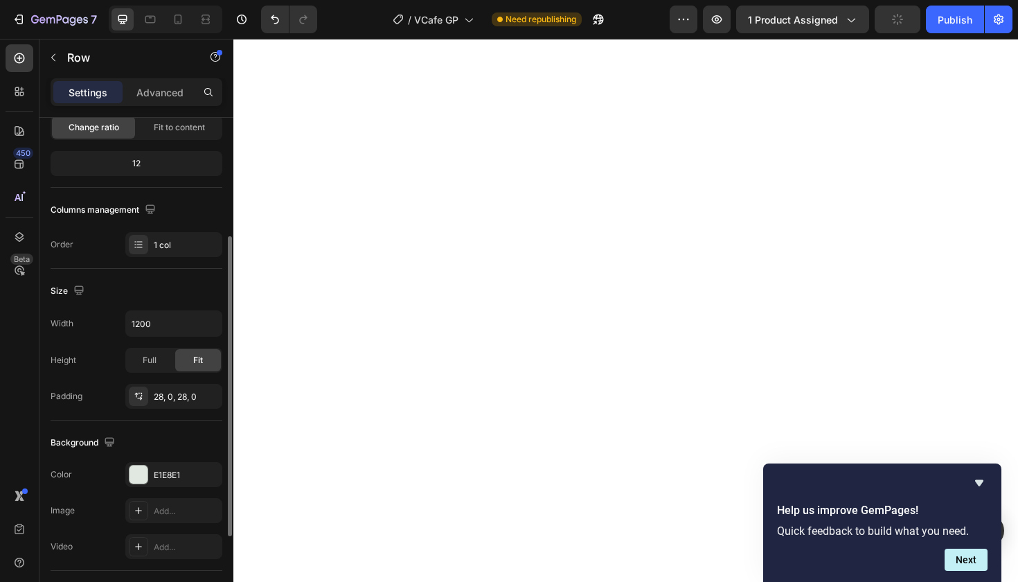
scroll to position [178, 0]
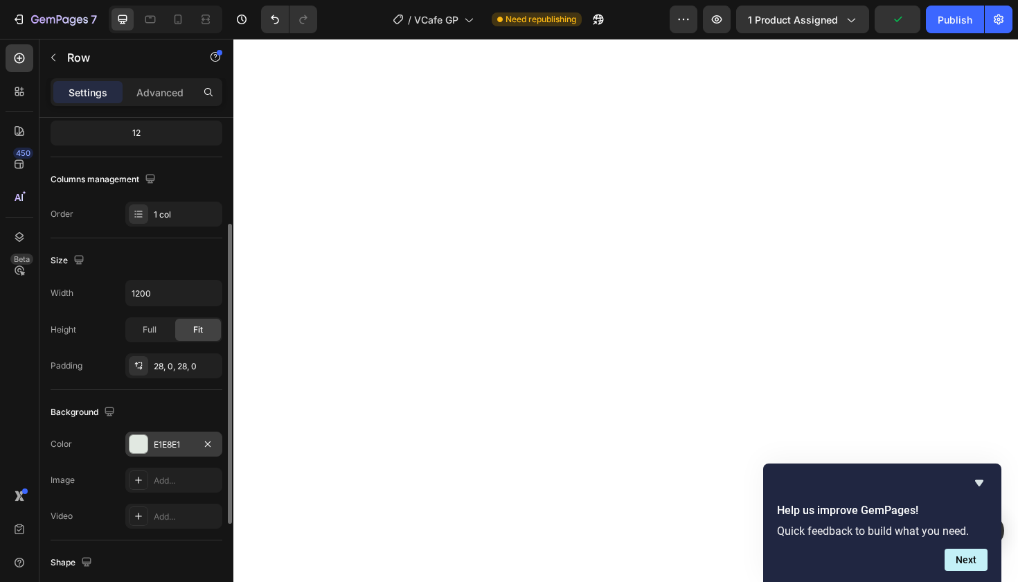
click at [169, 439] on div "E1E8E1" at bounding box center [174, 445] width 40 height 12
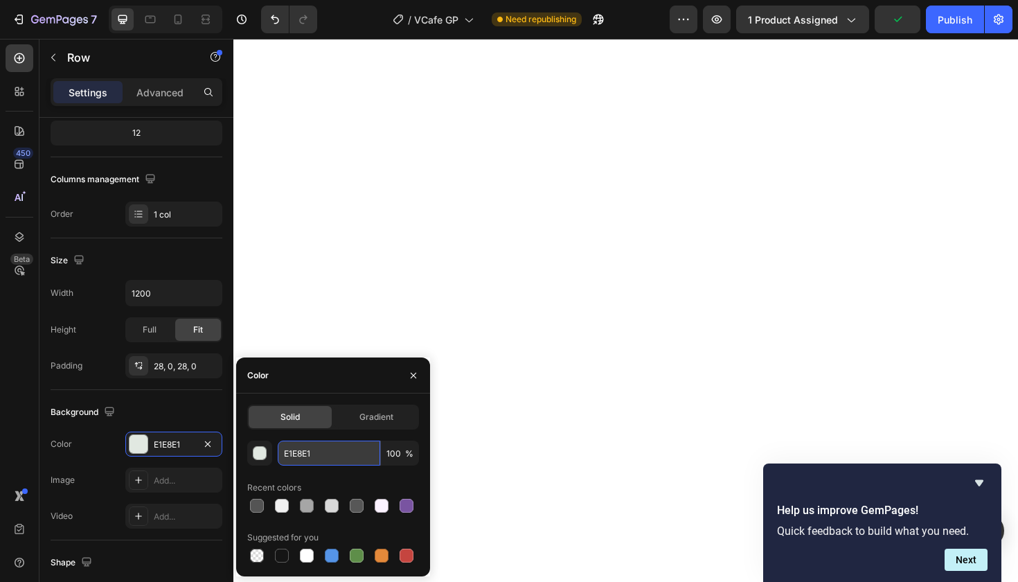
click at [299, 450] on input "E1E8E1" at bounding box center [329, 453] width 103 height 25
paste input "D9D9D9"
type input "D9D9D9"
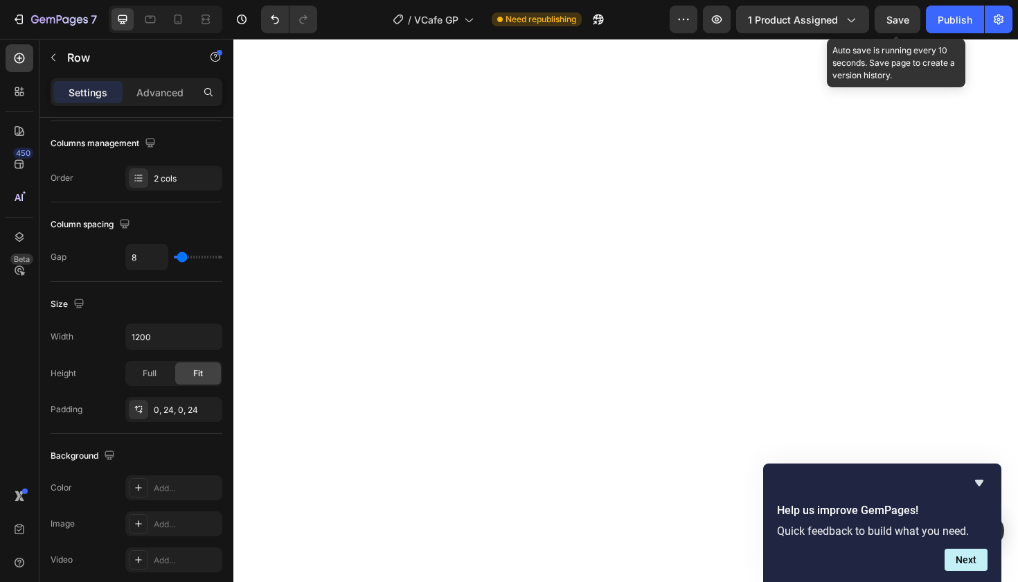
click at [894, 16] on span "Save" at bounding box center [898, 20] width 23 height 12
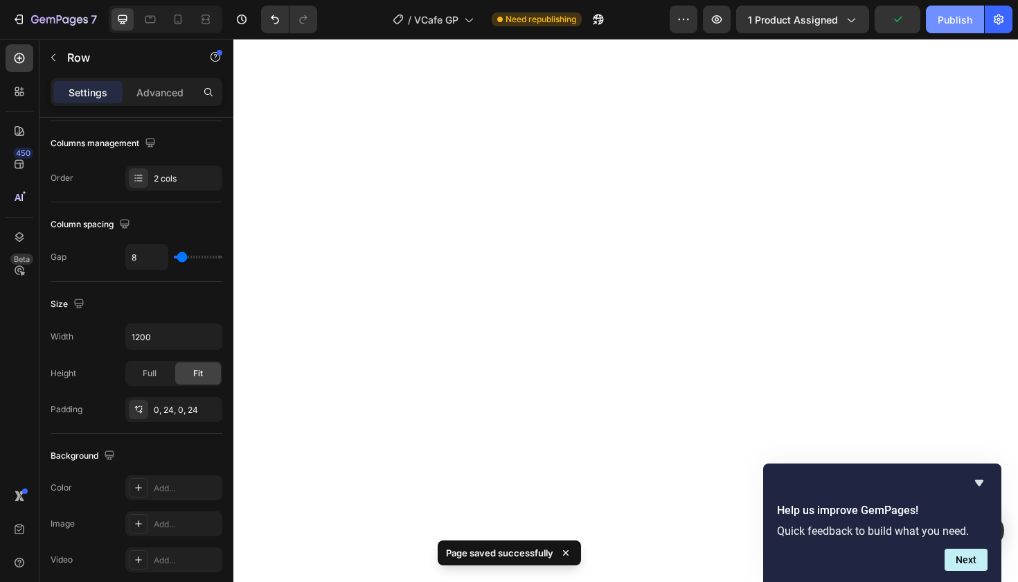
click at [959, 15] on div "Publish" at bounding box center [955, 19] width 35 height 15
